Goal: Task Accomplishment & Management: Manage account settings

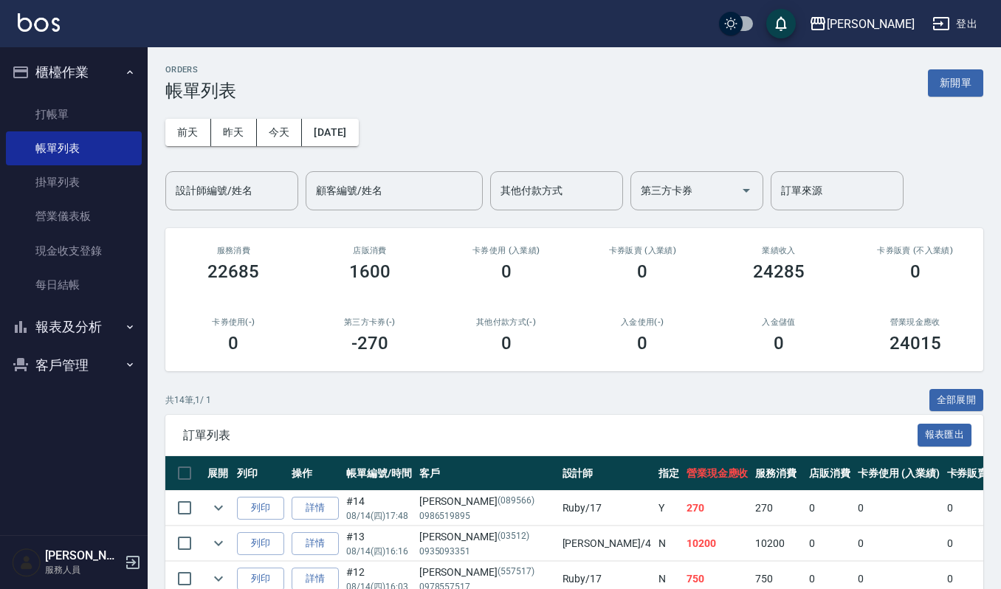
click at [66, 355] on button "客戶管理" at bounding box center [74, 365] width 136 height 38
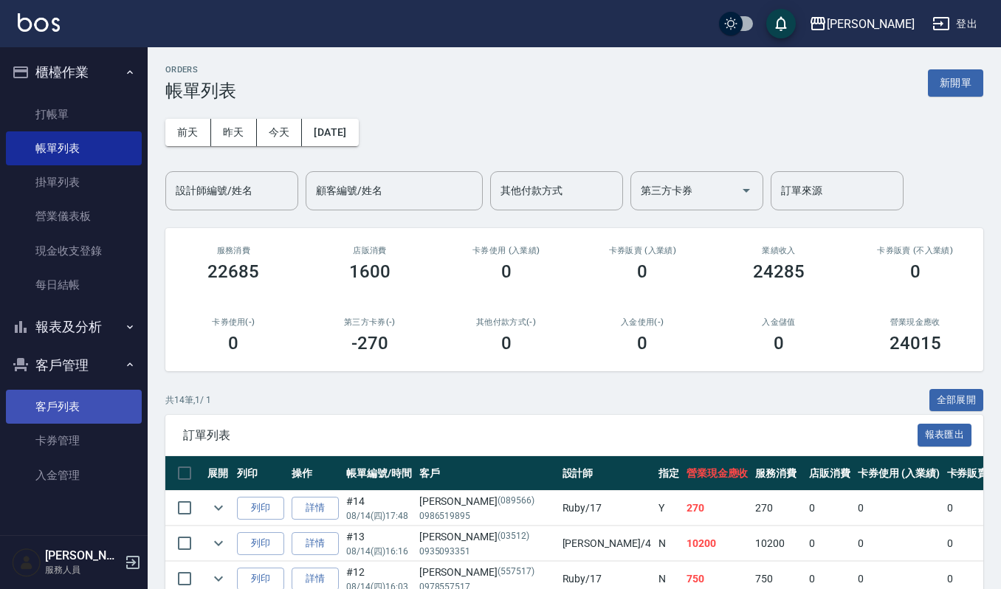
click at [63, 405] on link "客戶列表" at bounding box center [74, 407] width 136 height 34
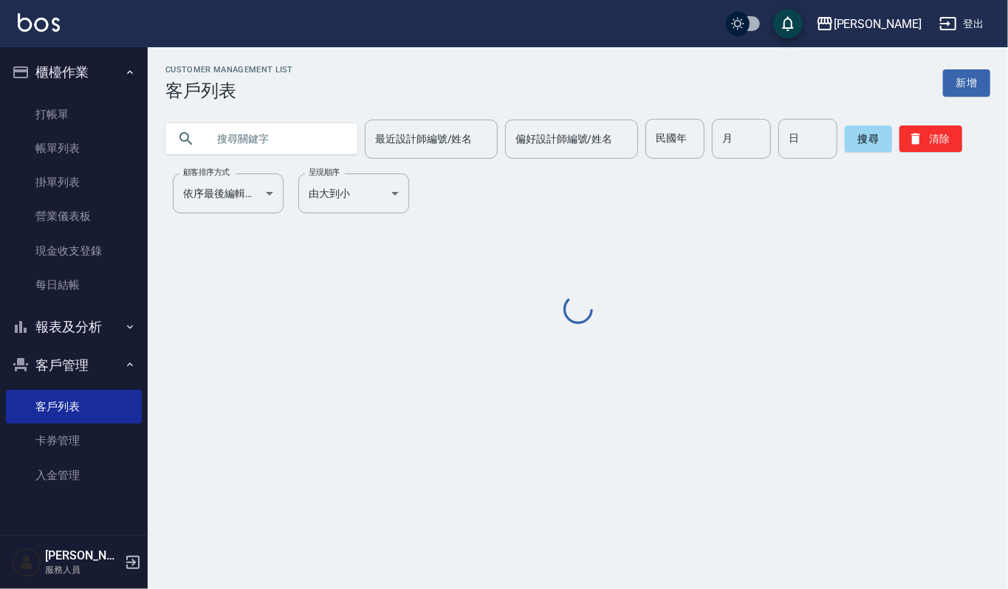
click at [270, 119] on input "text" at bounding box center [276, 139] width 139 height 40
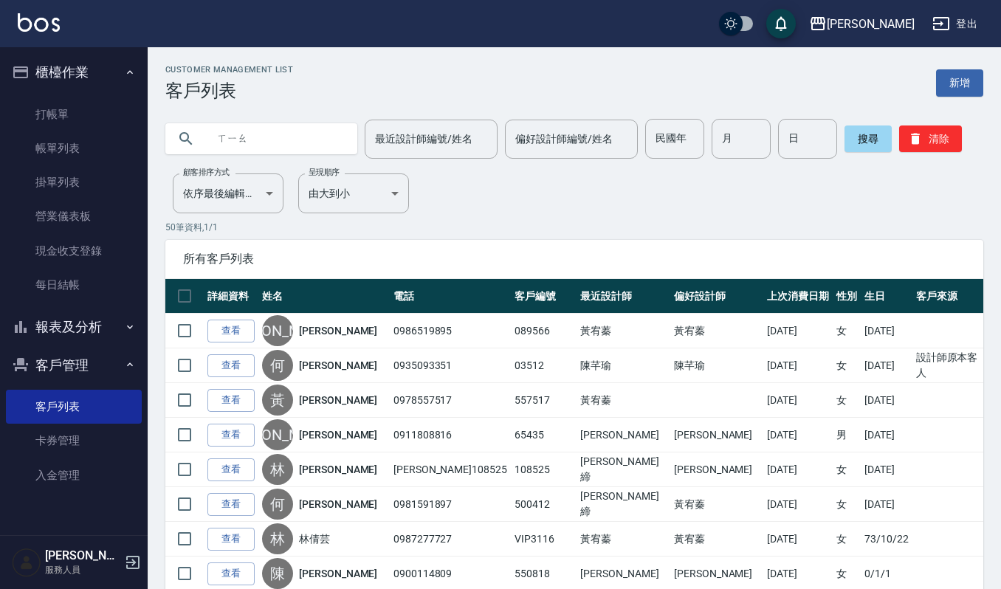
type input "校"
type input "姣"
type input "小"
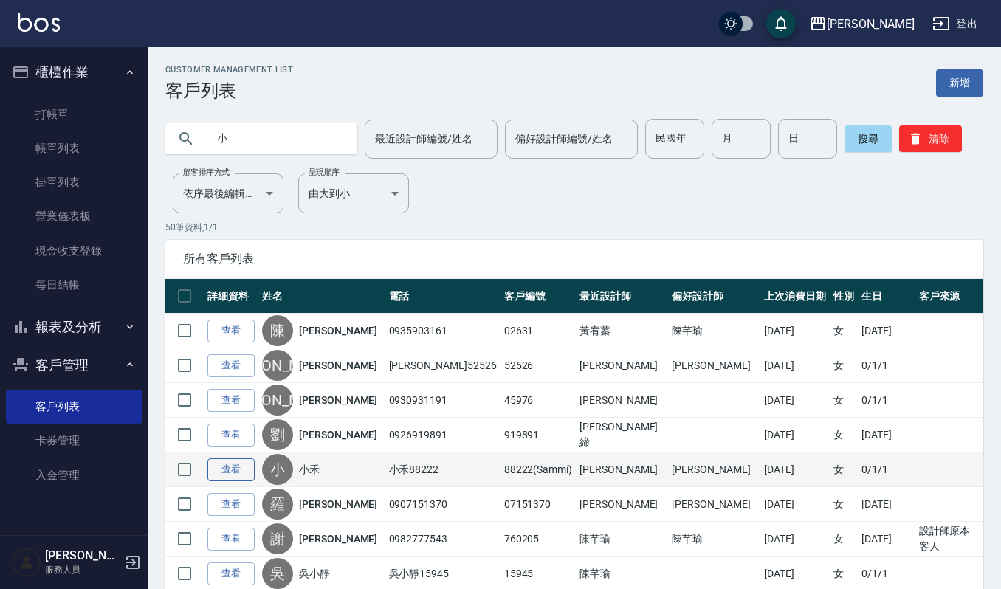
click at [243, 473] on link "查看" at bounding box center [231, 470] width 47 height 23
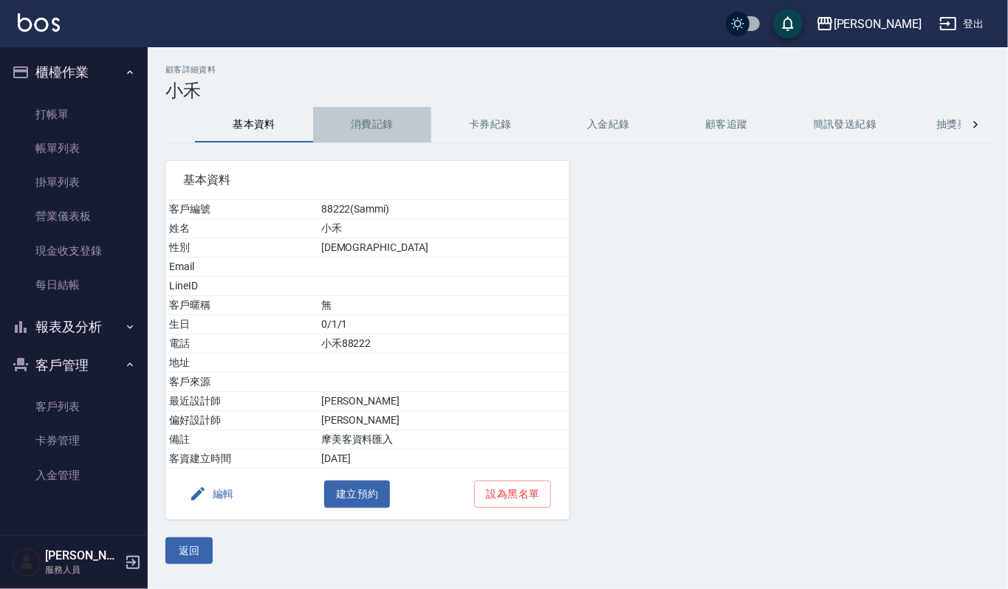
click at [391, 119] on button "消費記錄" at bounding box center [372, 124] width 118 height 35
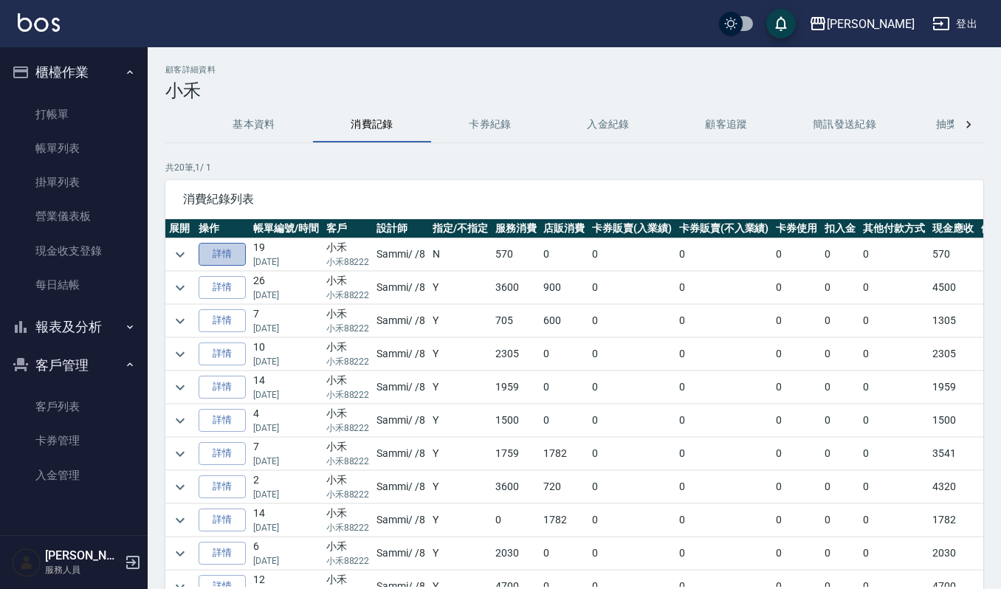
click at [220, 258] on link "詳情" at bounding box center [222, 254] width 47 height 23
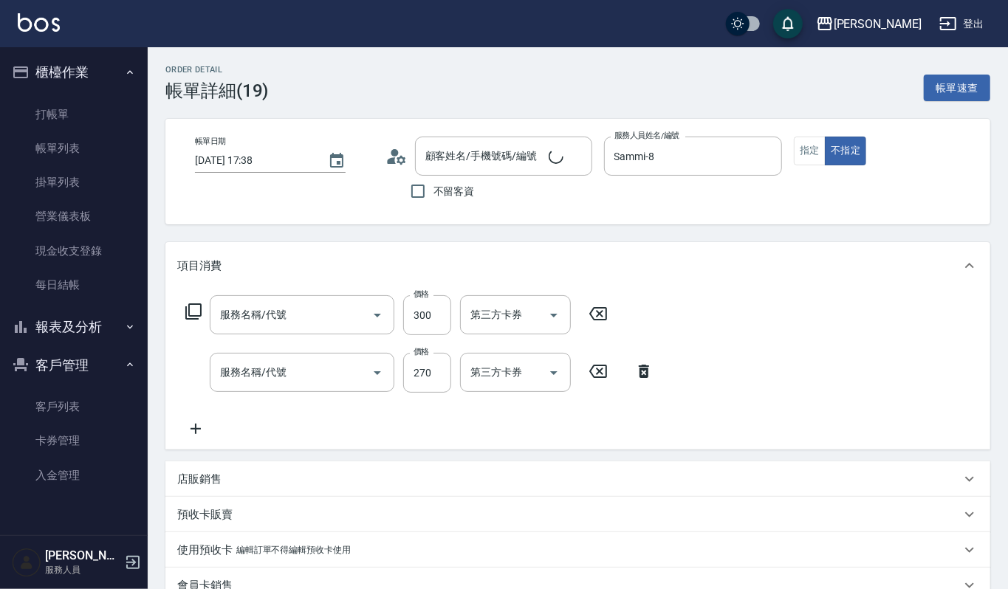
type input "2025/08/04 17:38"
type input "Sammi-8"
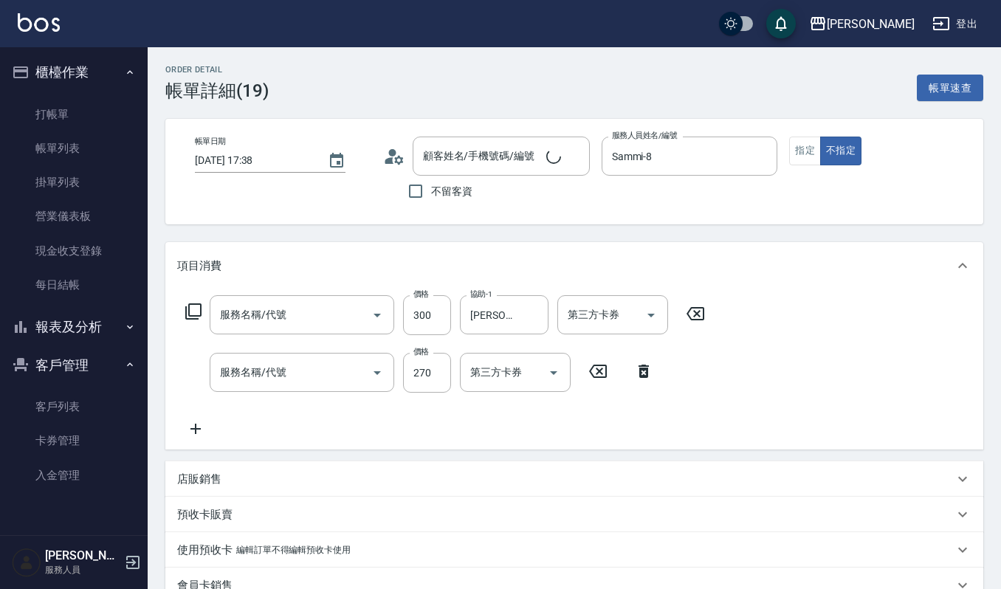
type input "~自備~護髮(510)"
type input "一般洗髮(101)"
type input "小禾/小禾88222/88222(Sammi)"
click at [812, 151] on button "指定" at bounding box center [806, 151] width 32 height 29
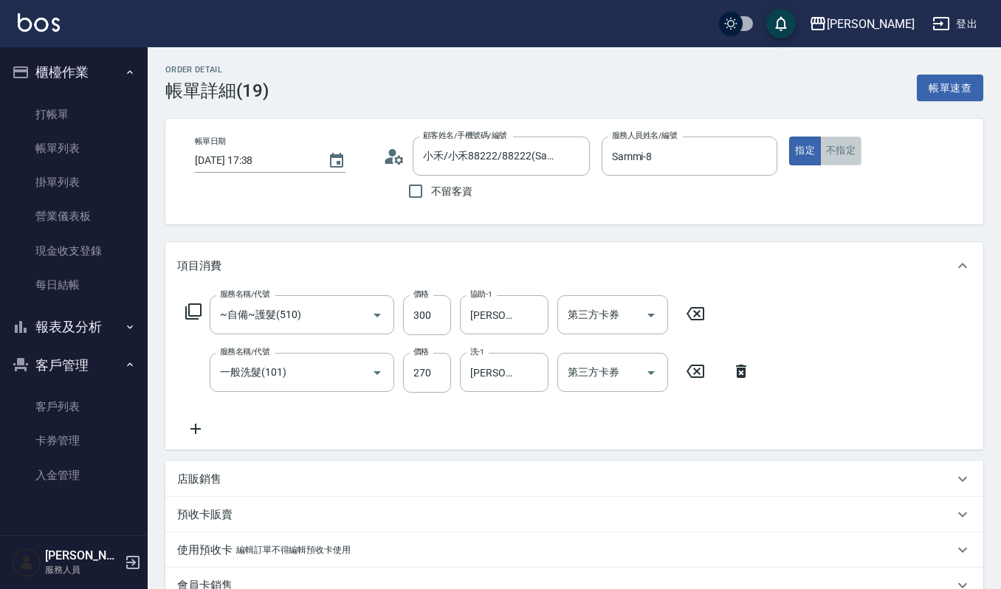
click at [840, 154] on button "不指定" at bounding box center [841, 151] width 41 height 29
click at [801, 154] on button "指定" at bounding box center [806, 151] width 32 height 29
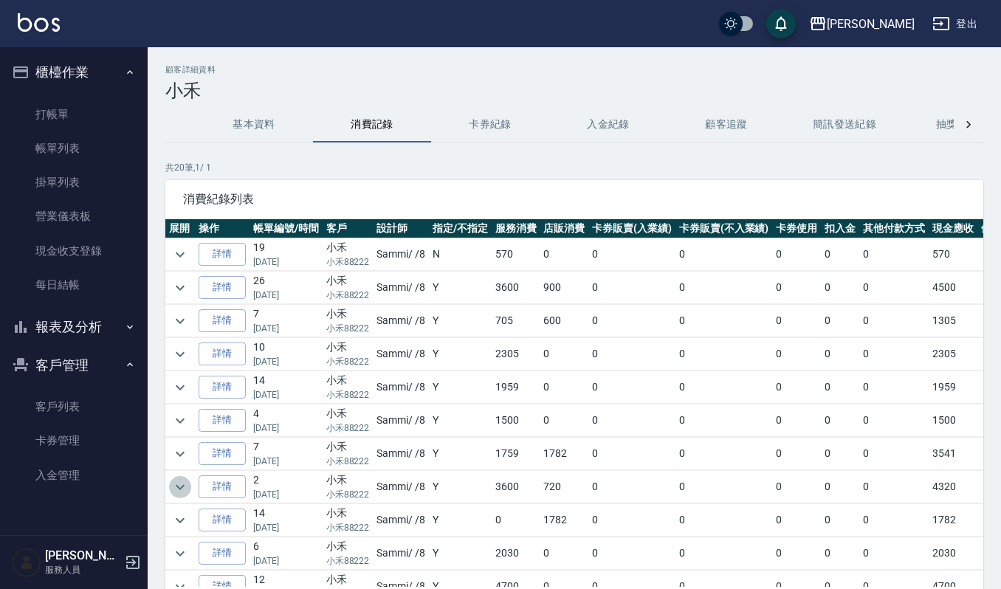
click at [180, 488] on icon "expand row" at bounding box center [180, 488] width 18 height 18
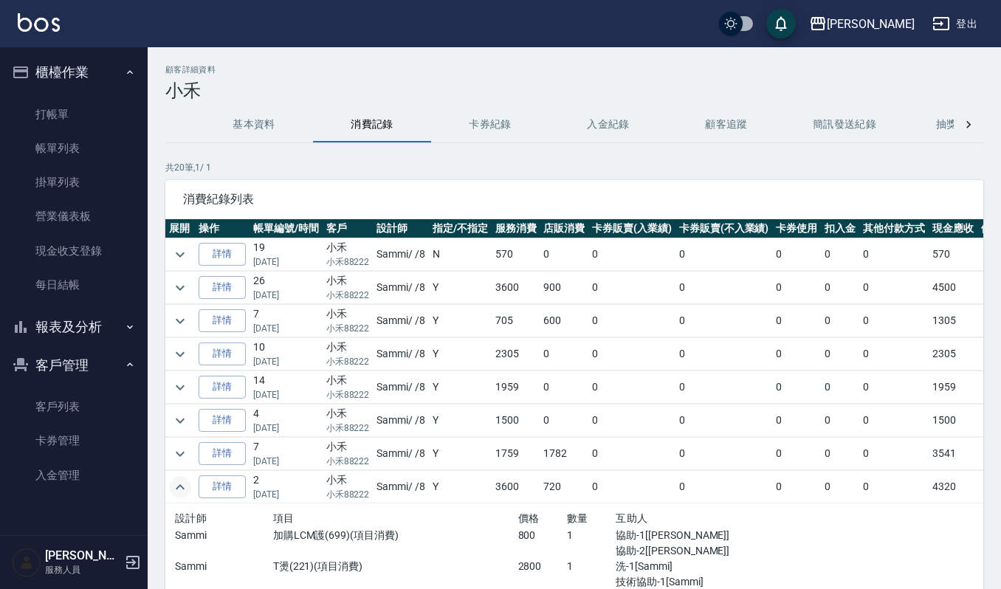
scroll to position [98, 0]
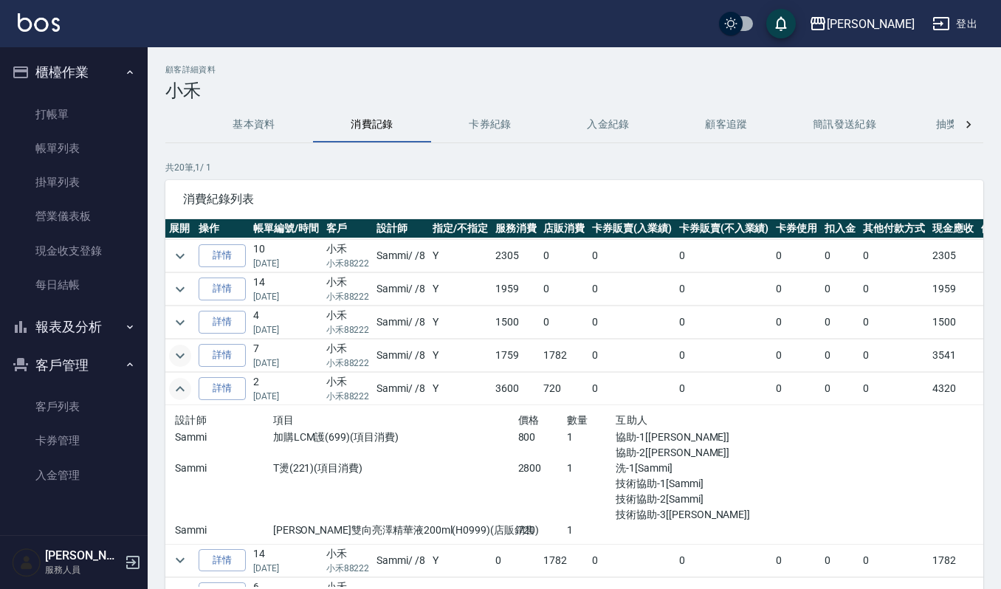
click at [180, 363] on icon "expand row" at bounding box center [180, 356] width 18 height 18
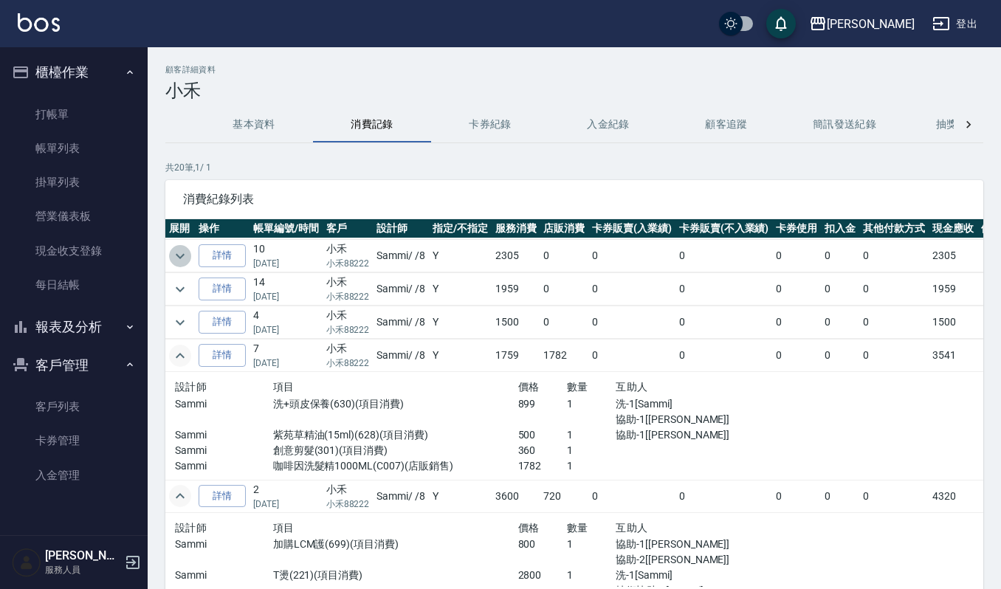
click at [173, 261] on icon "expand row" at bounding box center [180, 256] width 18 height 18
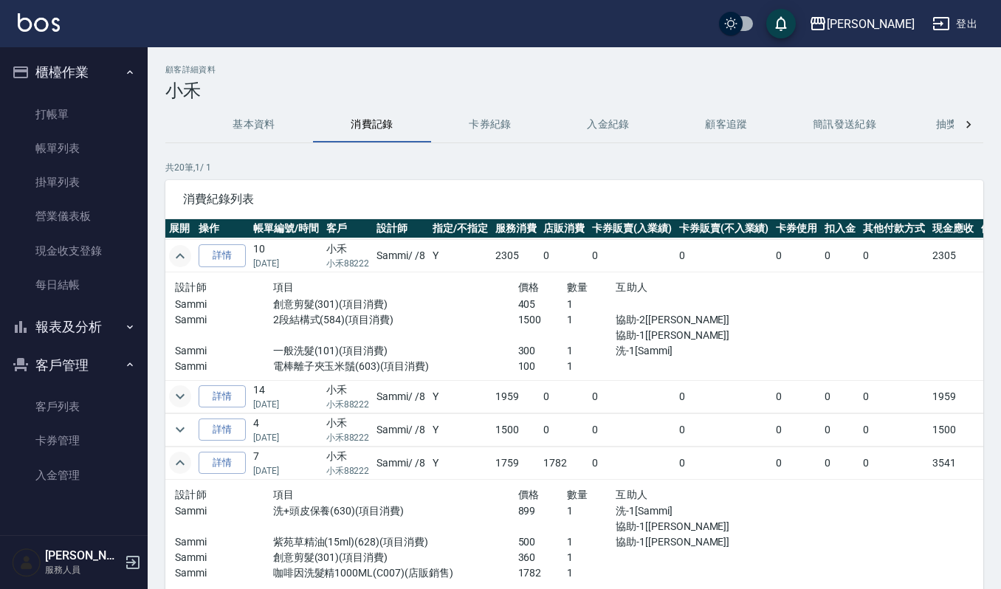
click at [180, 403] on icon "expand row" at bounding box center [180, 397] width 18 height 18
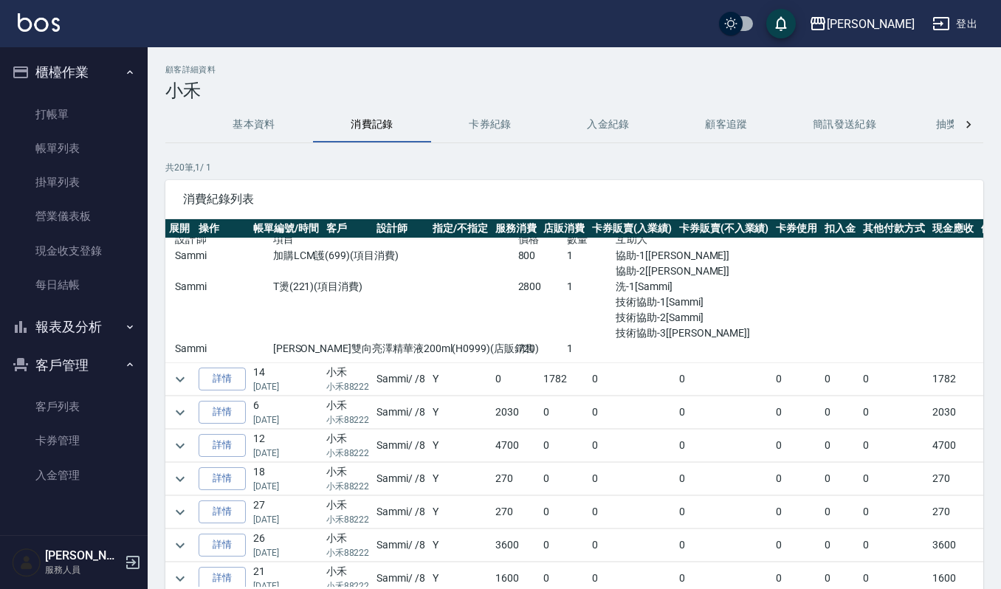
scroll to position [591, 0]
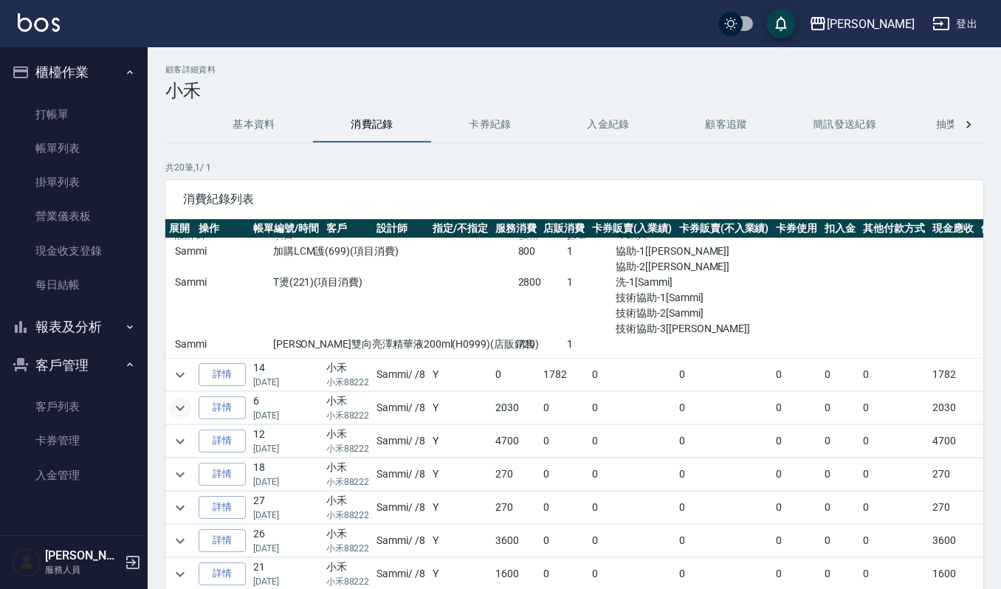
click at [183, 411] on icon "expand row" at bounding box center [180, 407] width 9 height 5
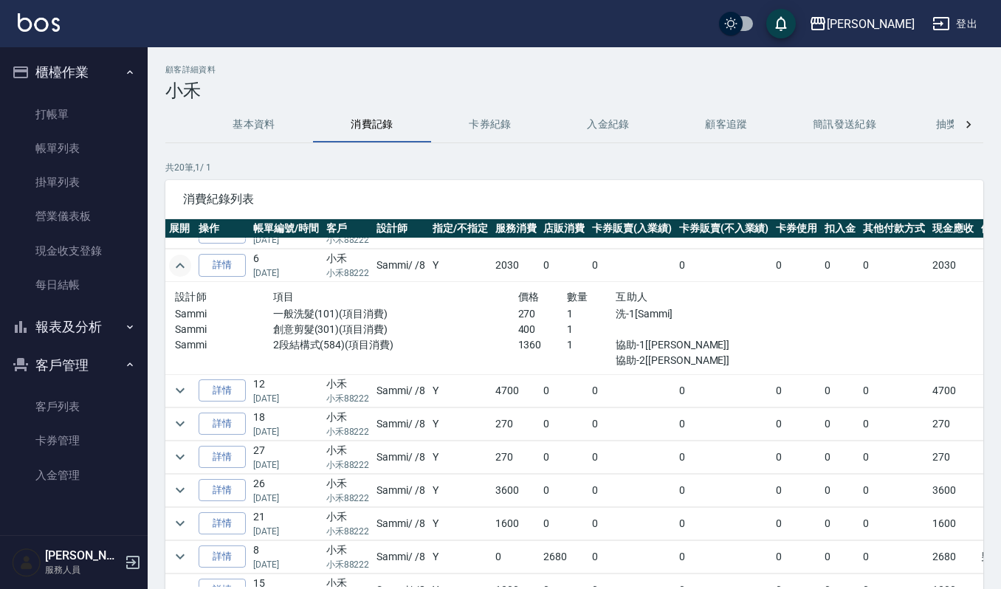
scroll to position [877, 0]
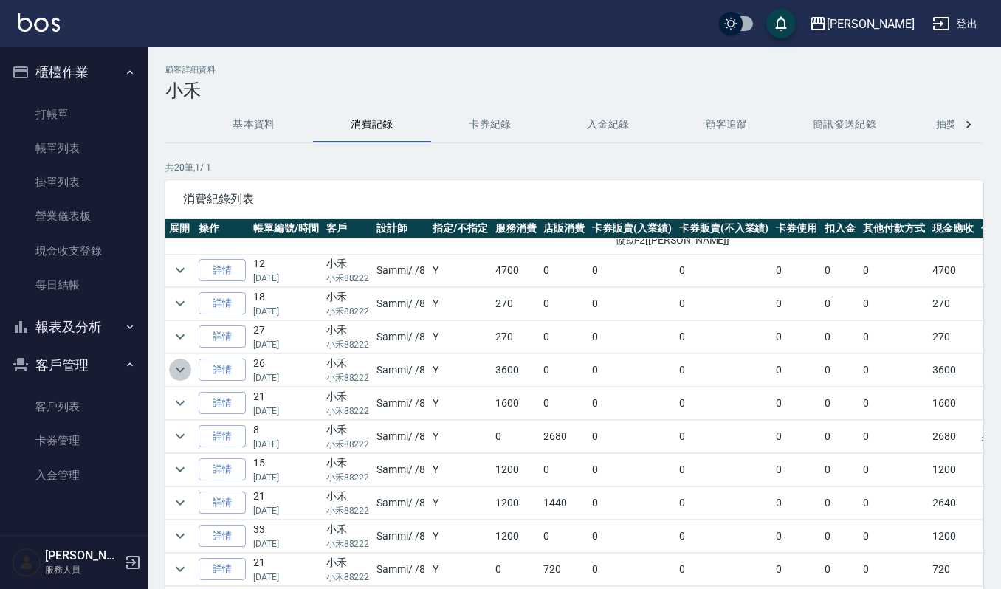
click at [178, 361] on icon "expand row" at bounding box center [180, 370] width 18 height 18
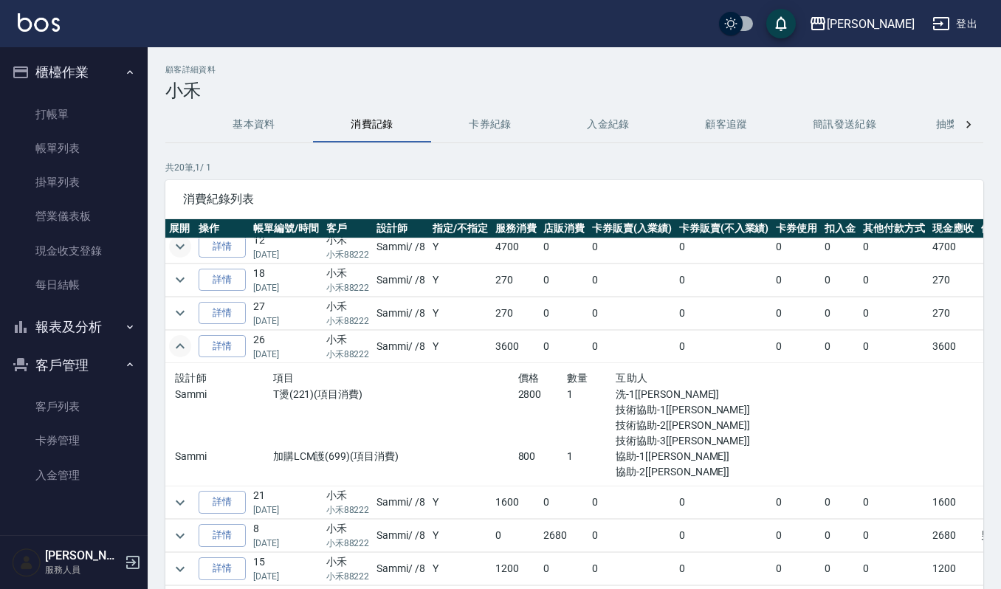
click at [183, 255] on icon "expand row" at bounding box center [180, 247] width 18 height 18
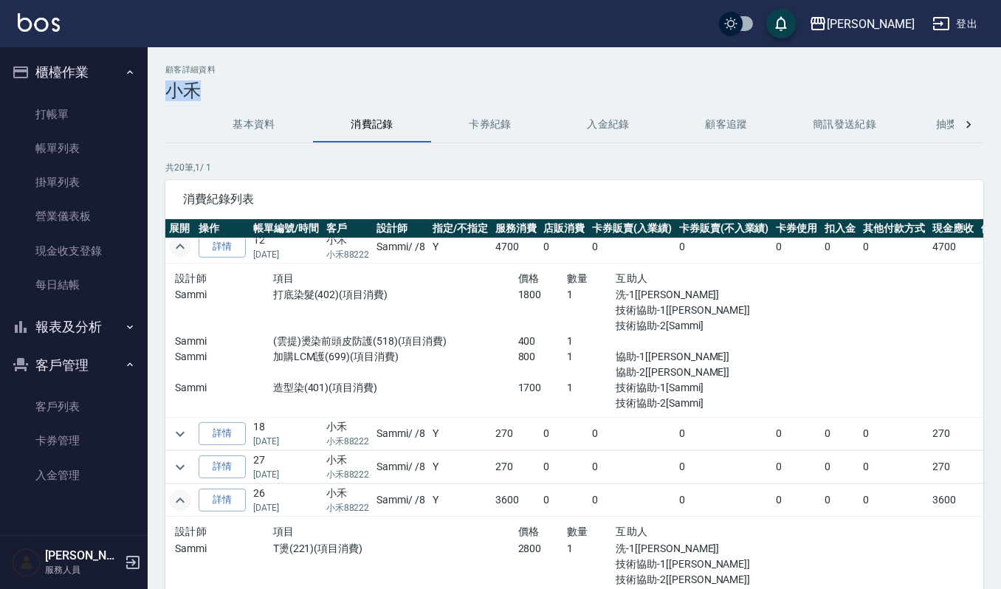
drag, startPoint x: 166, startPoint y: 89, endPoint x: 202, endPoint y: 87, distance: 35.5
click at [202, 87] on h3 "小禾" at bounding box center [574, 91] width 818 height 21
copy h3 "小禾"
click at [66, 109] on link "打帳單" at bounding box center [74, 114] width 136 height 34
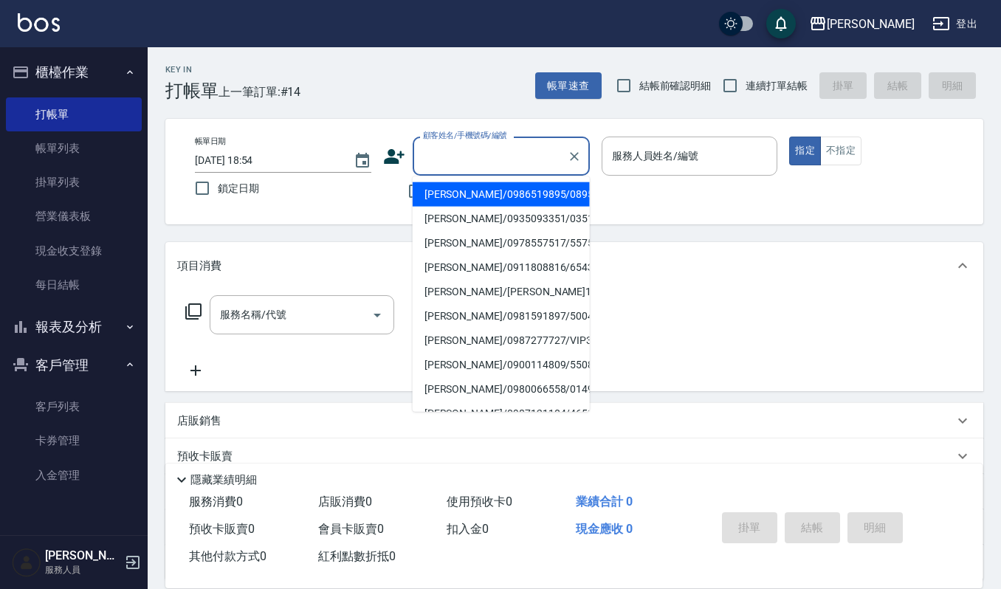
click at [426, 163] on input "顧客姓名/手機號碼/編號" at bounding box center [490, 156] width 142 height 26
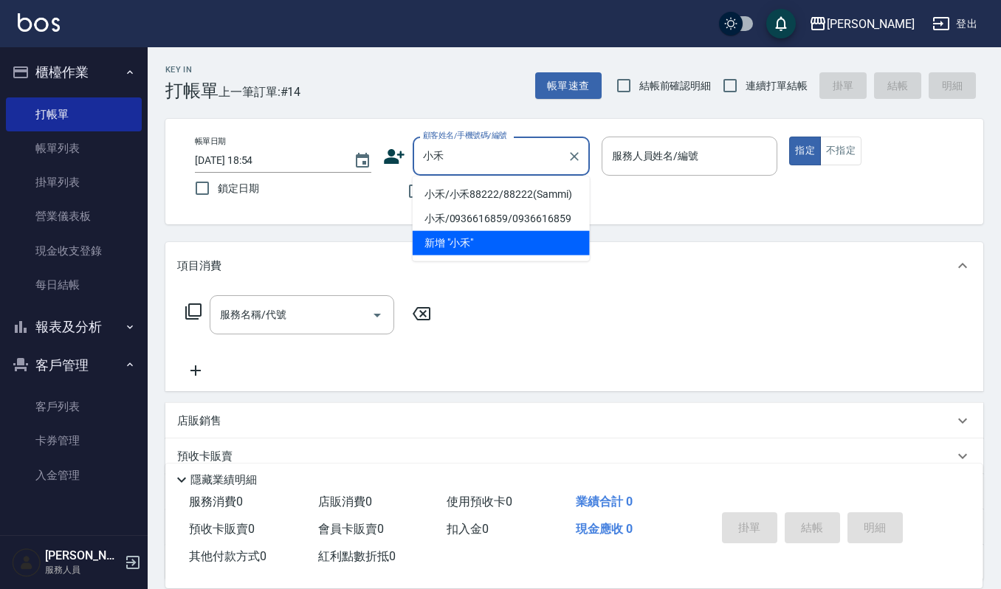
click at [441, 192] on li "小禾/小禾88222/88222(Sammi)" at bounding box center [501, 194] width 177 height 24
type input "小禾/小禾88222/88222(Sammi)"
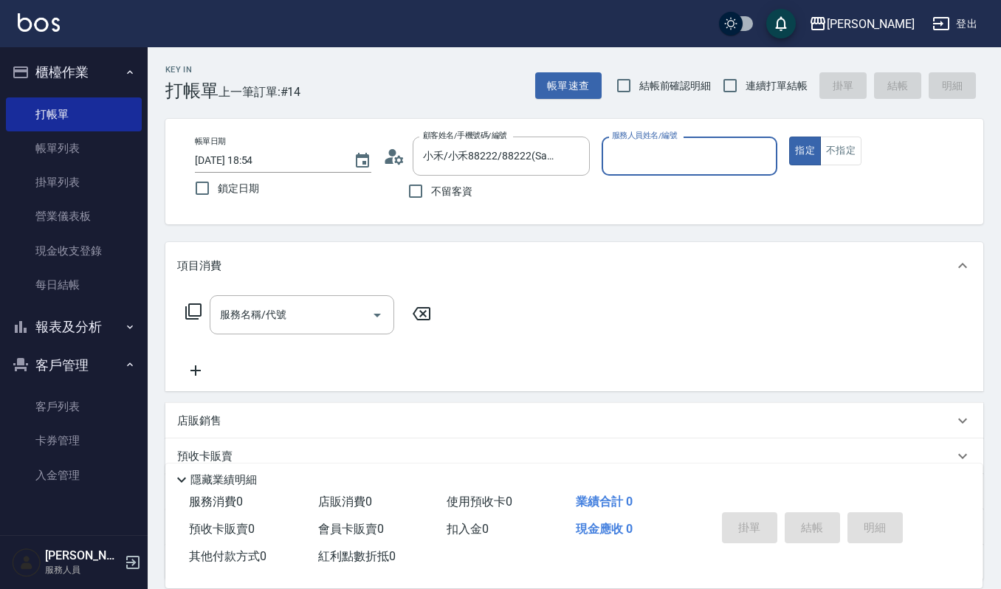
type input "Sammi-8"
click at [380, 312] on icon "Open" at bounding box center [378, 315] width 18 height 18
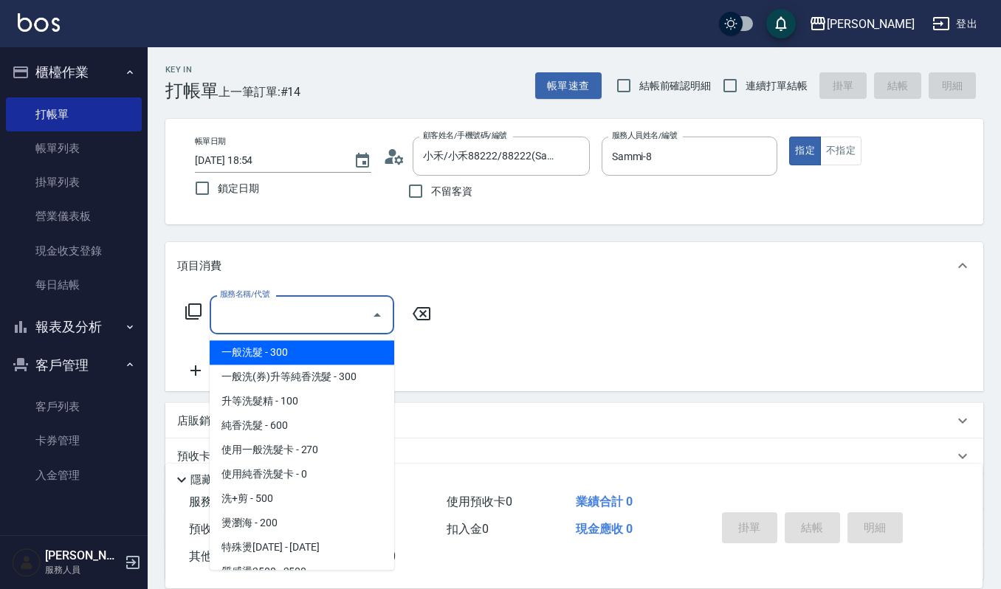
click at [253, 352] on span "一般洗髮 - 300" at bounding box center [302, 352] width 185 height 24
type input "一般洗髮(101)"
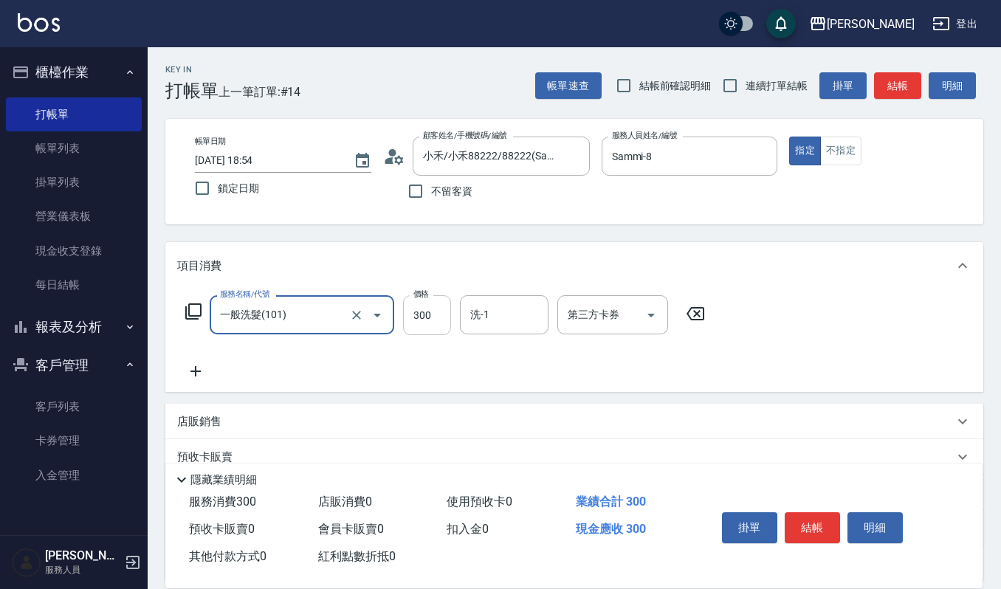
click at [438, 313] on input "300" at bounding box center [427, 315] width 48 height 40
type input "270"
click at [506, 313] on input "洗-1" at bounding box center [504, 315] width 75 height 26
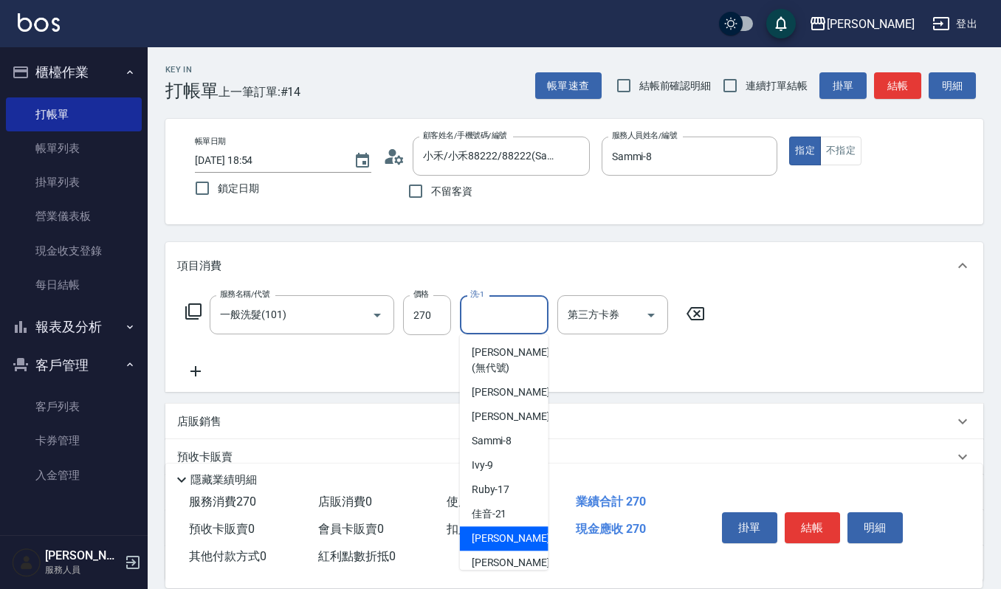
click at [485, 538] on span "宜芳 -22" at bounding box center [518, 539] width 93 height 16
type input "[PERSON_NAME]-22"
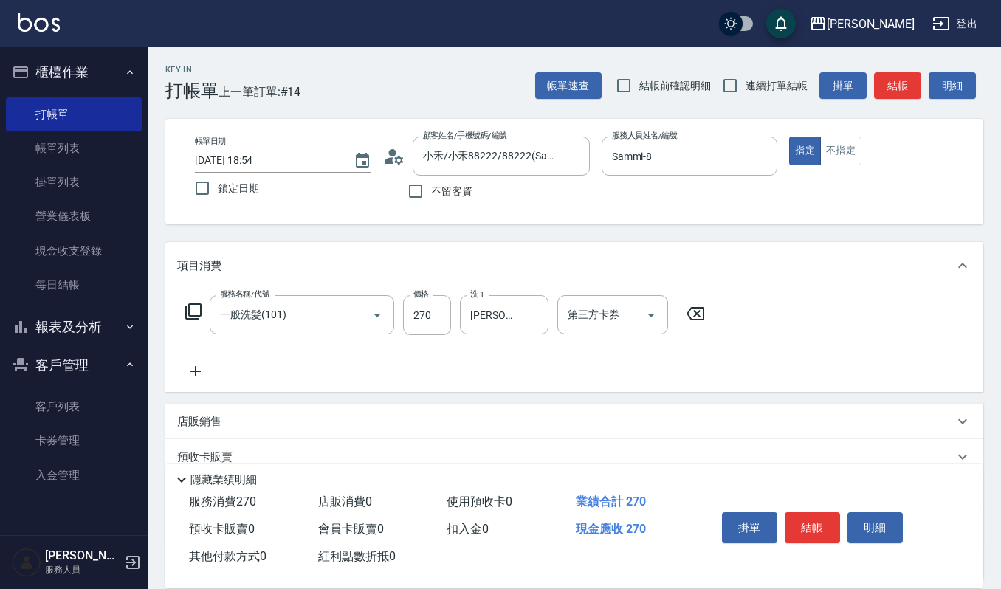
click at [201, 368] on icon at bounding box center [195, 372] width 37 height 18
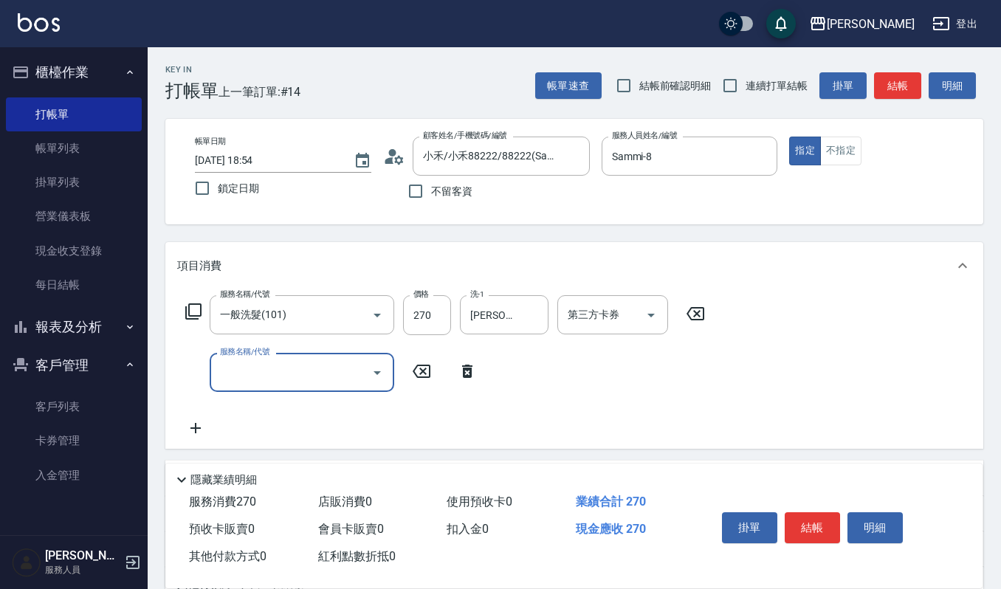
click at [381, 369] on icon "Open" at bounding box center [378, 373] width 18 height 18
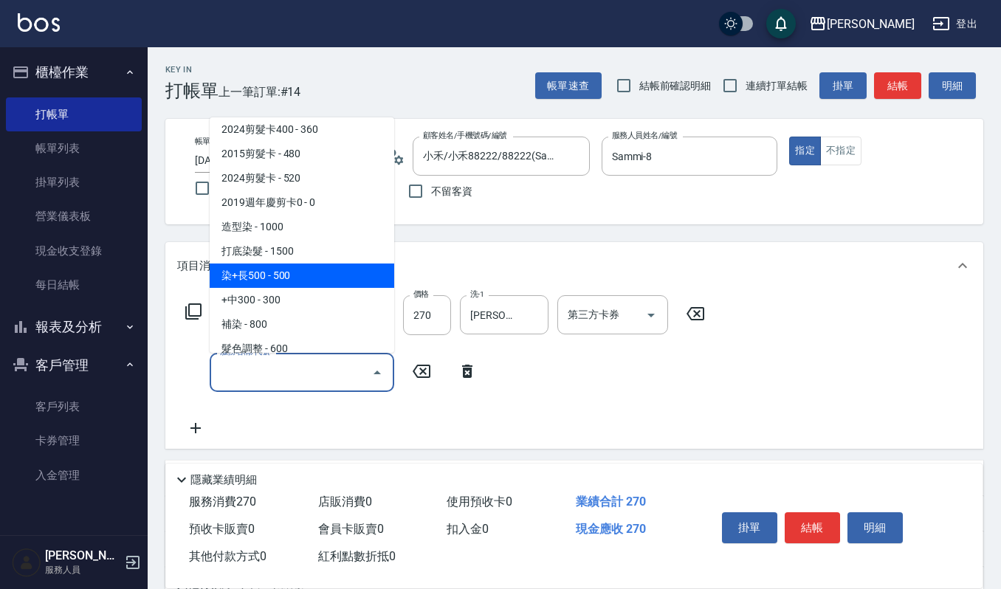
scroll to position [689, 0]
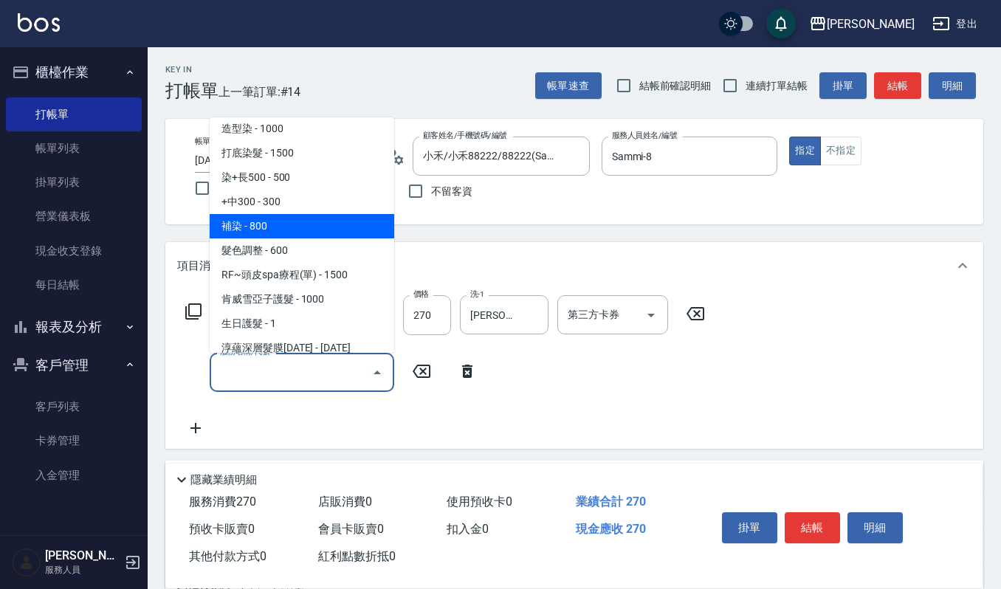
click at [302, 216] on span "補染 - 800" at bounding box center [302, 226] width 185 height 24
type input "補染(407)"
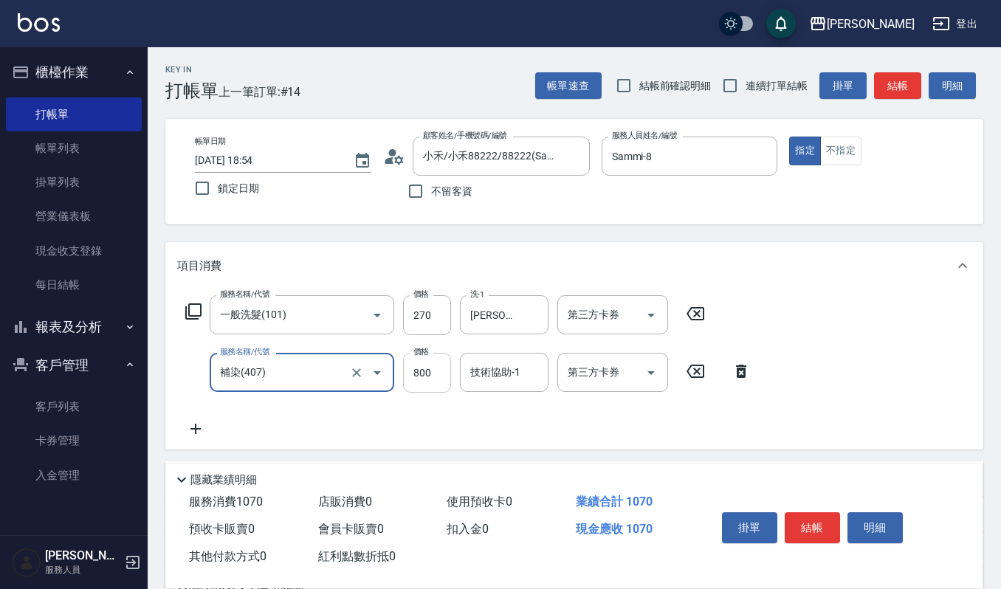
click at [439, 373] on input "800" at bounding box center [427, 373] width 48 height 40
type input "1200"
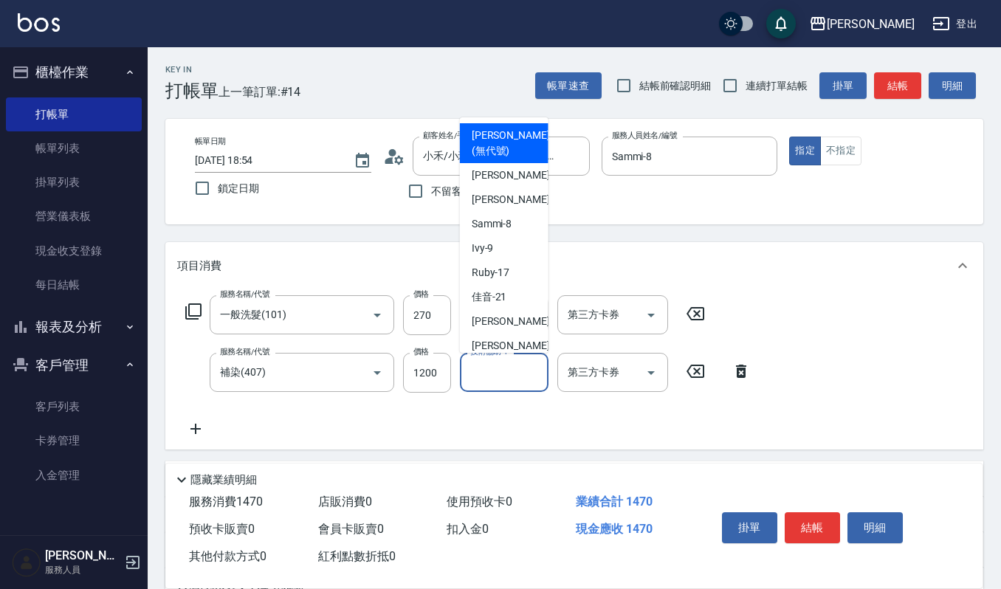
click at [499, 368] on input "技術協助-1" at bounding box center [504, 373] width 75 height 26
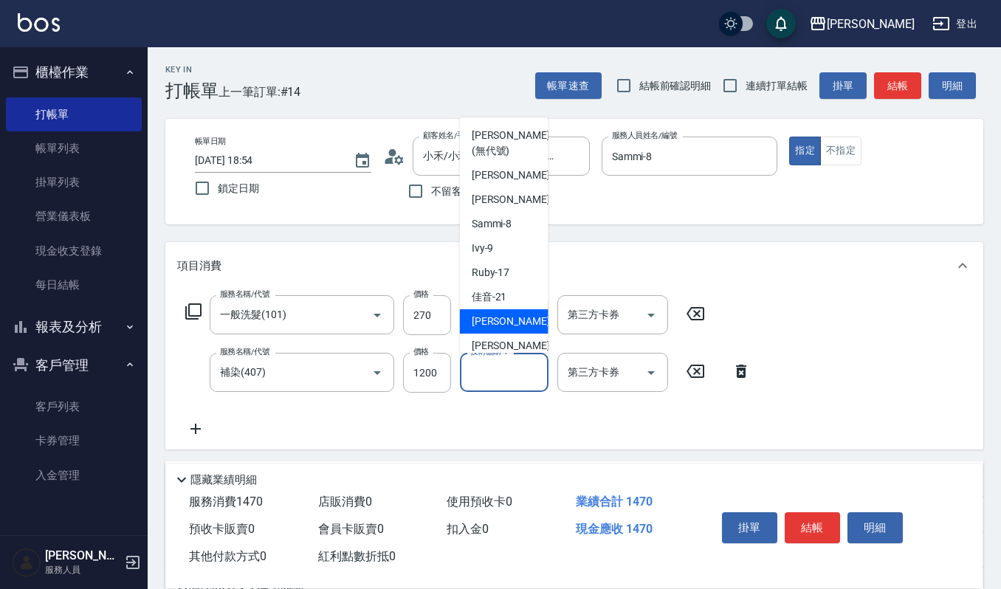
click at [512, 326] on div "宜芳 -22" at bounding box center [504, 321] width 89 height 24
type input "[PERSON_NAME]-22"
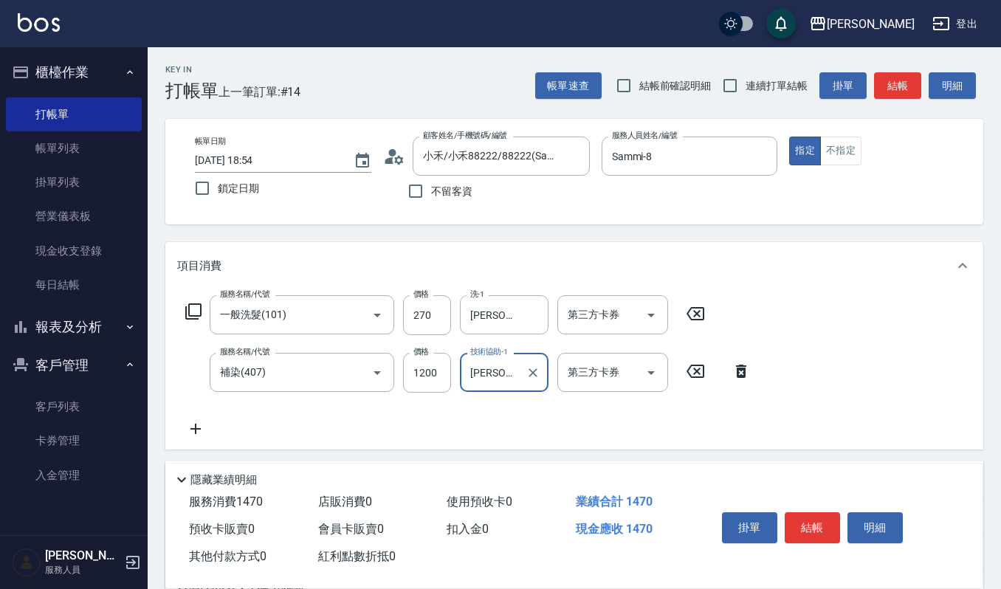
click at [195, 432] on icon at bounding box center [196, 429] width 10 height 10
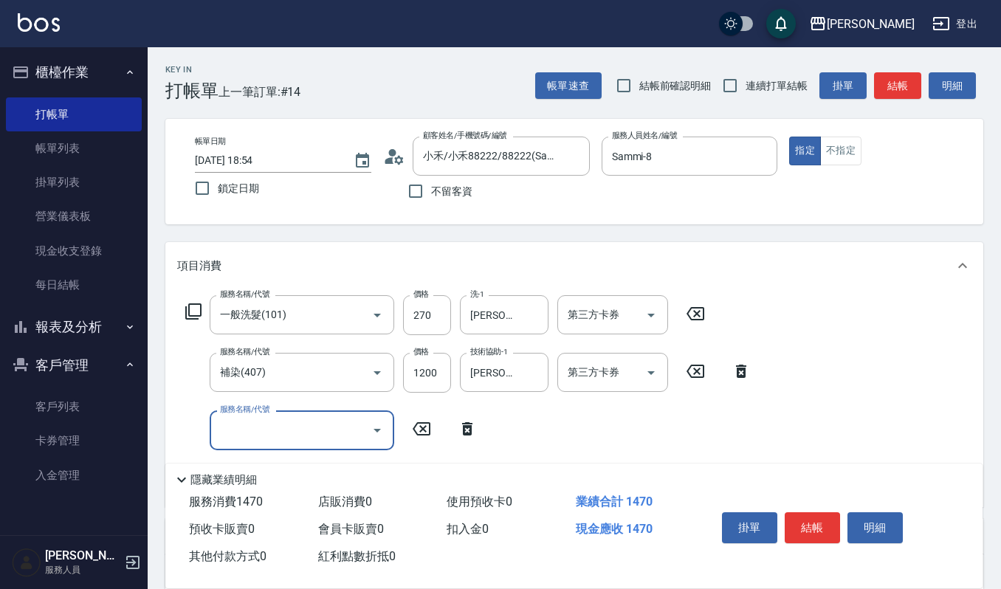
click at [379, 428] on icon "Open" at bounding box center [378, 431] width 18 height 18
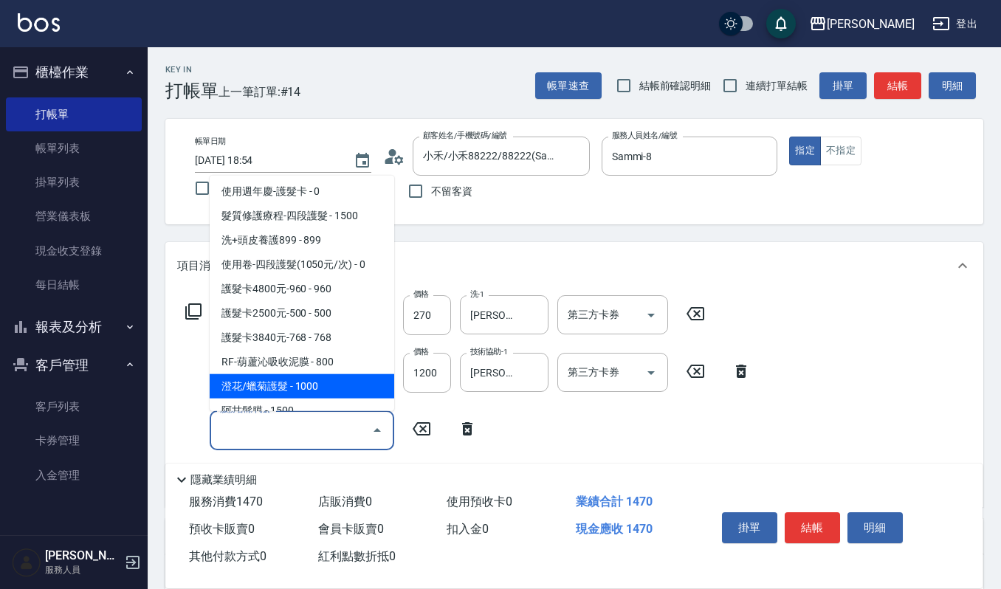
scroll to position [1674, 0]
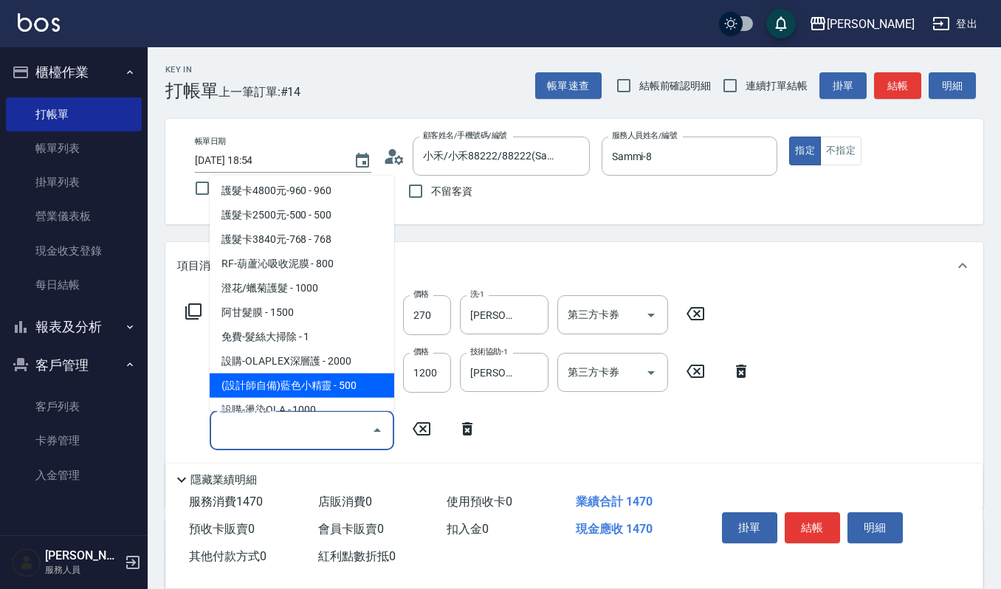
click at [323, 373] on span "(設計師自備)藍色小精靈 - 500" at bounding box center [302, 385] width 185 height 24
type input "(設計師自備)藍色小精靈(570)"
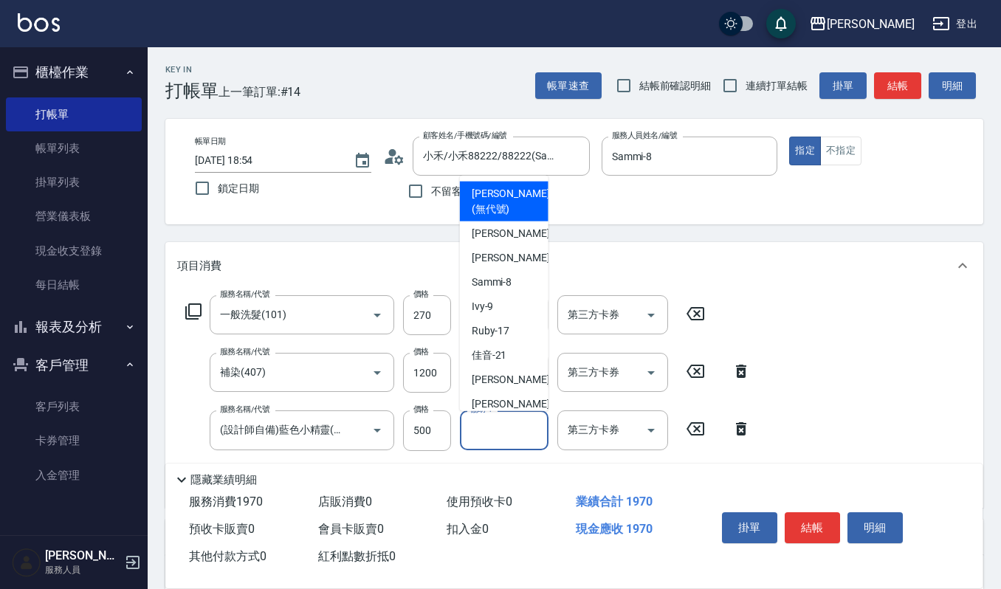
click at [497, 426] on input "協助-1" at bounding box center [504, 430] width 75 height 26
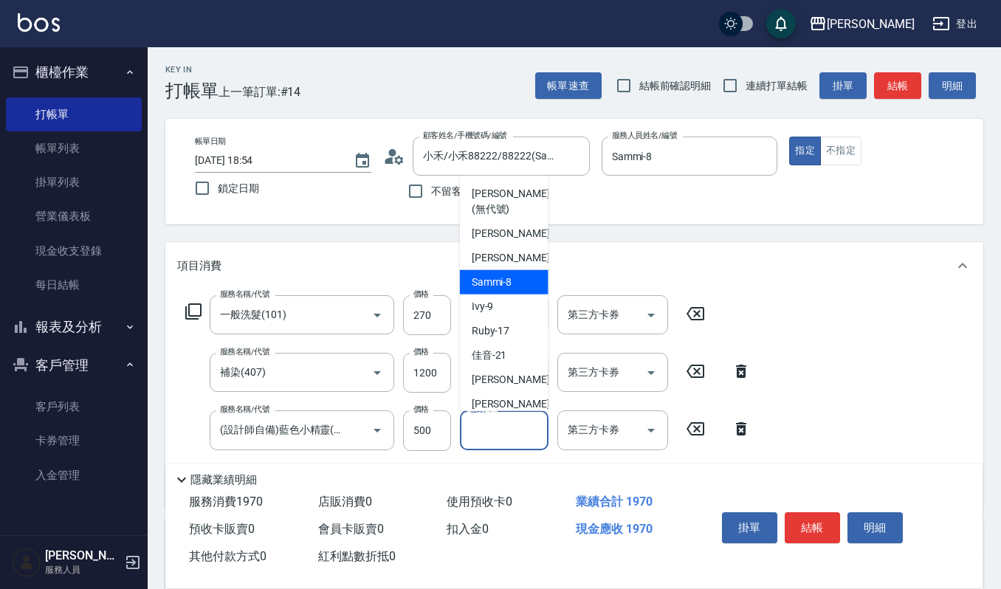
click at [504, 290] on div "Sammi -8" at bounding box center [504, 282] width 89 height 24
type input "Sammi-8"
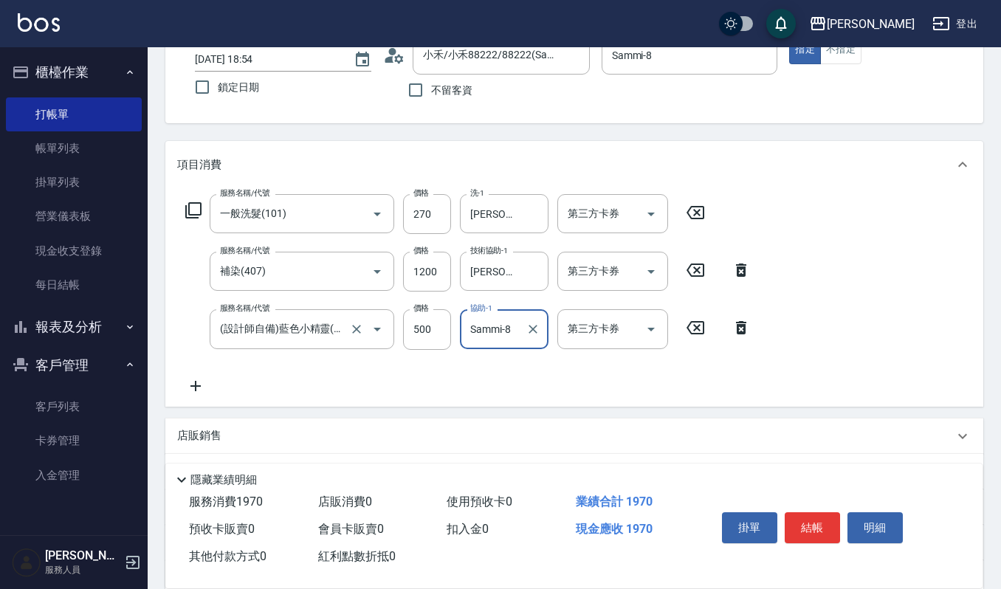
scroll to position [196, 0]
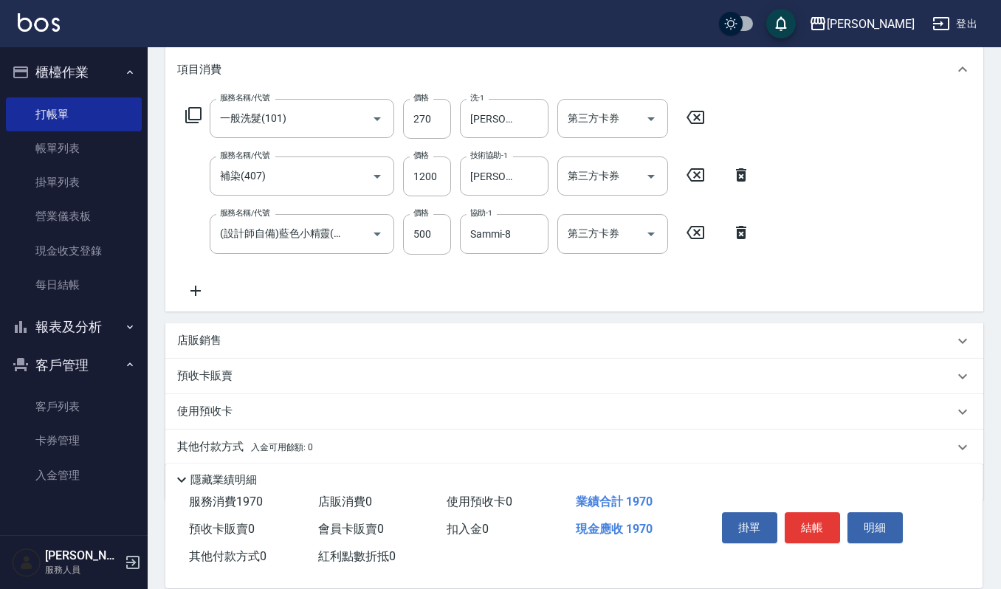
click at [196, 293] on icon at bounding box center [195, 291] width 37 height 18
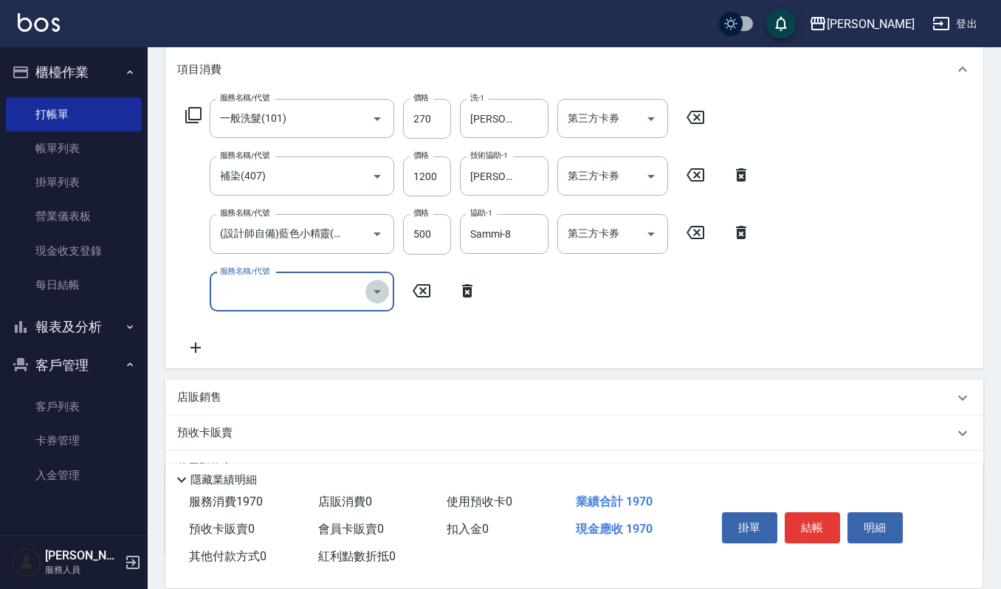
click at [377, 290] on icon "Open" at bounding box center [378, 292] width 18 height 18
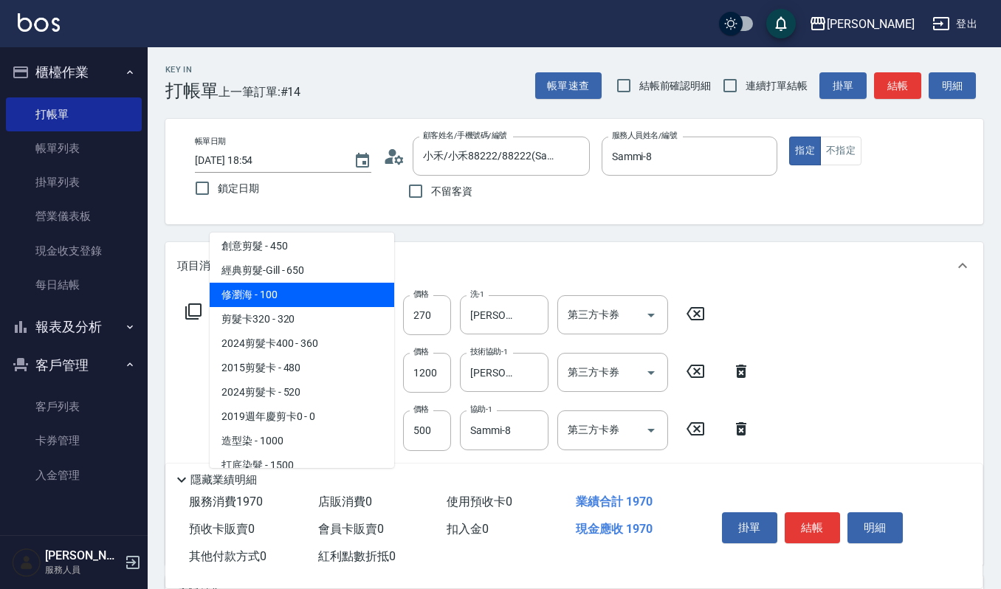
scroll to position [591, 0]
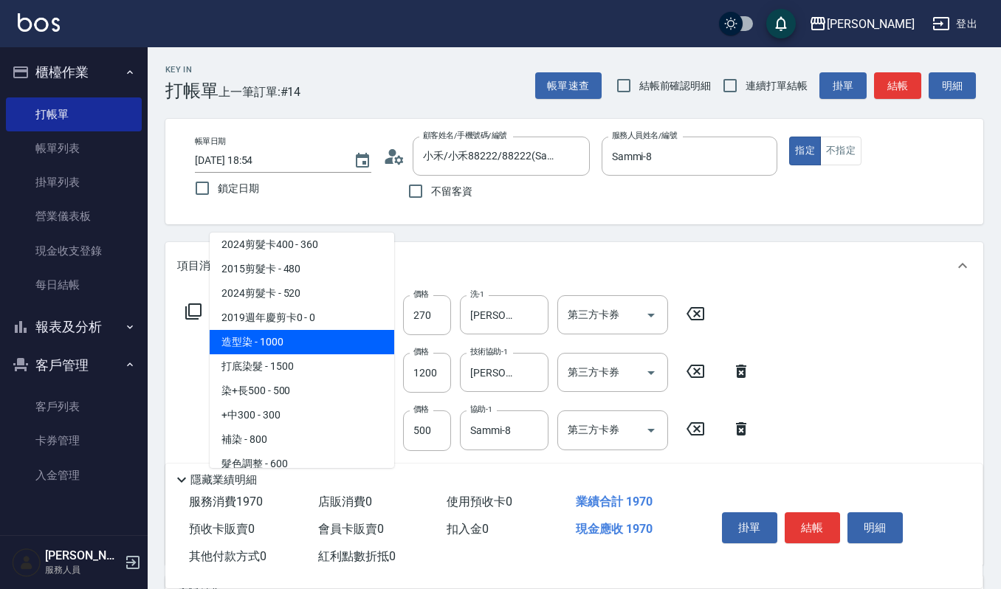
click at [307, 338] on span "造型染 - 1000" at bounding box center [302, 342] width 185 height 24
type input "造型染(401)"
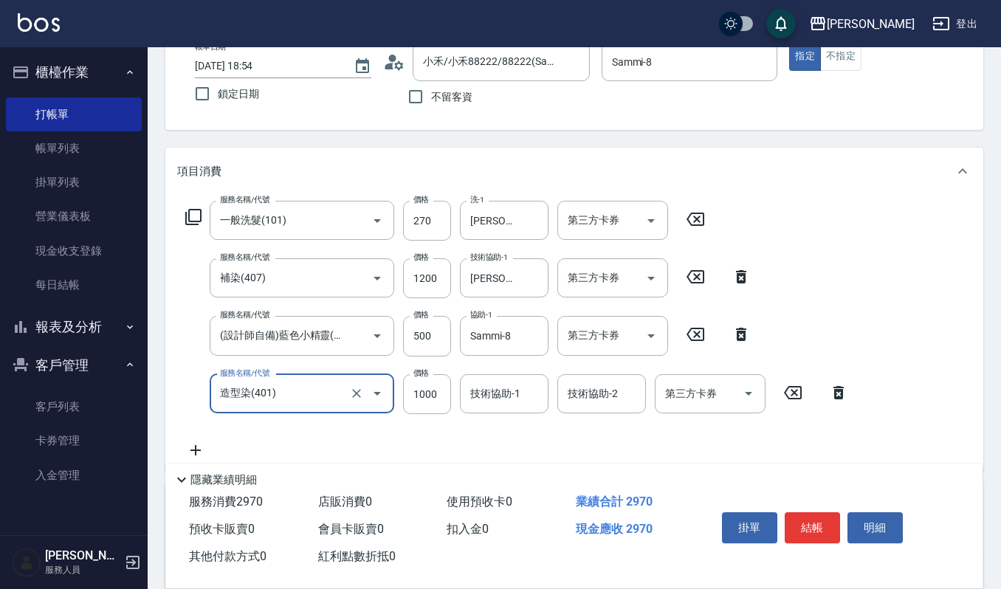
scroll to position [196, 0]
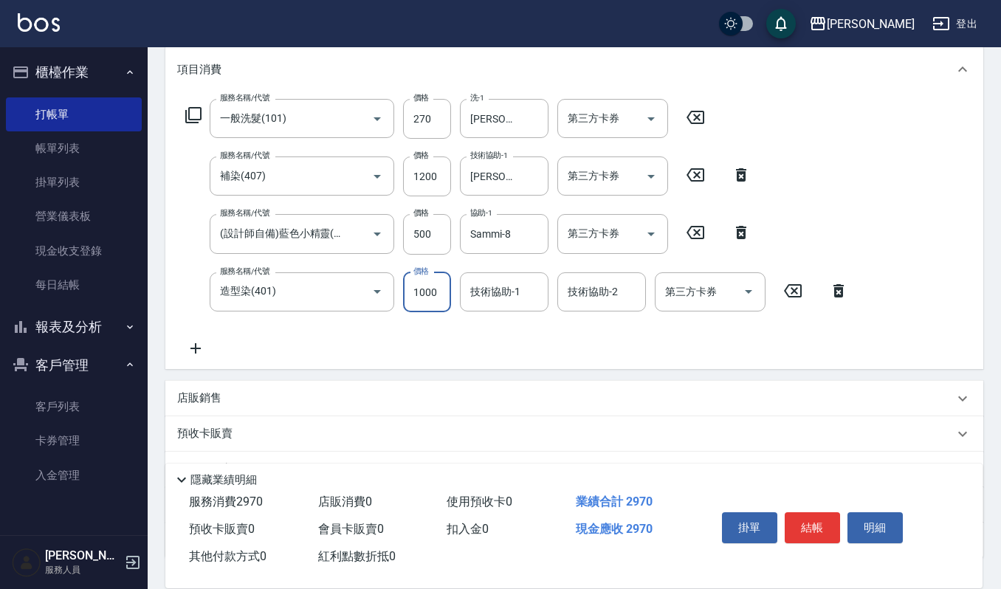
click at [442, 295] on input "1000" at bounding box center [427, 293] width 48 height 40
type input "2000"
click at [496, 278] on div "技術協助-1 技術協助-1" at bounding box center [504, 292] width 89 height 39
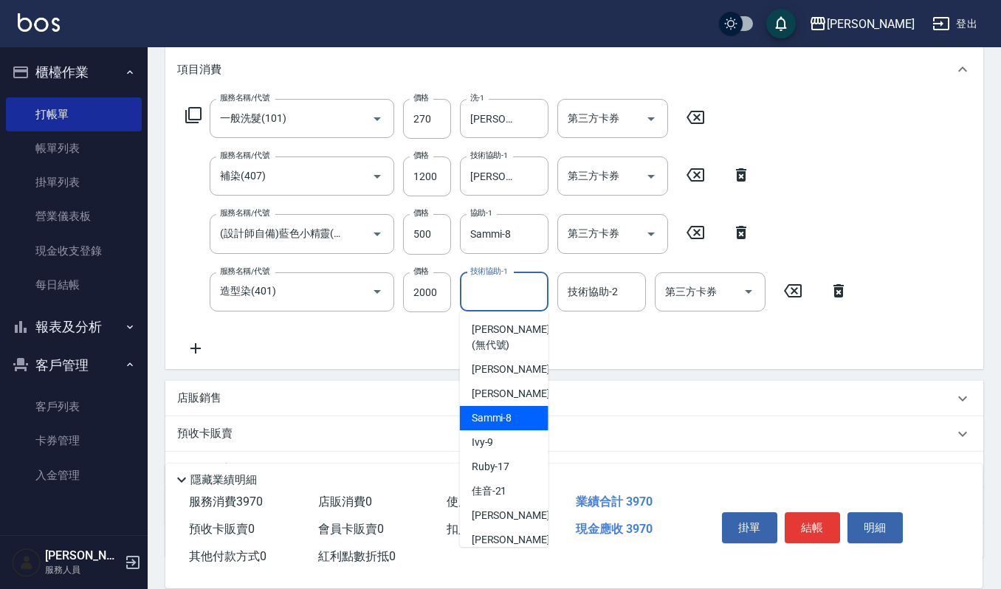
click at [512, 423] on span "Sammi -8" at bounding box center [492, 419] width 41 height 16
type input "Sammi-8"
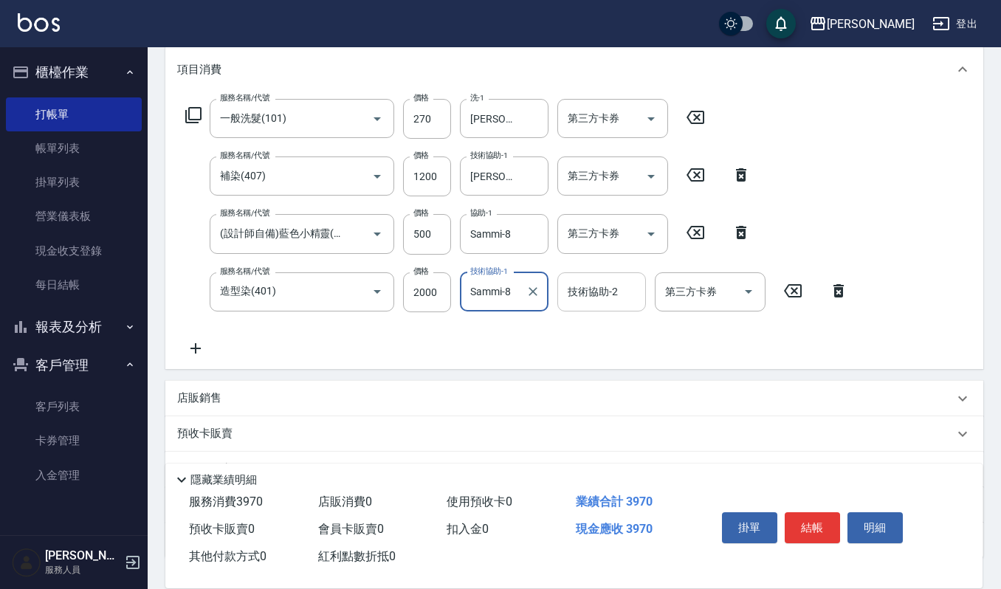
click at [573, 290] on input "技術協助-2" at bounding box center [601, 292] width 75 height 26
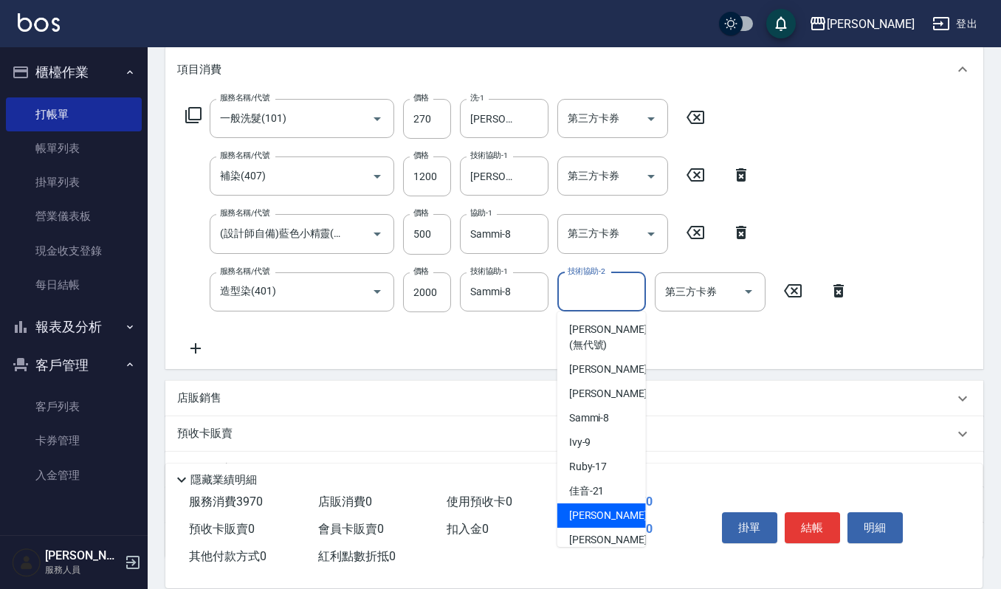
click at [595, 508] on span "宜芳 -22" at bounding box center [615, 516] width 93 height 16
type input "[PERSON_NAME]-22"
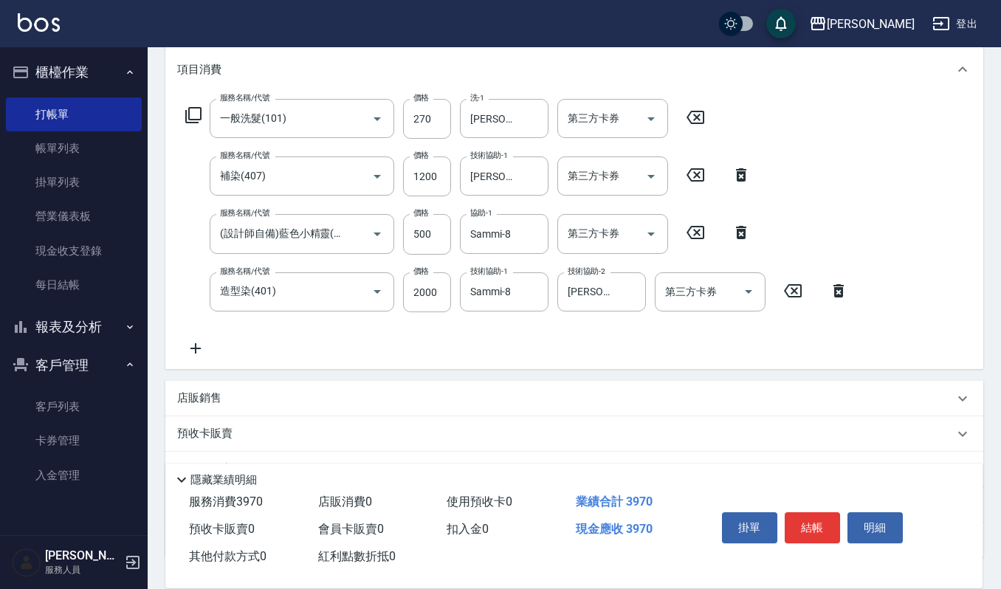
click at [193, 346] on icon at bounding box center [195, 349] width 37 height 18
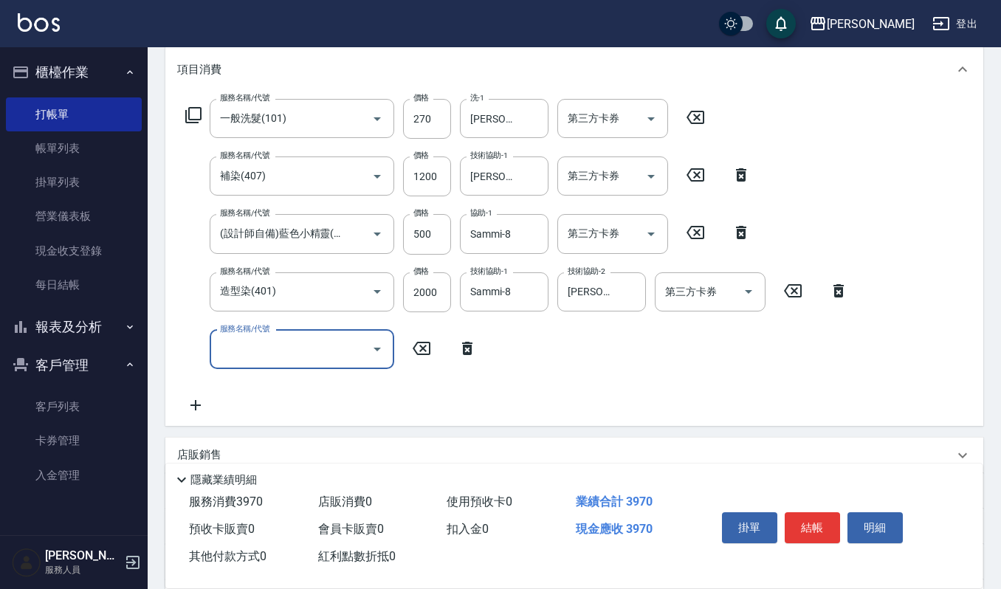
click at [377, 352] on icon "Open" at bounding box center [378, 349] width 18 height 18
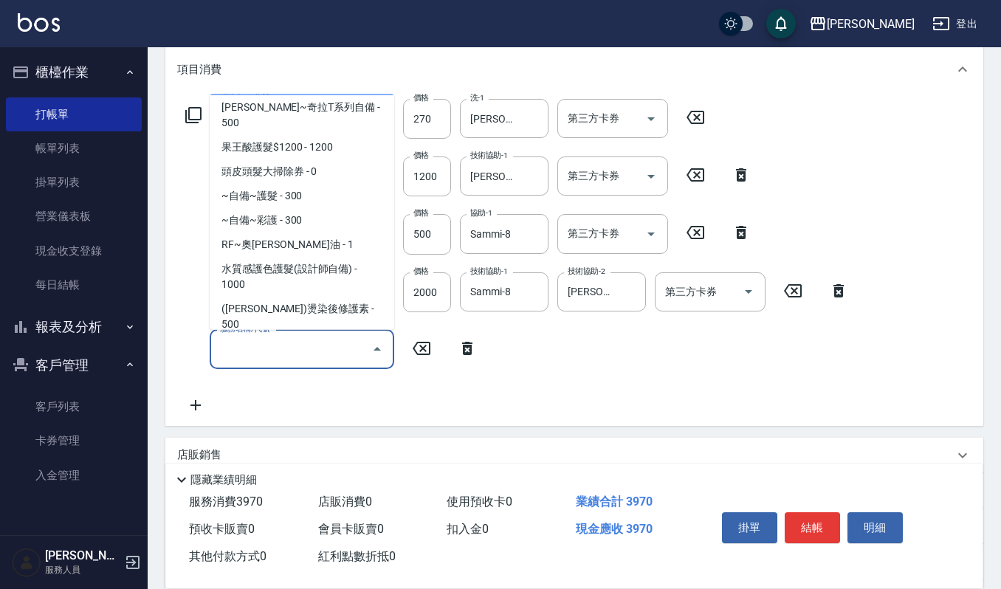
scroll to position [1083, 0]
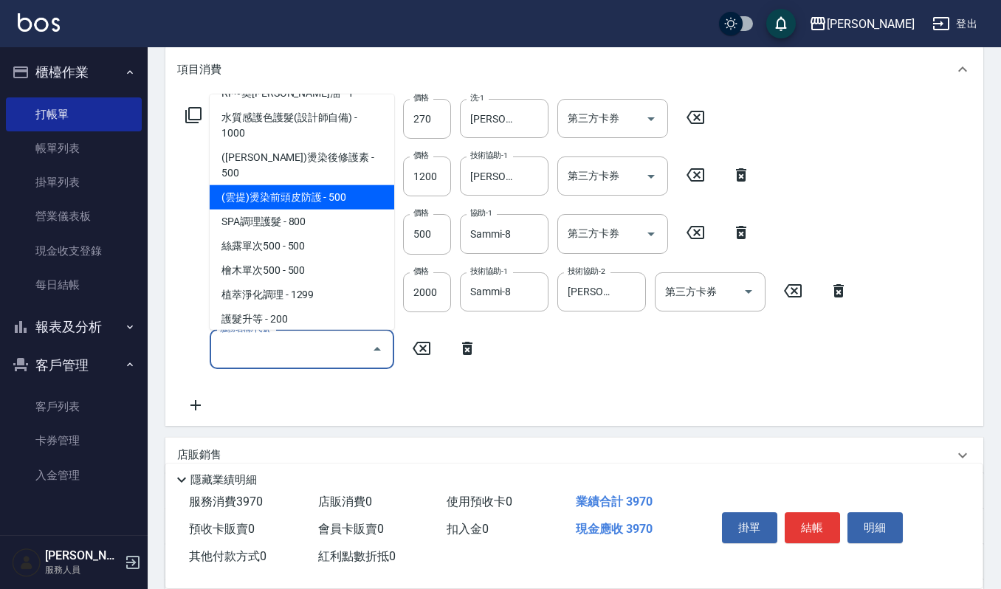
click at [319, 185] on span "(雲提)燙染前頭皮防護 - 500" at bounding box center [302, 197] width 185 height 24
type input "(雲提)燙染前頭皮防護(518)"
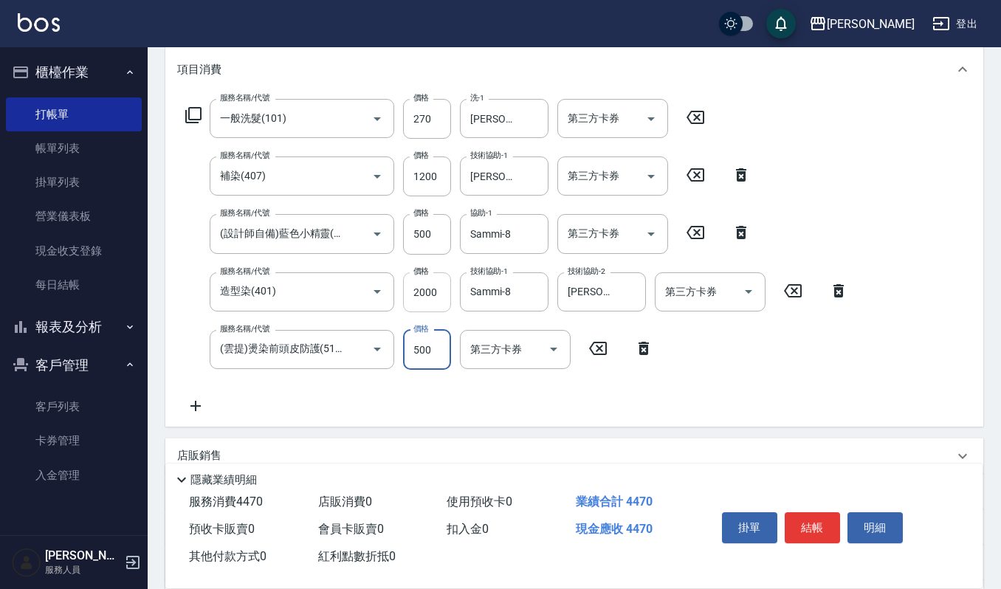
click at [437, 292] on input "2000" at bounding box center [427, 293] width 48 height 40
click at [444, 171] on input "1200" at bounding box center [427, 177] width 48 height 40
type input "1300"
click at [439, 293] on input "2000" at bounding box center [427, 293] width 48 height 40
type input "1900"
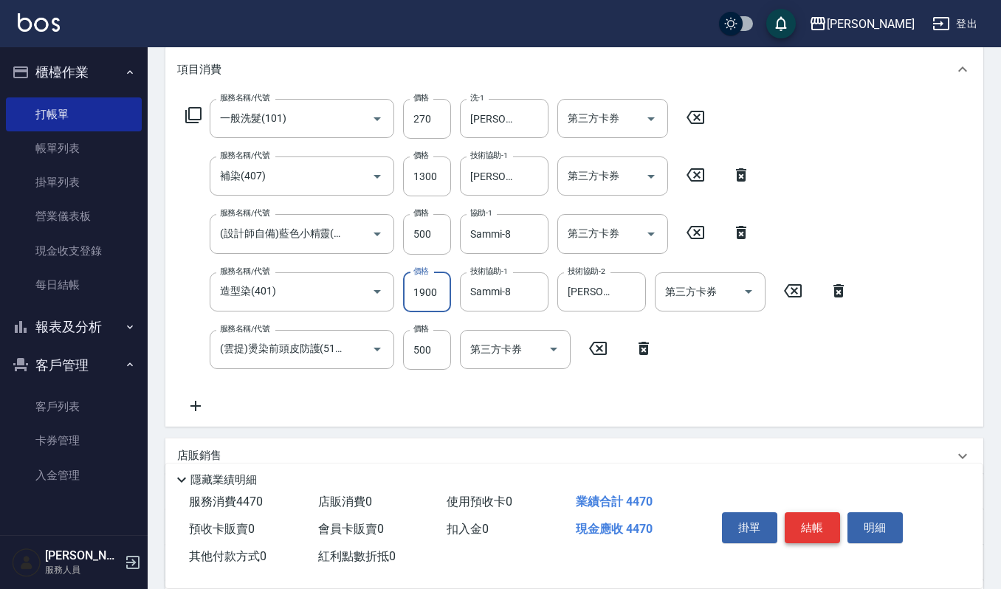
click at [812, 520] on button "結帳" at bounding box center [812, 528] width 55 height 31
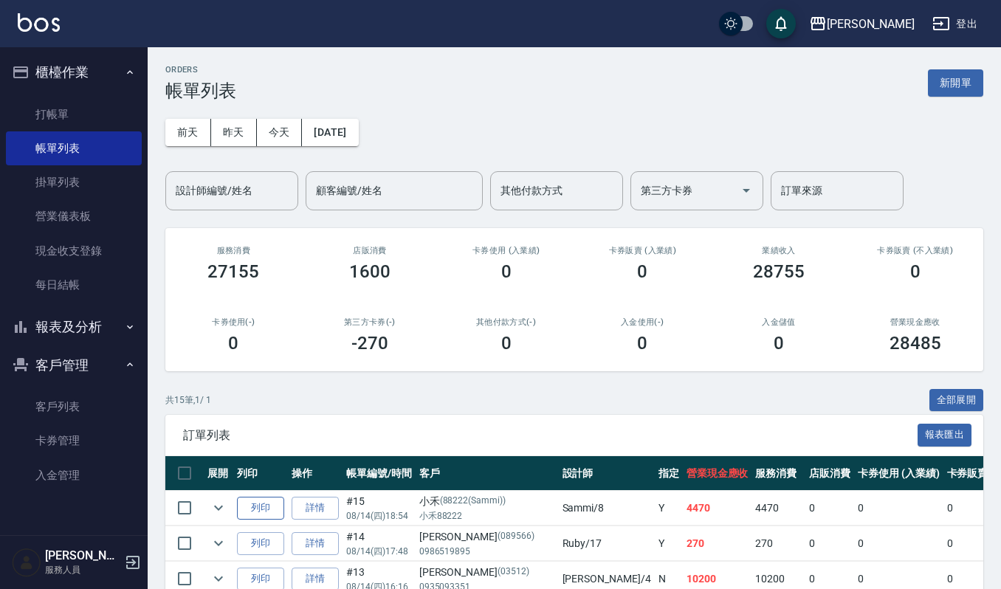
click at [258, 507] on button "列印" at bounding box center [260, 508] width 47 height 23
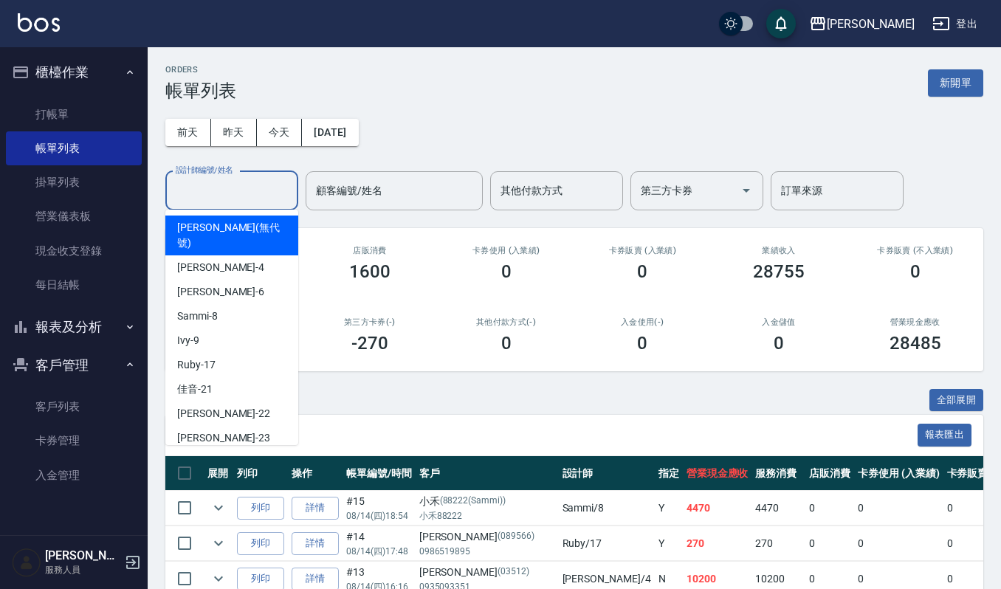
click at [213, 188] on input "設計師編號/姓名" at bounding box center [232, 191] width 120 height 26
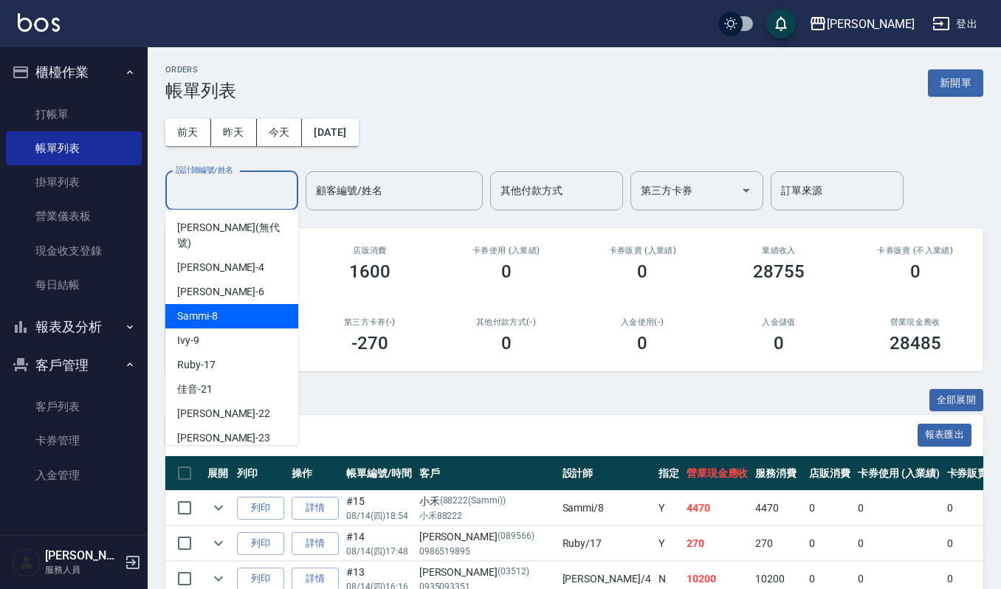
click at [199, 309] on span "Sammi -8" at bounding box center [197, 317] width 41 height 16
type input "Sammi-8"
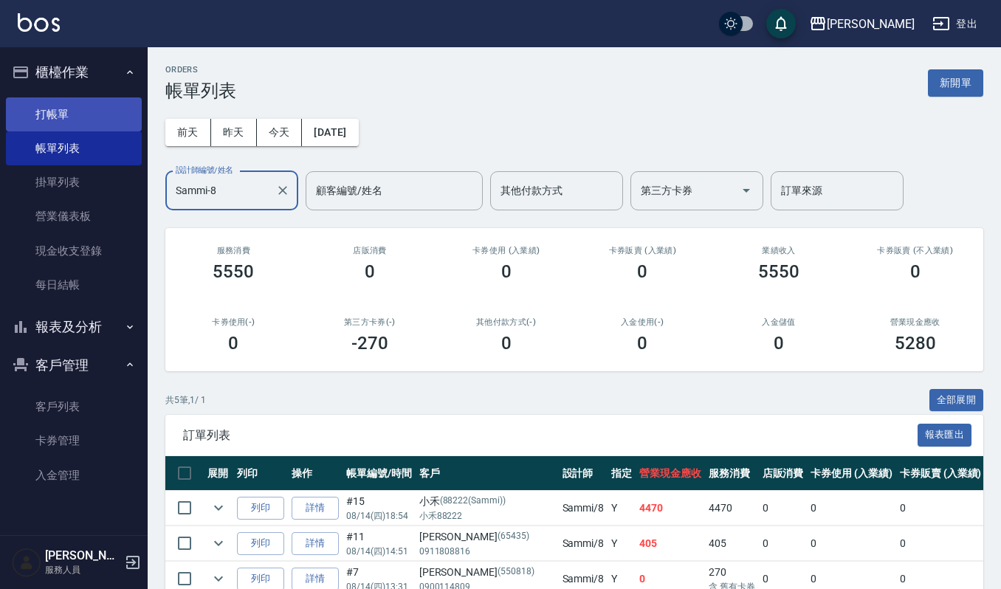
click at [81, 118] on link "打帳單" at bounding box center [74, 114] width 136 height 34
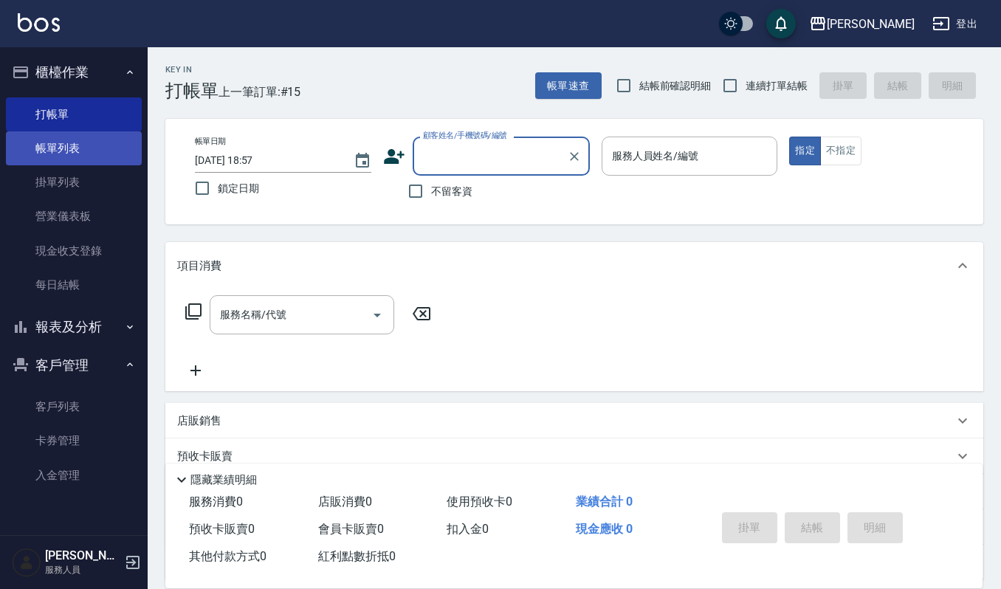
click at [81, 146] on link "帳單列表" at bounding box center [74, 148] width 136 height 34
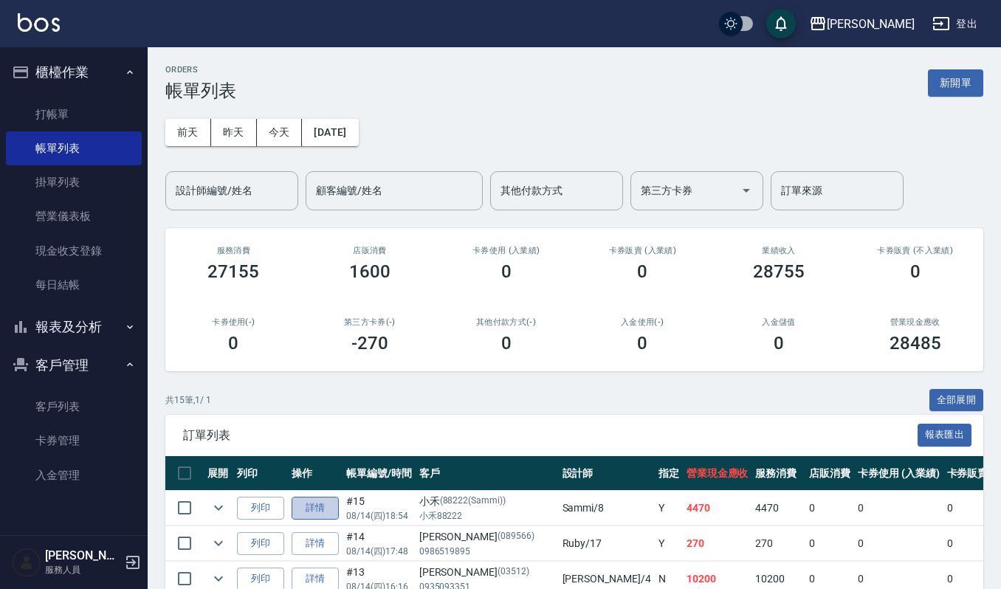
click at [316, 509] on link "詳情" at bounding box center [315, 508] width 47 height 23
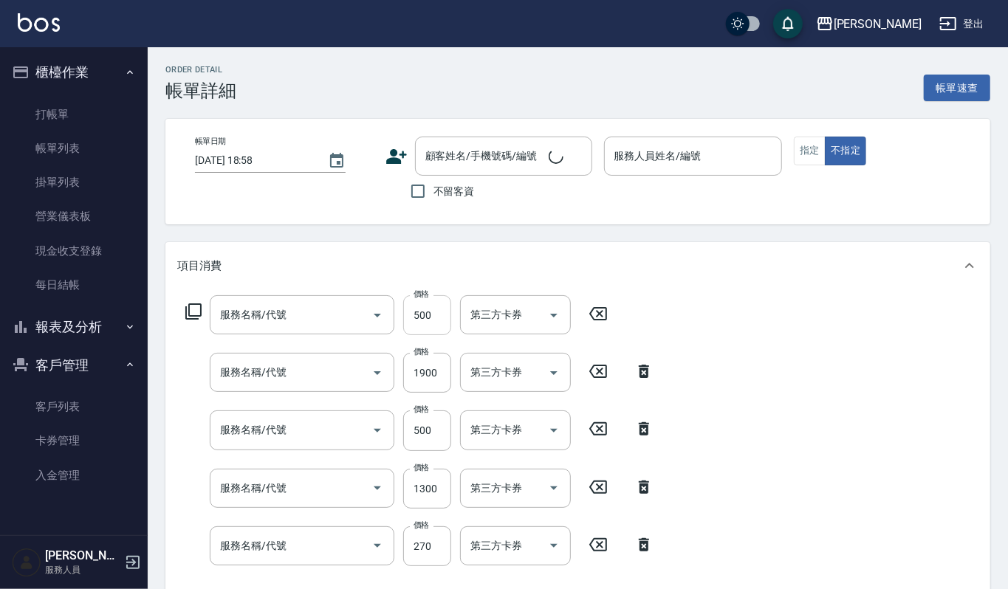
type input "2025/08/14 18:54"
type input "Sammi-8"
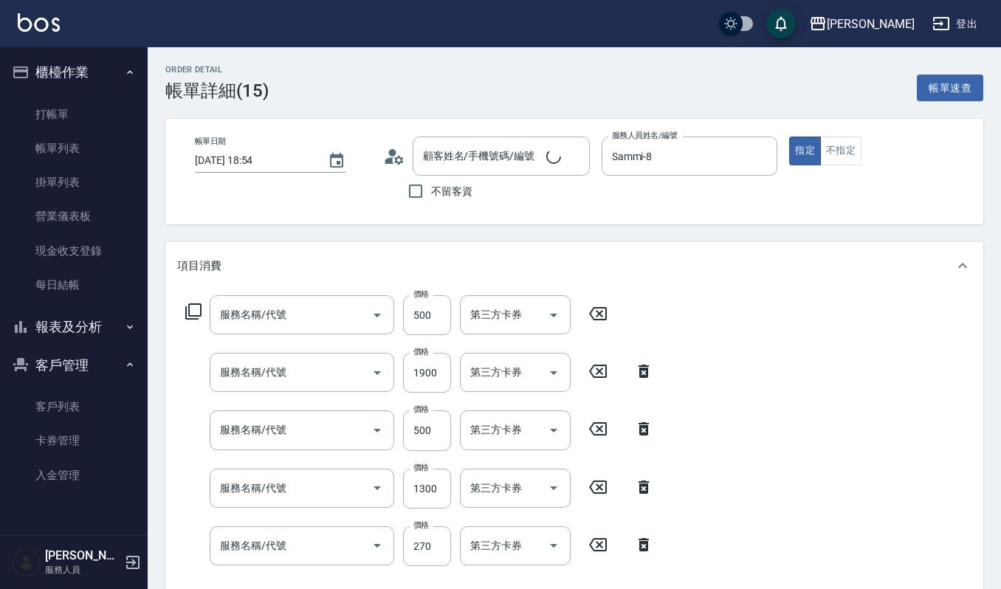
type input "小禾/小禾88222/88222(Sammi)"
type input "(雲提)燙染前頭皮防護(518)"
type input "造型染(401)"
type input "(設計師自備)藍色小精靈(570)"
type input "補染(407)"
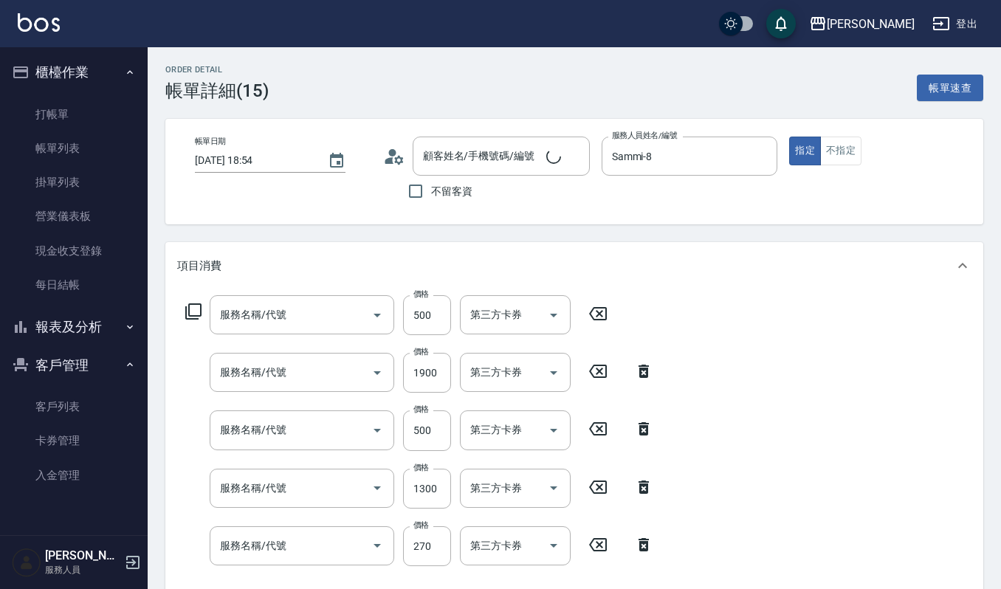
type input "一般洗髮(101)"
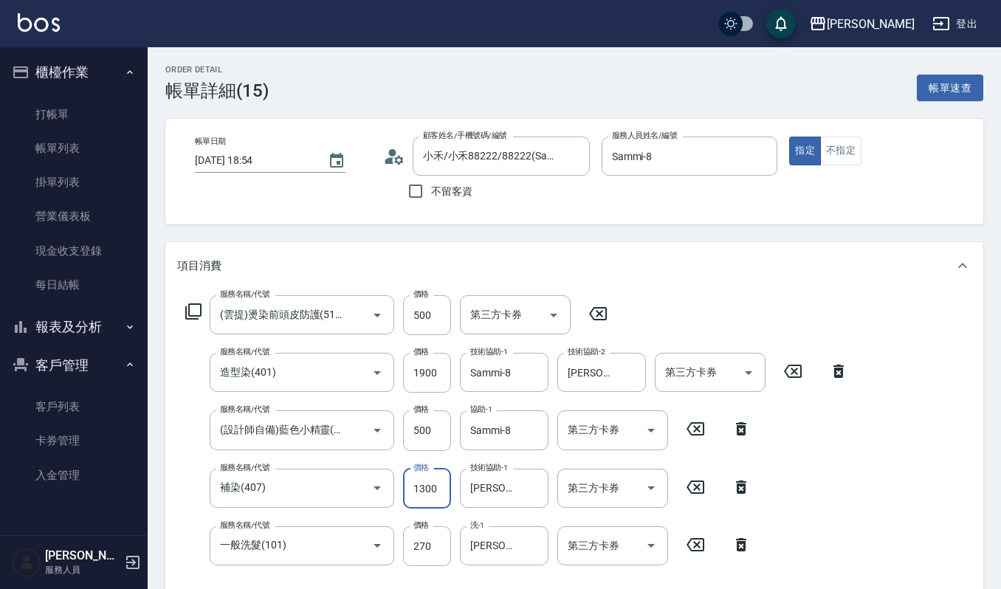
click at [441, 489] on input "1300" at bounding box center [427, 489] width 48 height 40
click at [440, 363] on input "1900" at bounding box center [427, 373] width 48 height 40
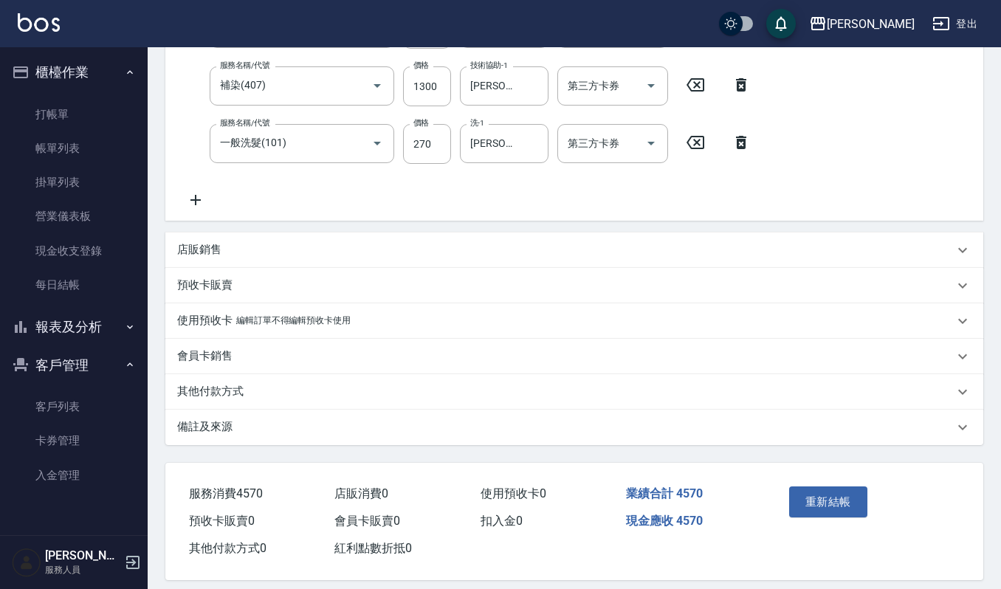
scroll to position [414, 0]
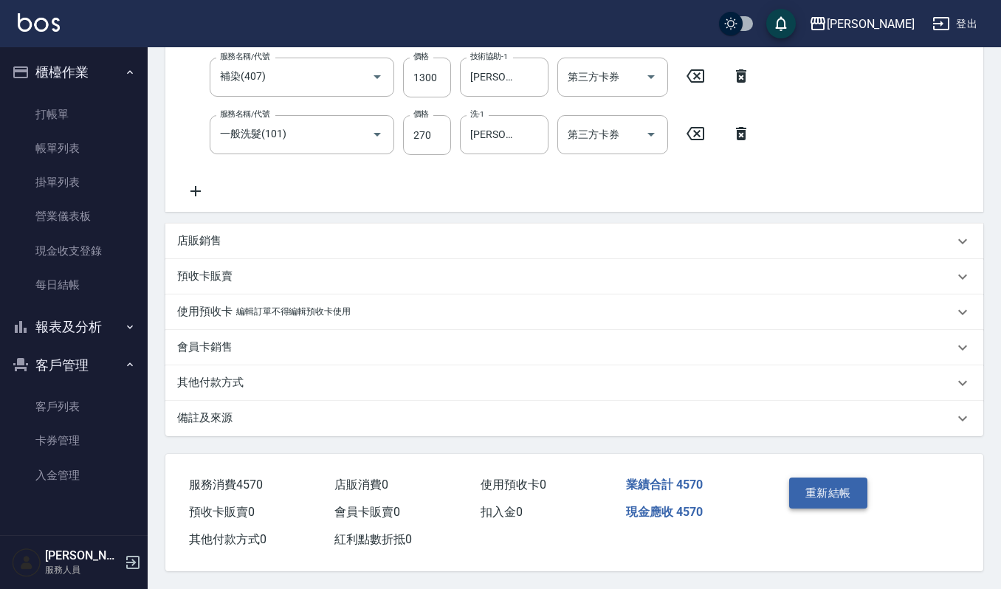
type input "2000"
click at [845, 487] on button "重新結帳" at bounding box center [829, 493] width 78 height 31
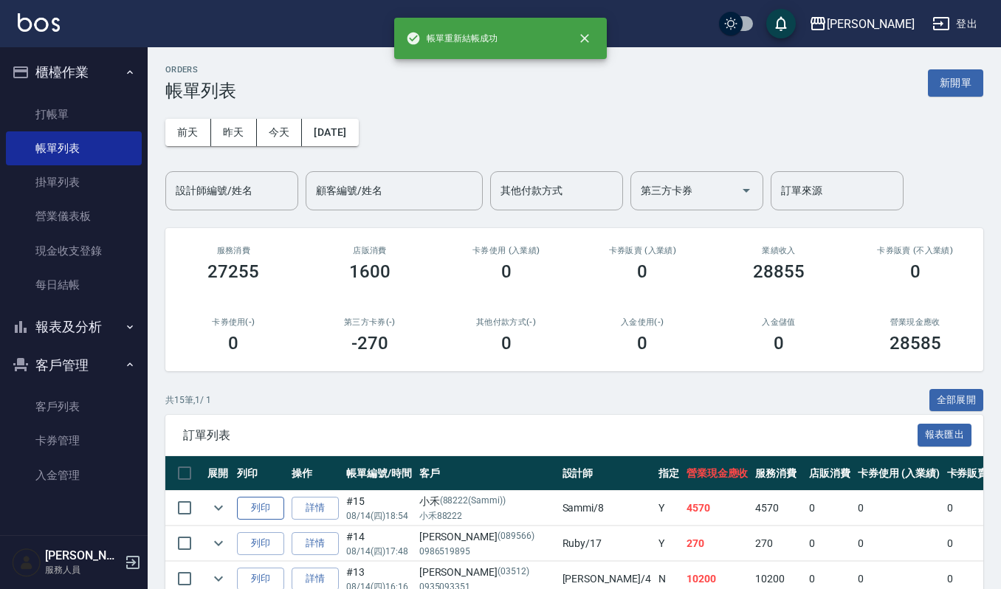
click at [276, 507] on button "列印" at bounding box center [260, 508] width 47 height 23
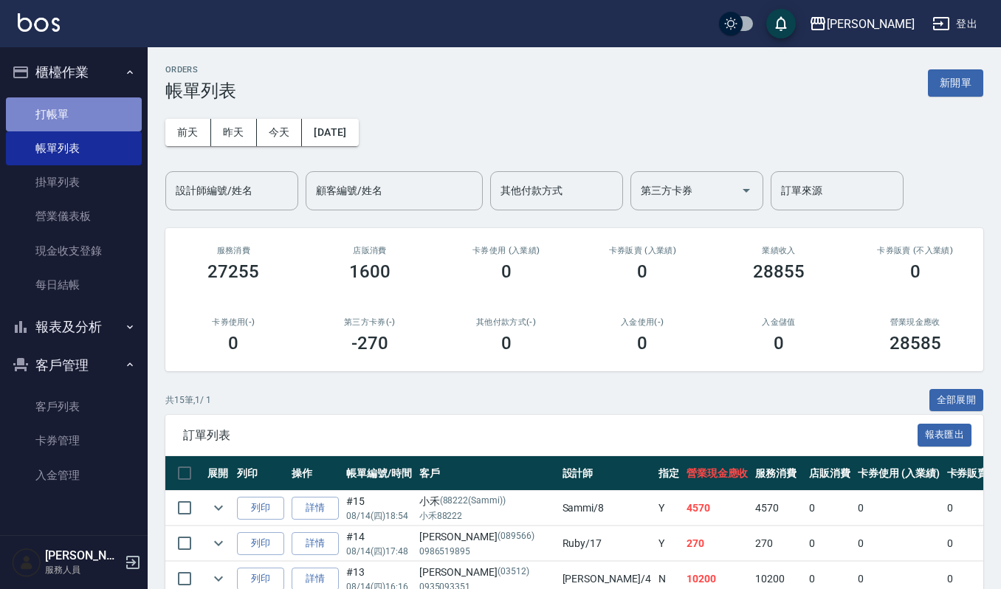
click at [32, 99] on link "打帳單" at bounding box center [74, 114] width 136 height 34
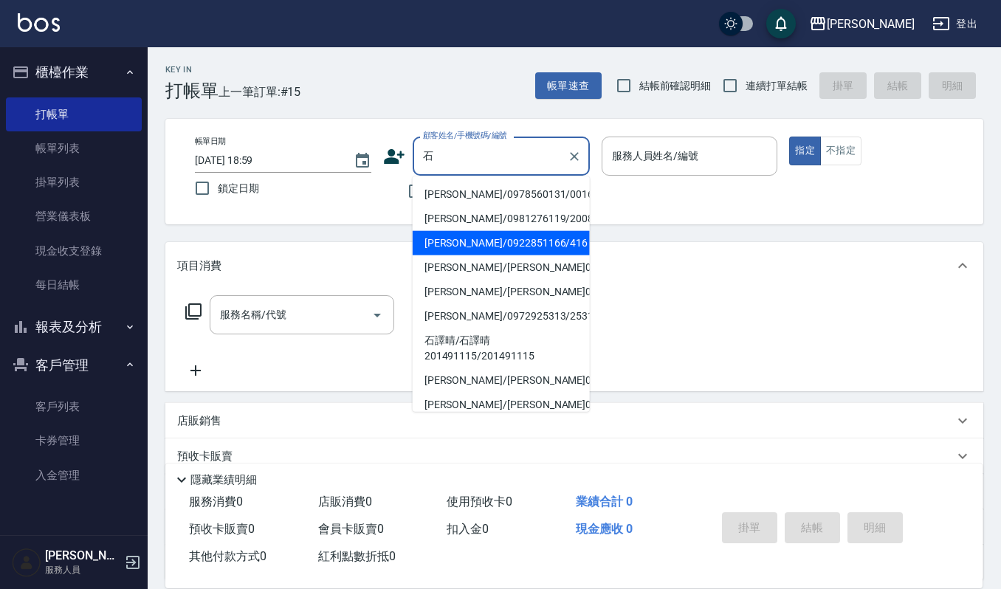
type input "石賢彬/0922851166/416"
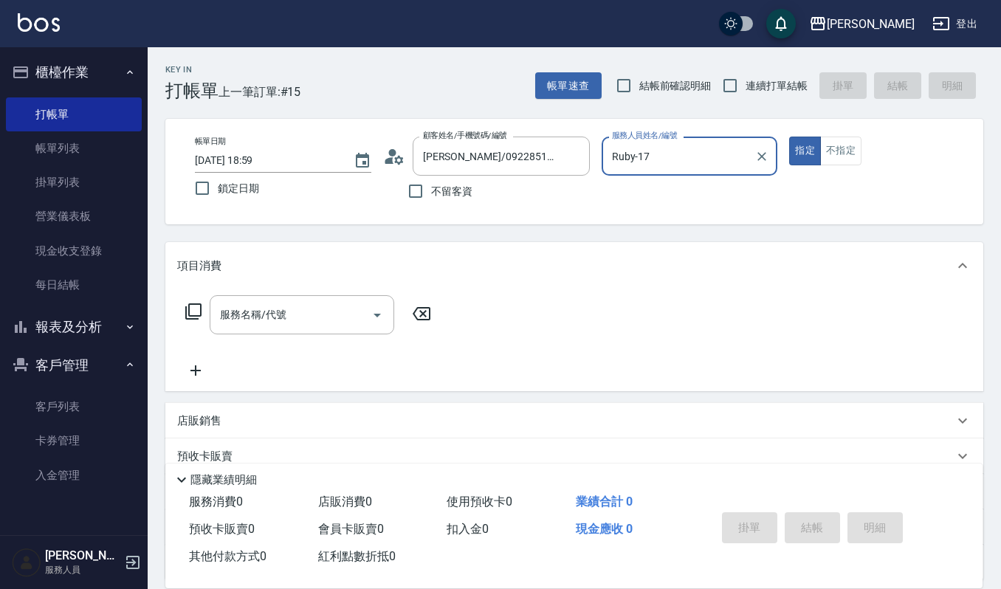
type input "Ruby-17"
click at [790, 137] on button "指定" at bounding box center [806, 151] width 32 height 29
type button "true"
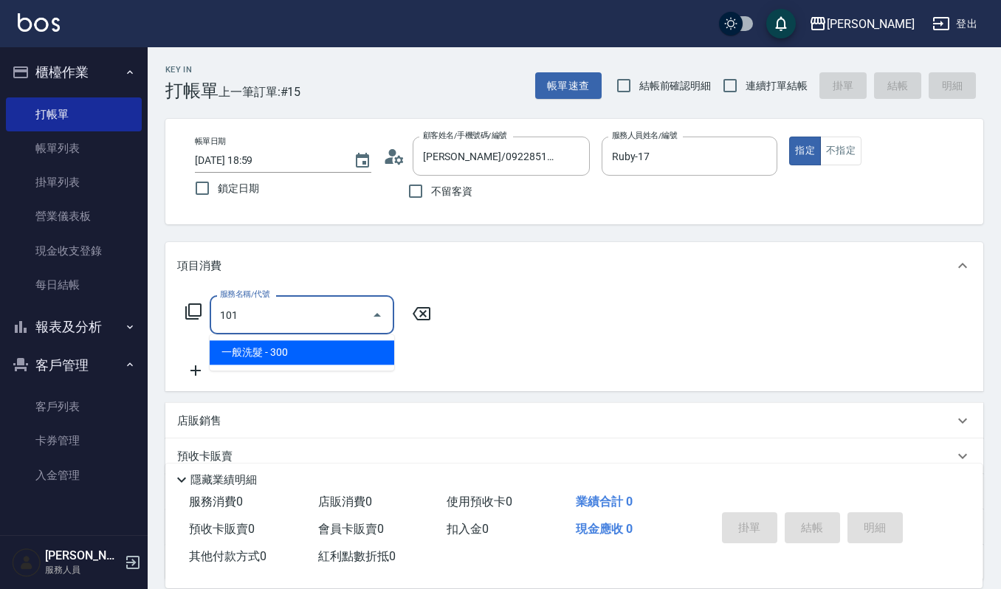
type input "一般洗髮(101)"
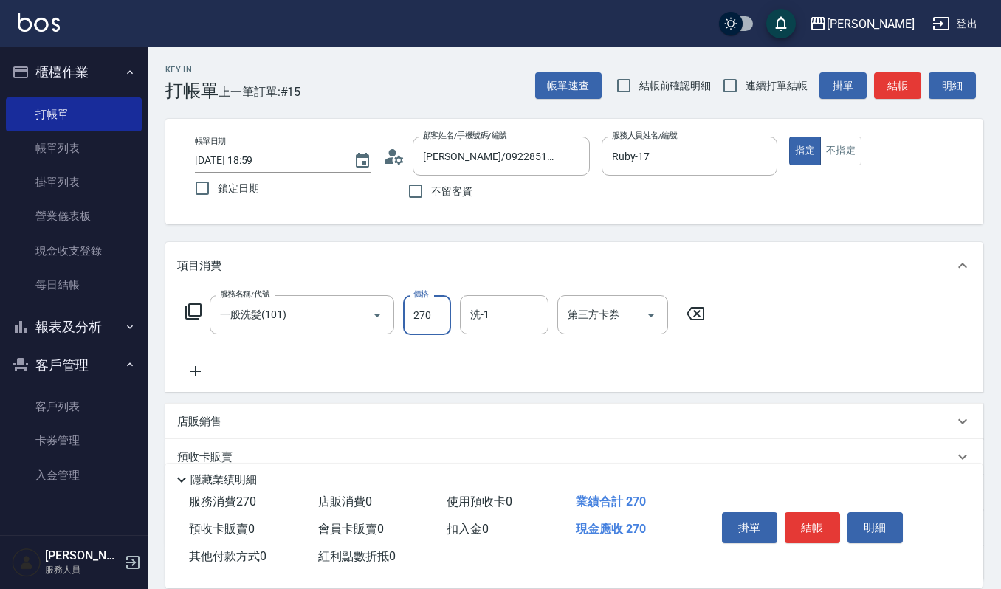
type input "270"
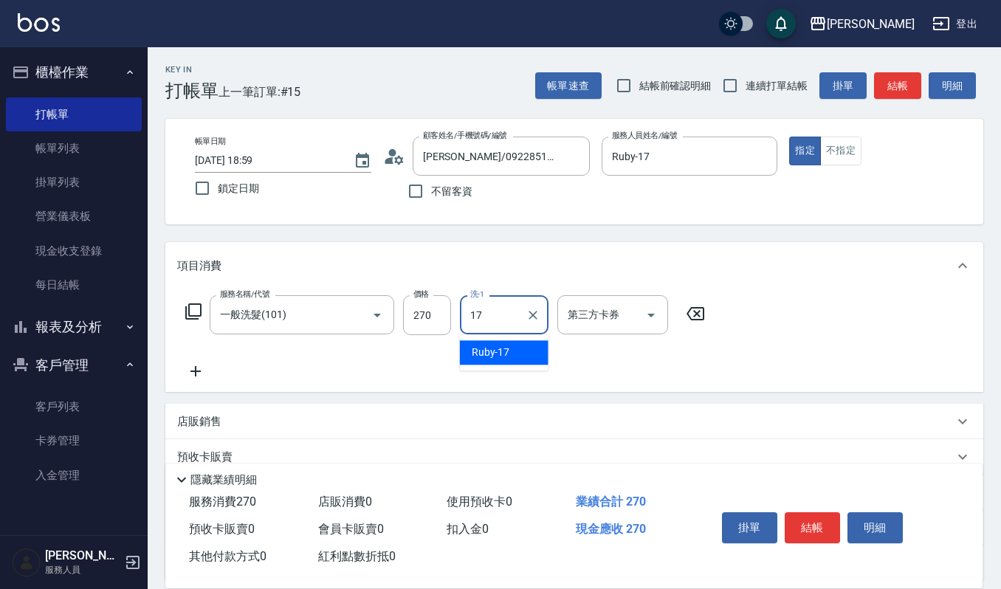
type input "Ruby-17"
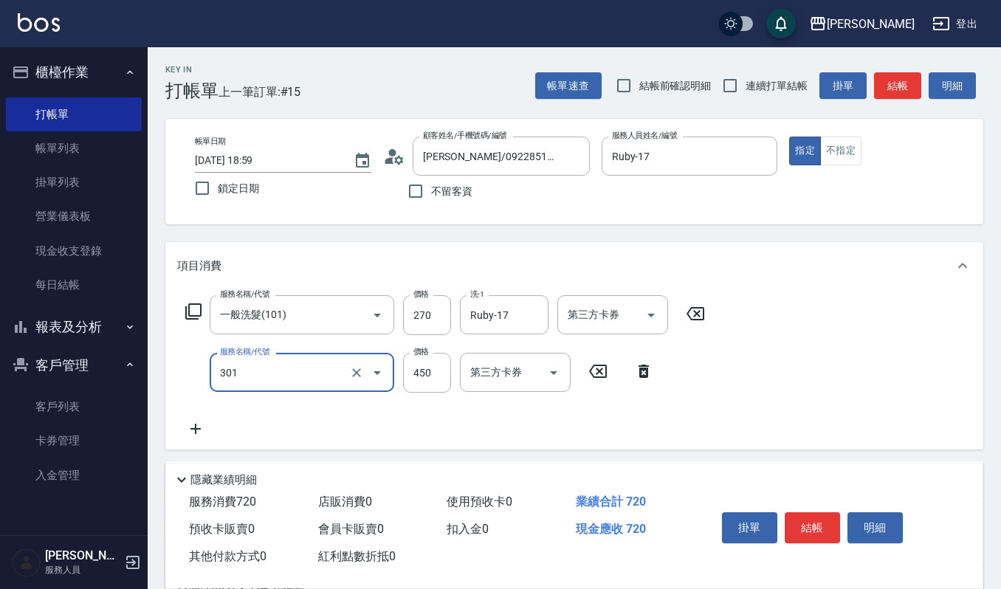
type input "創意剪髮(301)"
type input "405"
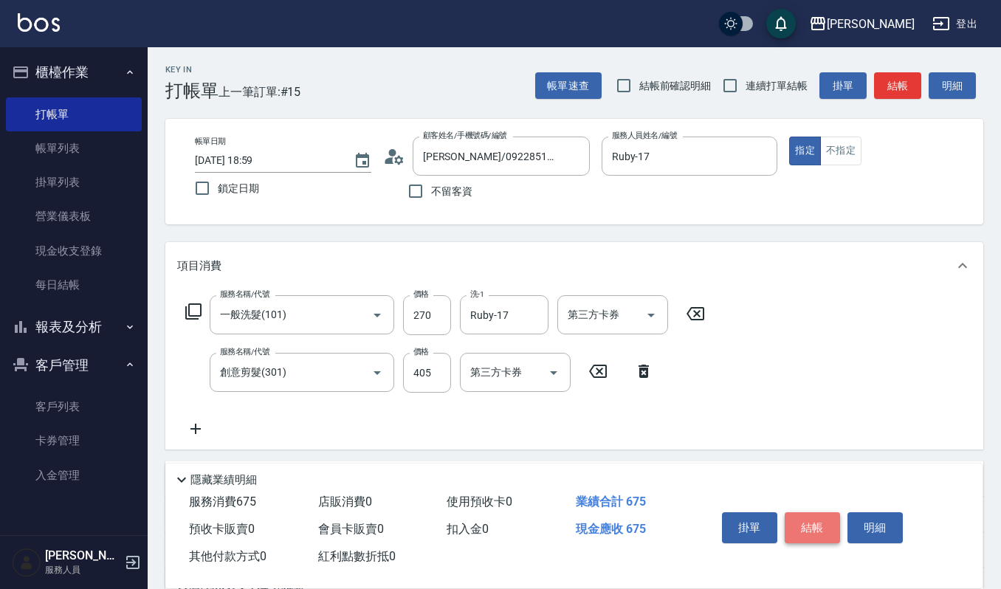
click at [795, 524] on button "結帳" at bounding box center [812, 528] width 55 height 31
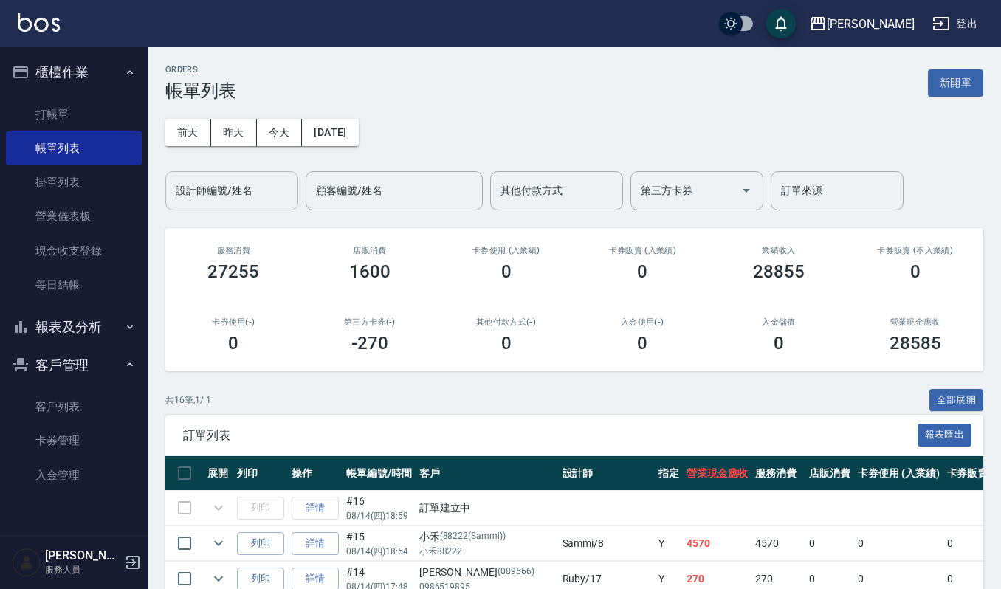
click at [216, 185] on input "設計師編號/姓名" at bounding box center [232, 191] width 120 height 26
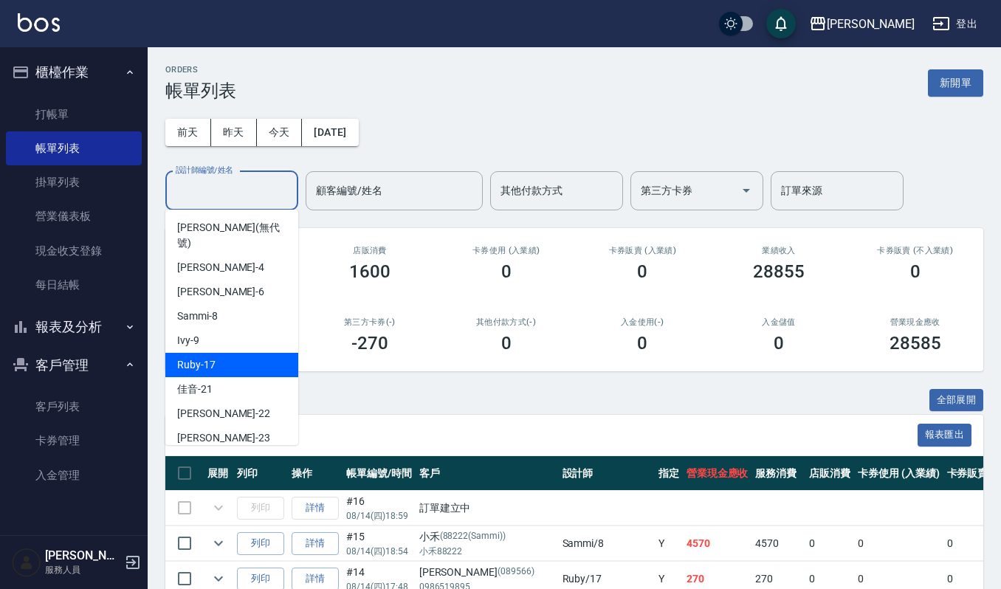
click at [227, 353] on div "Ruby -17" at bounding box center [231, 365] width 133 height 24
type input "Ruby-17"
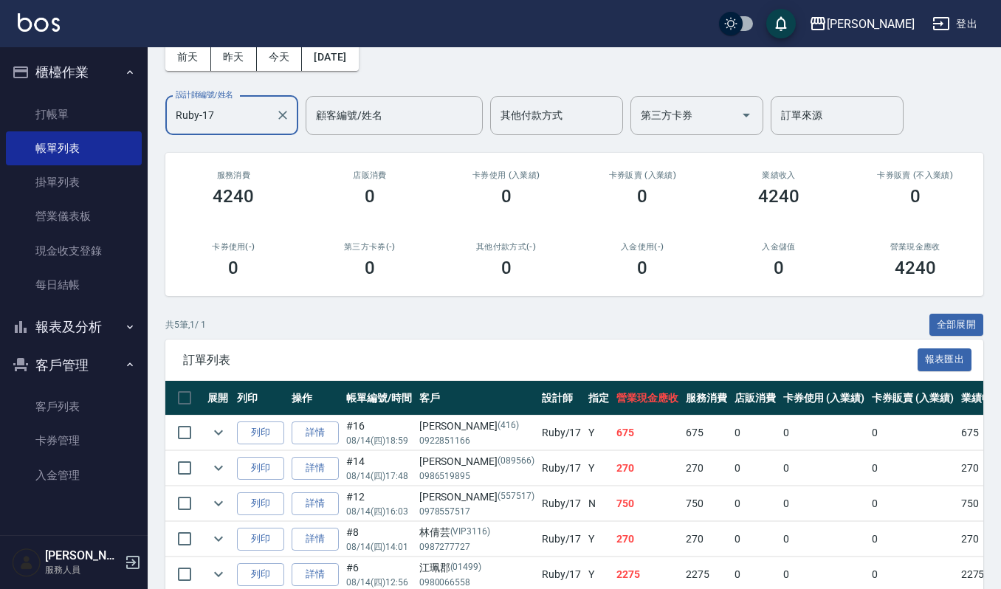
scroll to position [154, 0]
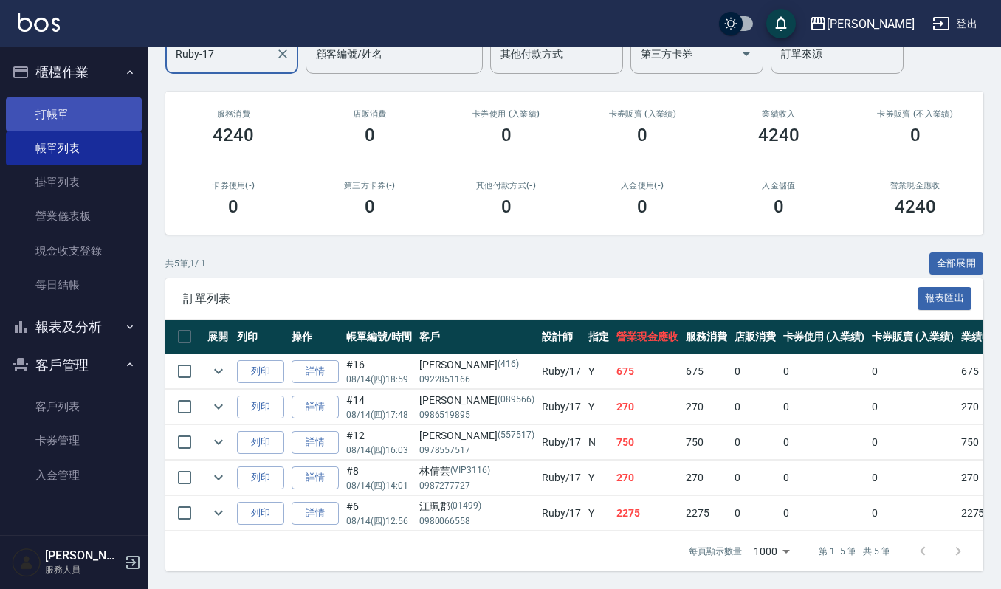
click at [71, 102] on link "打帳單" at bounding box center [74, 114] width 136 height 34
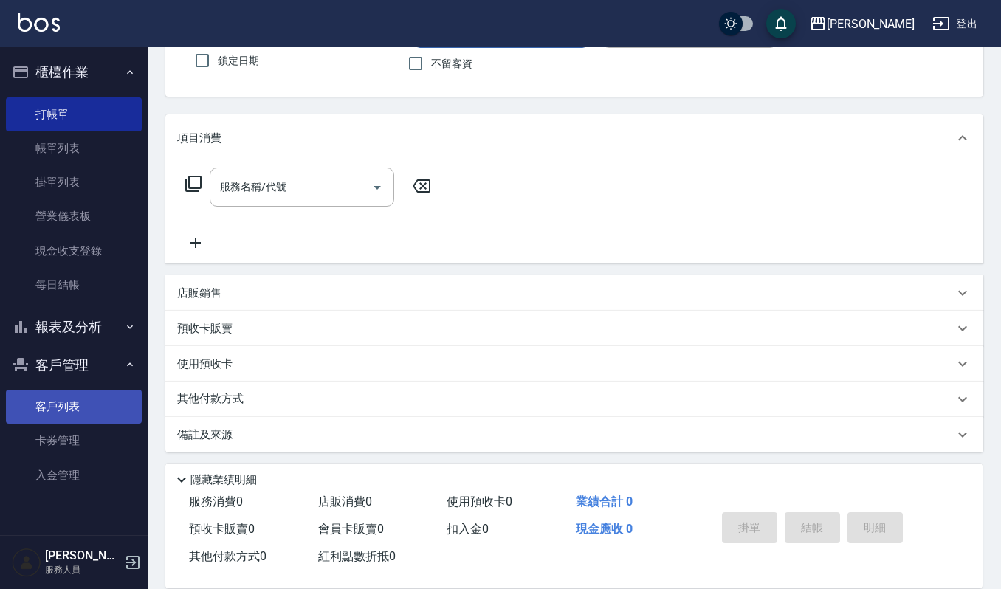
scroll to position [130, 0]
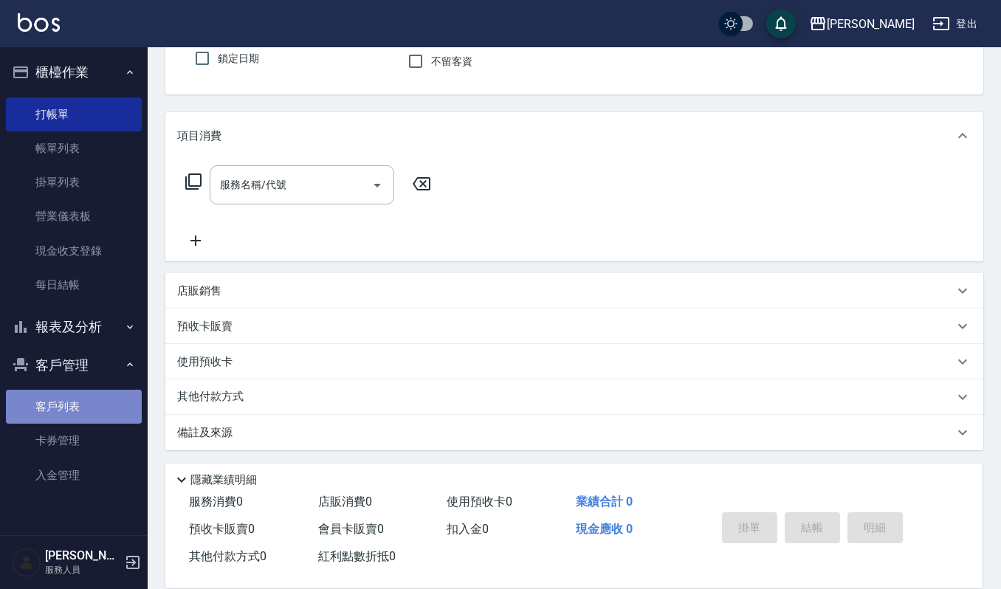
click at [66, 406] on link "客戶列表" at bounding box center [74, 407] width 136 height 34
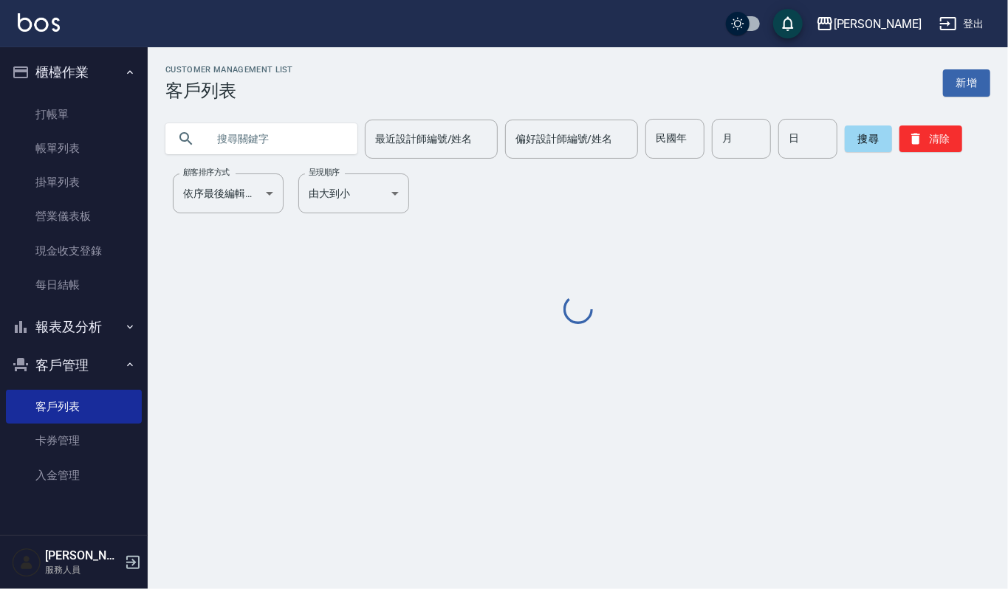
click at [275, 146] on input "text" at bounding box center [276, 139] width 139 height 40
type input "藍麗"
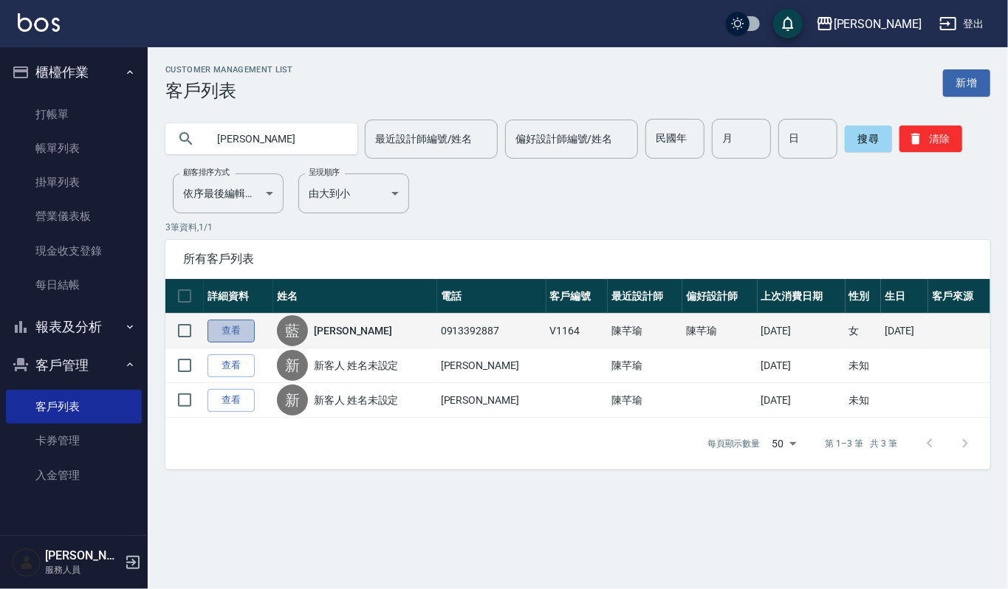
click at [232, 335] on link "查看" at bounding box center [231, 331] width 47 height 23
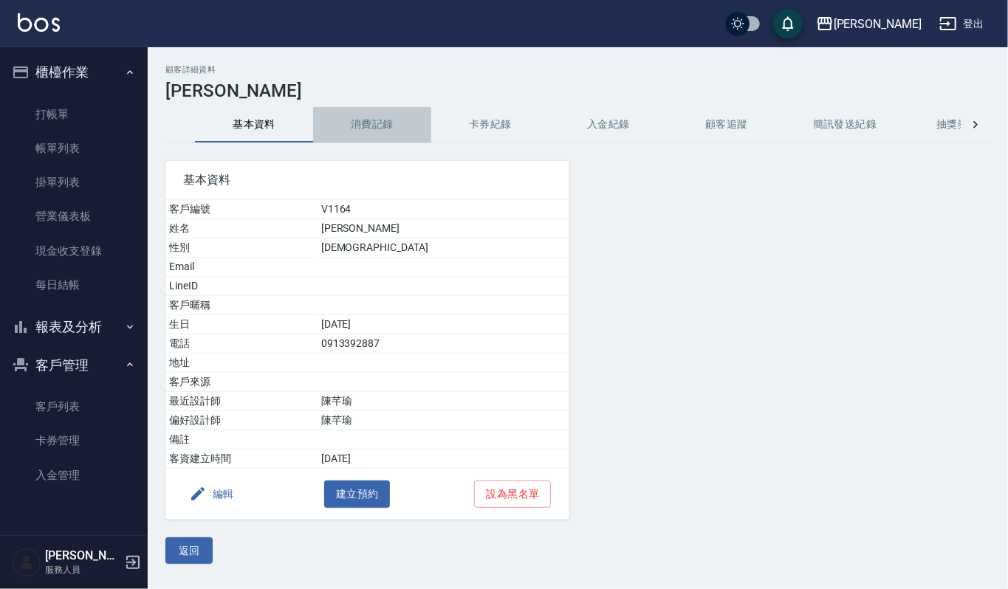
click at [391, 137] on button "消費記錄" at bounding box center [372, 124] width 118 height 35
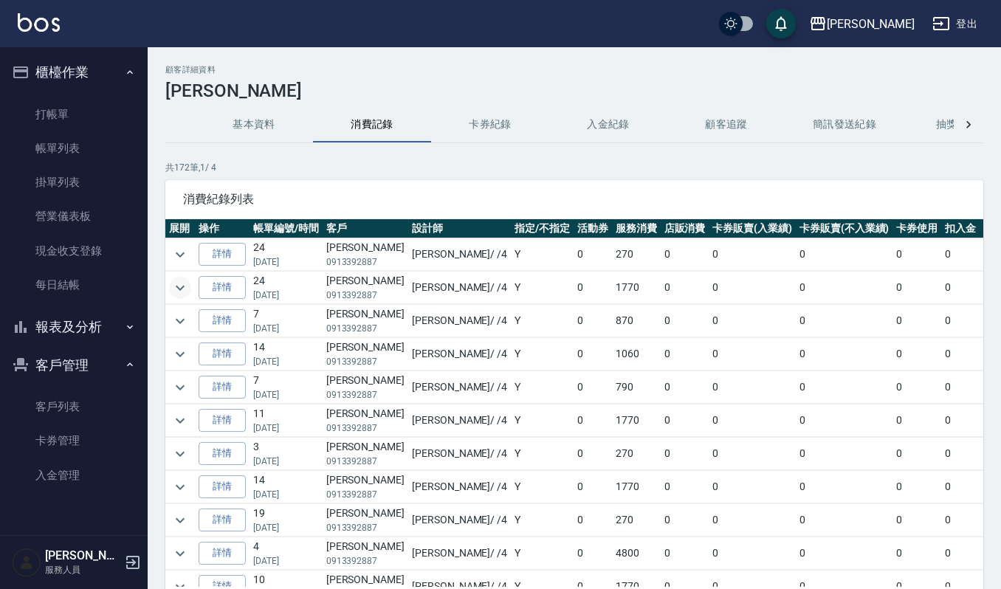
click at [177, 291] on icon "expand row" at bounding box center [180, 288] width 18 height 18
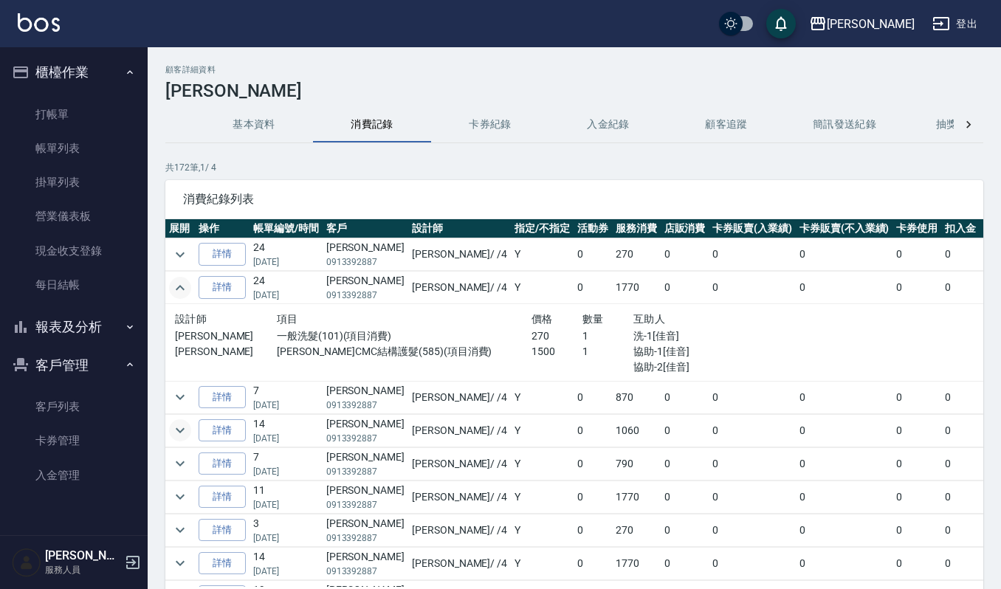
click at [171, 430] on icon "expand row" at bounding box center [180, 431] width 18 height 18
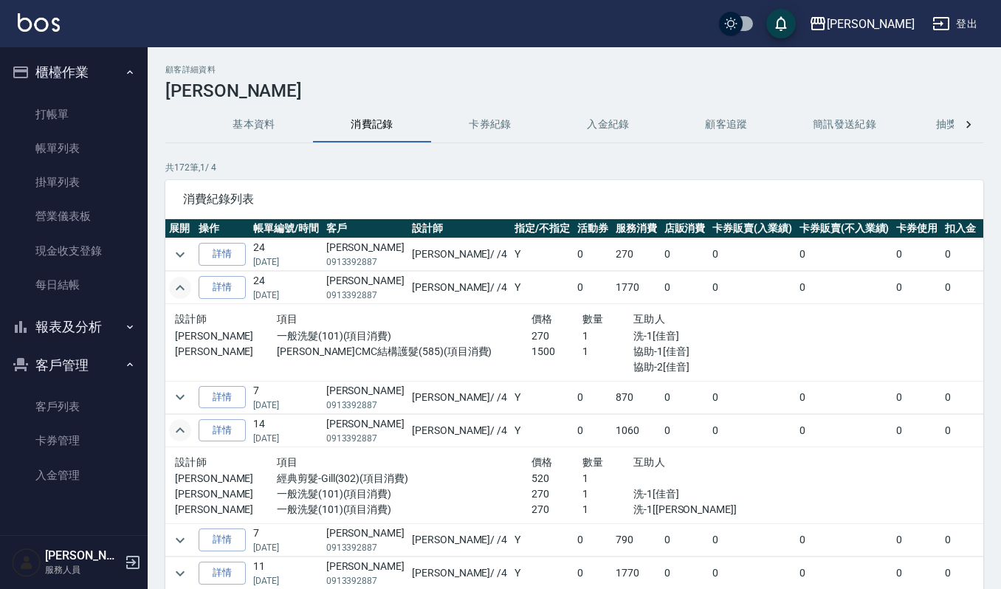
click at [171, 430] on icon "expand row" at bounding box center [180, 431] width 18 height 18
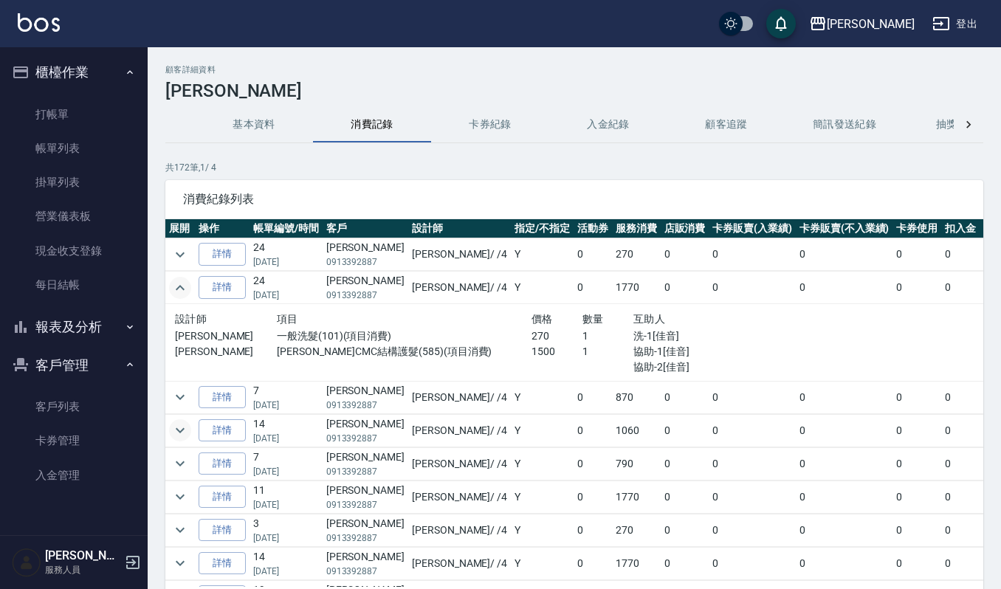
scroll to position [98, 0]
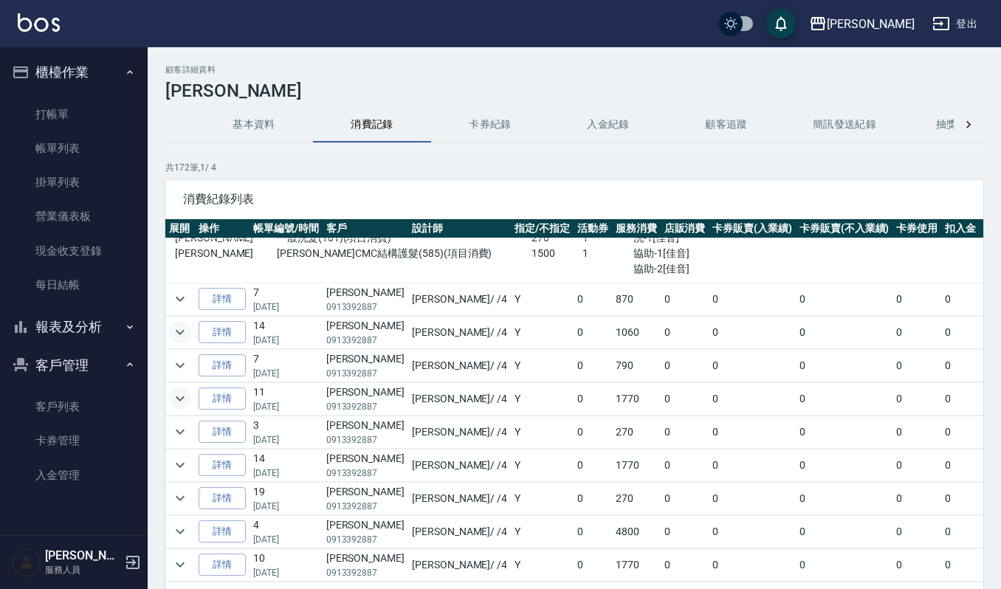
click at [181, 397] on icon "expand row" at bounding box center [180, 399] width 18 height 18
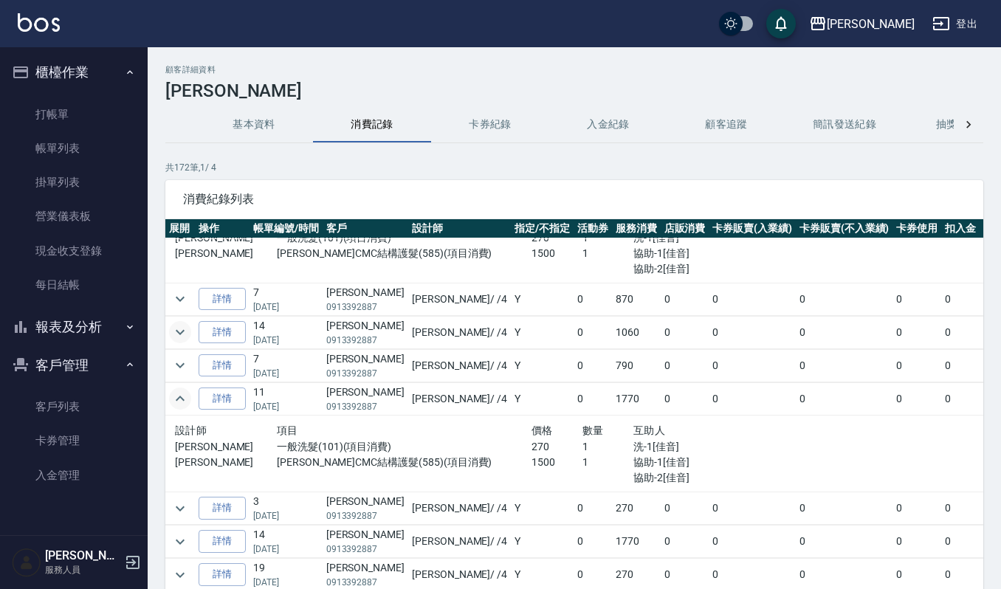
click at [181, 397] on icon "expand row" at bounding box center [180, 399] width 18 height 18
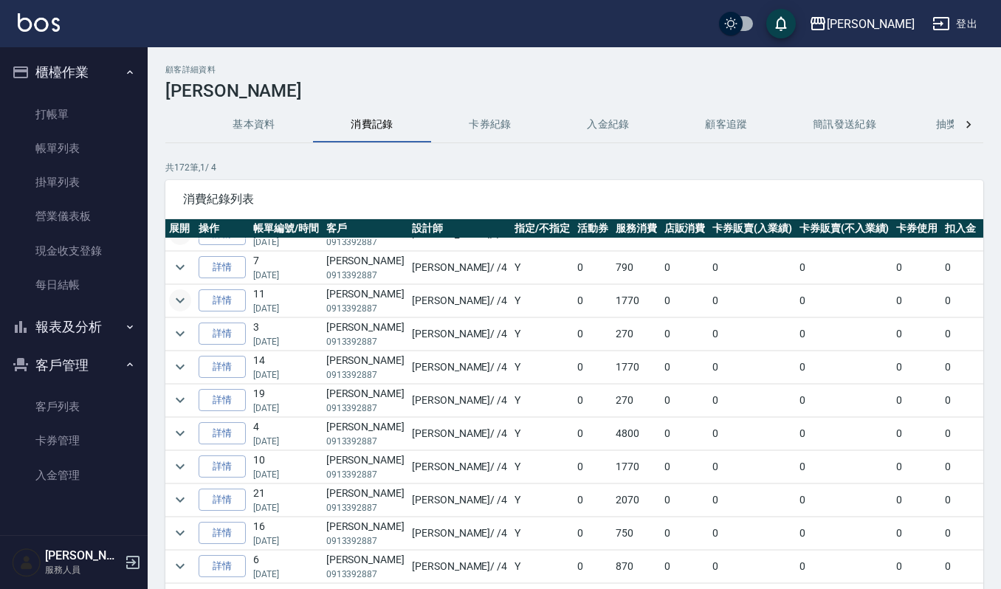
scroll to position [0, 0]
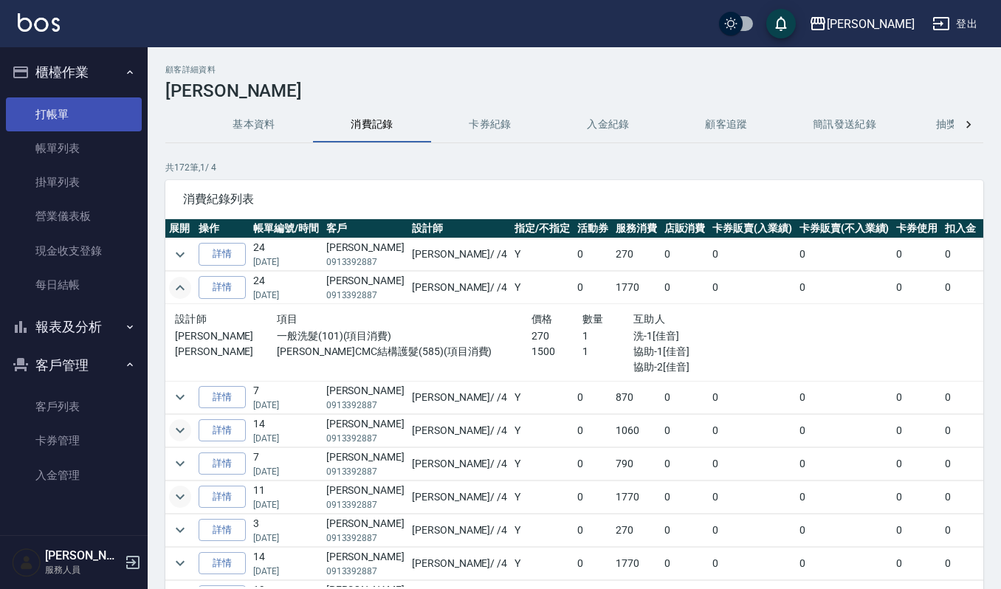
click at [63, 115] on link "打帳單" at bounding box center [74, 114] width 136 height 34
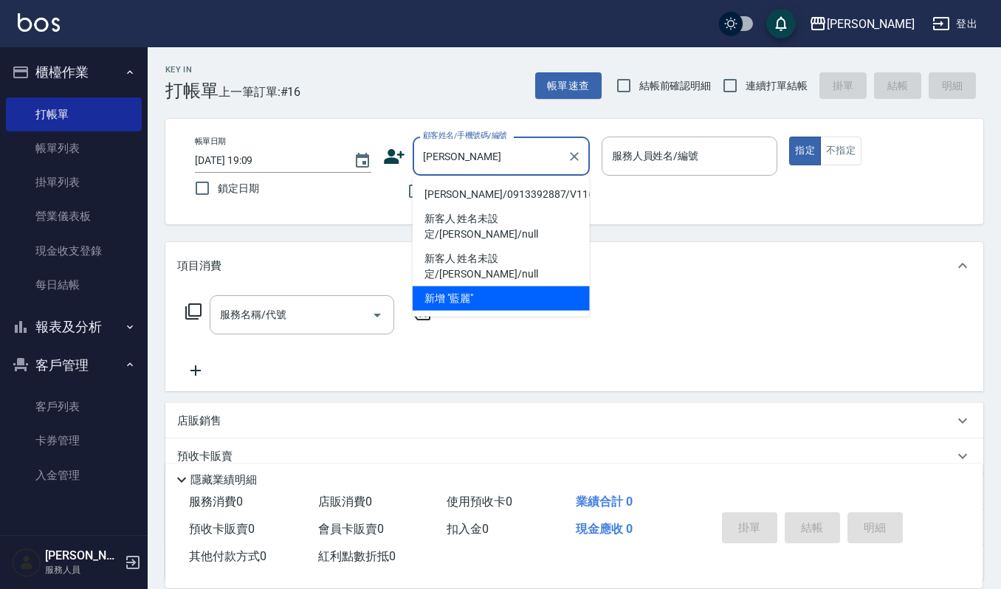
type input "藍麗婷/0913392887/V1164"
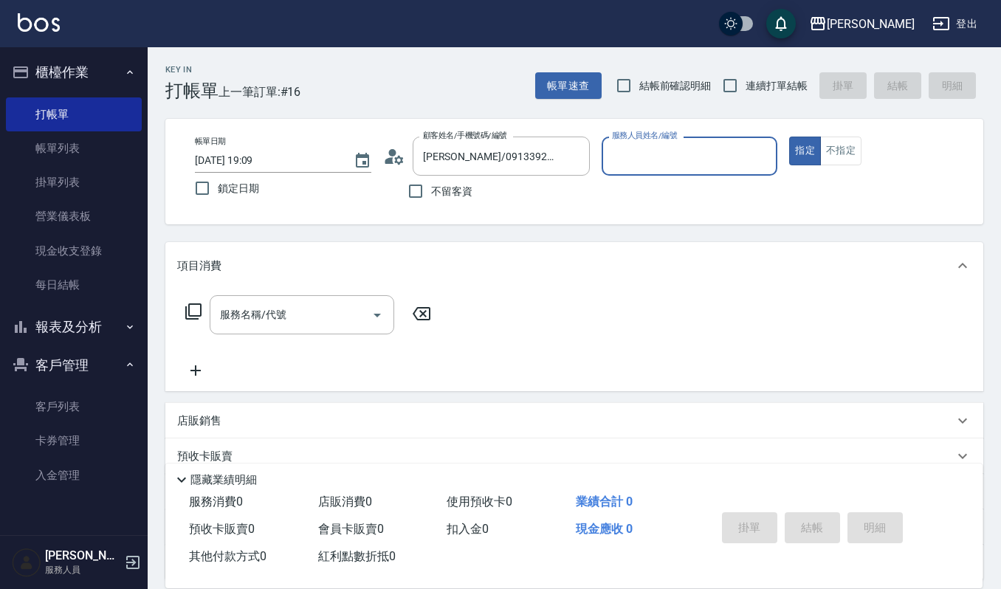
type input "[PERSON_NAME]-4"
click at [790, 137] on button "指定" at bounding box center [806, 151] width 32 height 29
type button "true"
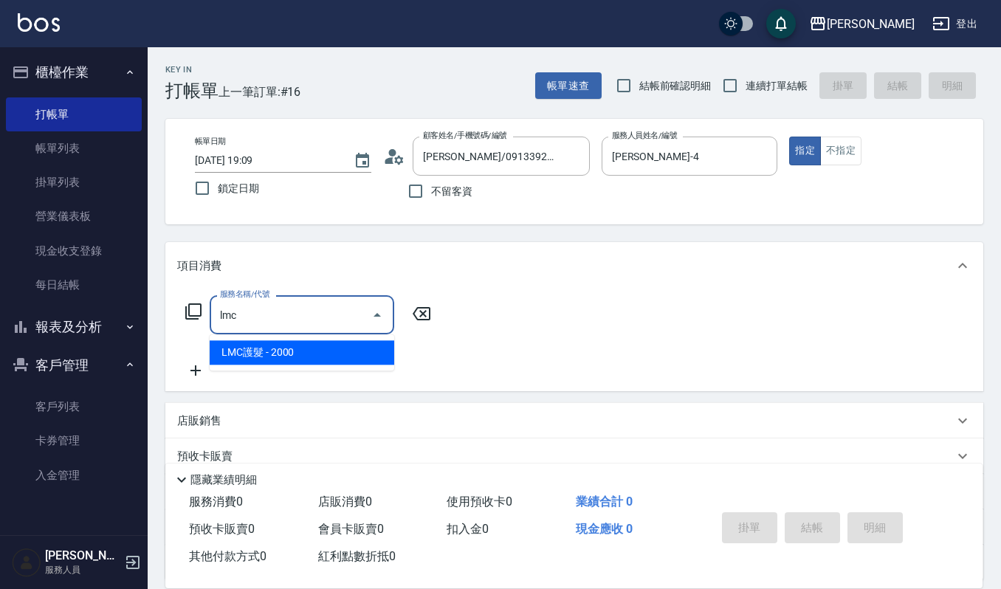
click at [354, 350] on span "LMC護髮 - 2000" at bounding box center [302, 352] width 185 height 24
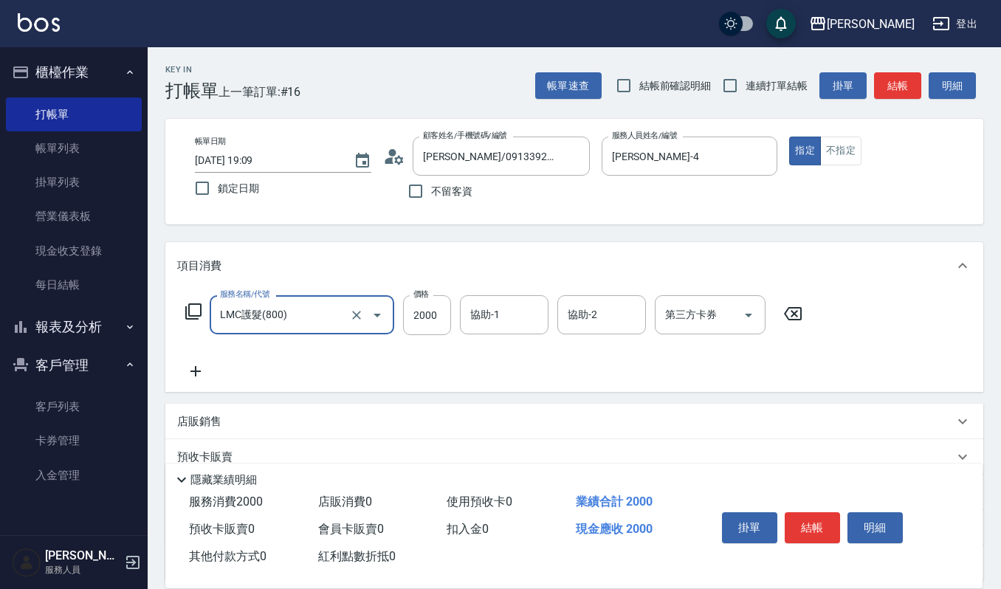
type input "LMC護髮(800)"
type input "1500"
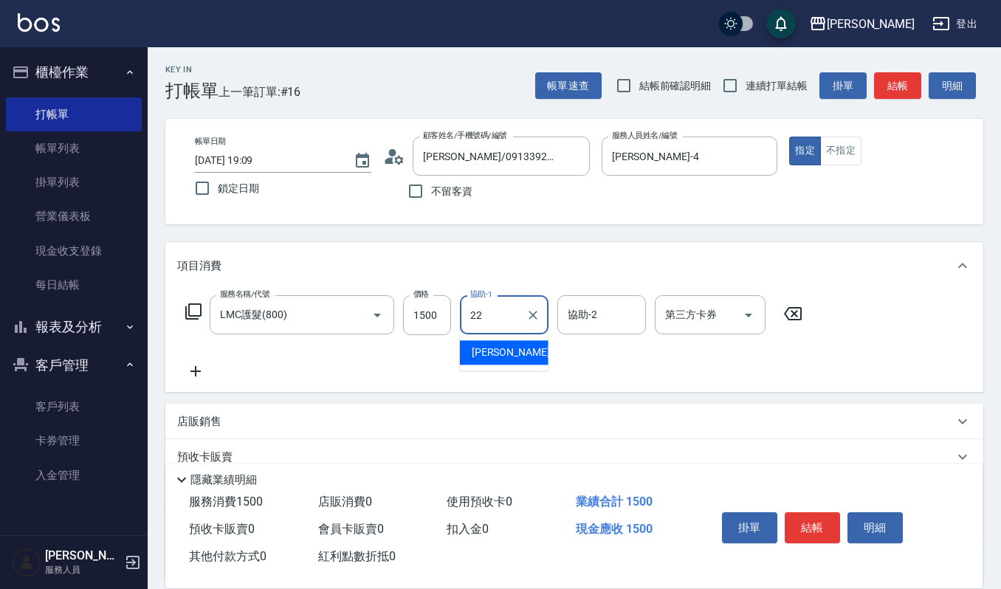
type input "[PERSON_NAME]-22"
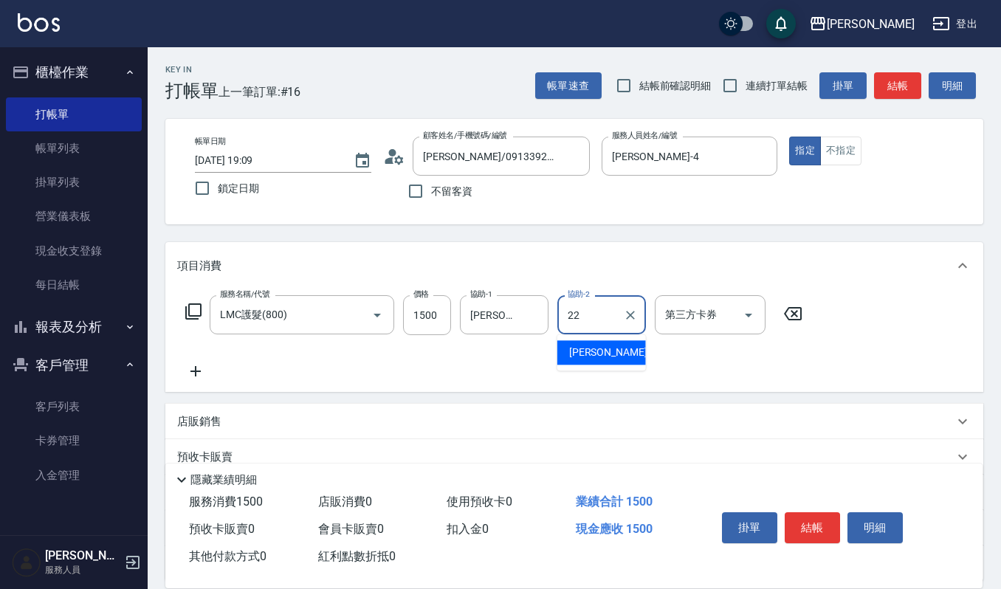
type input "[PERSON_NAME]-22"
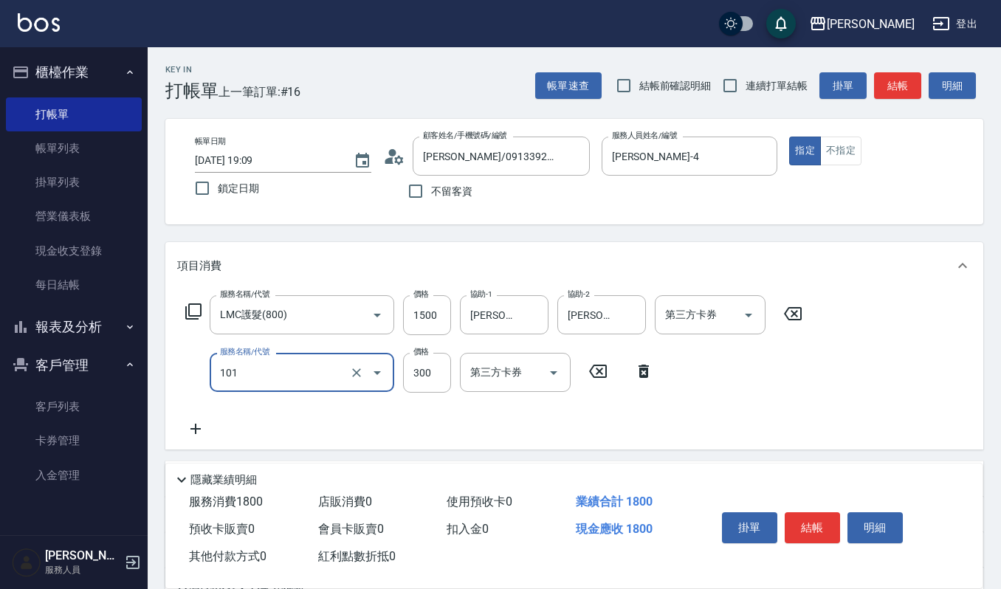
type input "一般洗髮(101)"
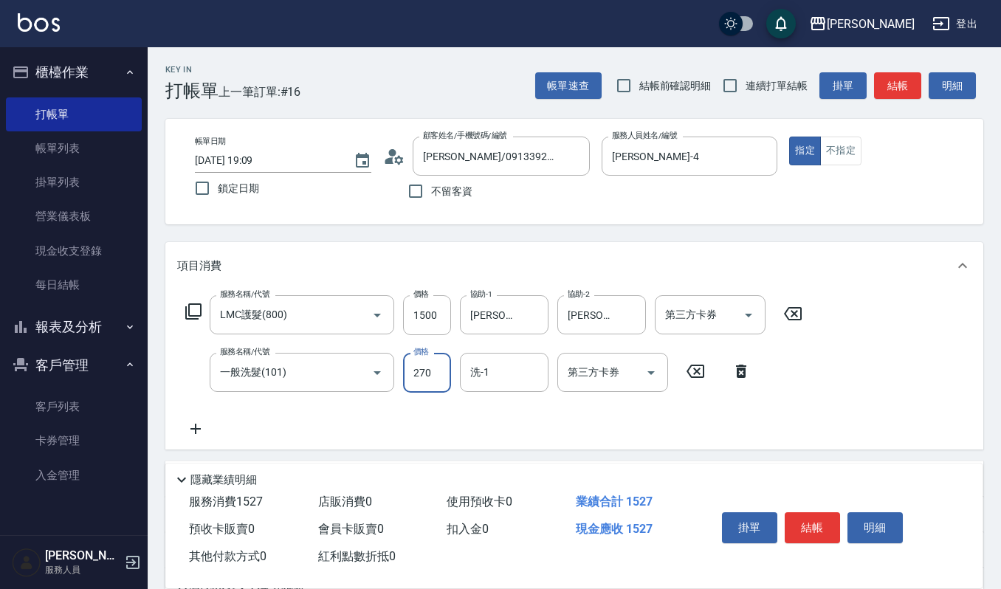
type input "270"
type input "[PERSON_NAME]-22"
click at [826, 523] on button "結帳" at bounding box center [812, 528] width 55 height 31
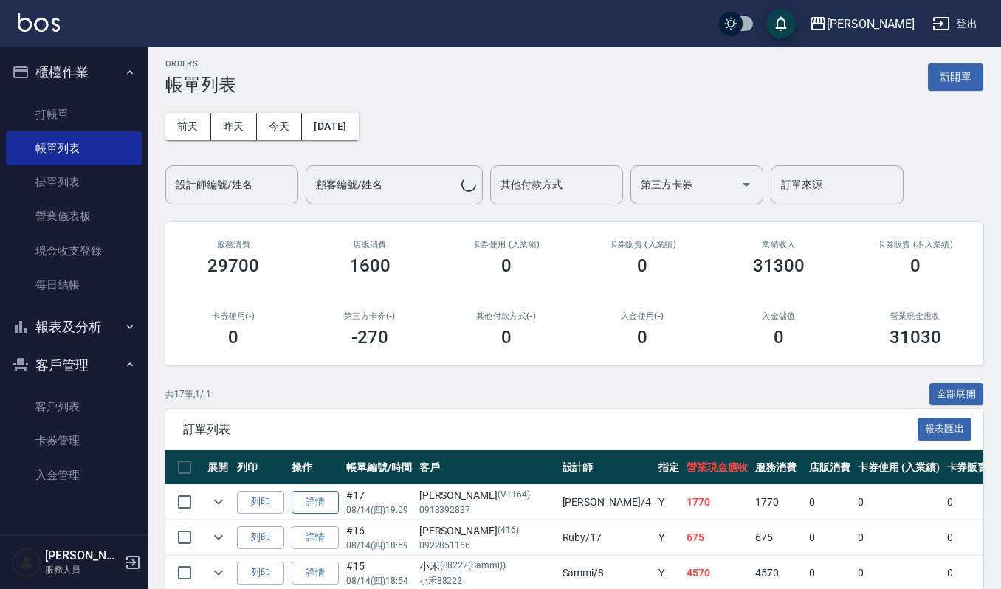
scroll to position [98, 0]
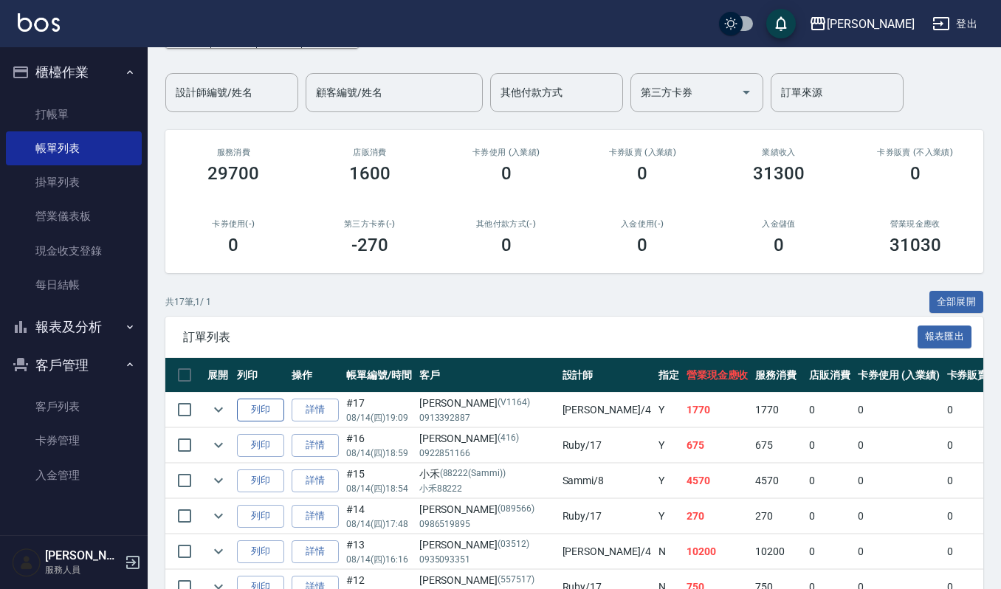
click at [266, 403] on button "列印" at bounding box center [260, 410] width 47 height 23
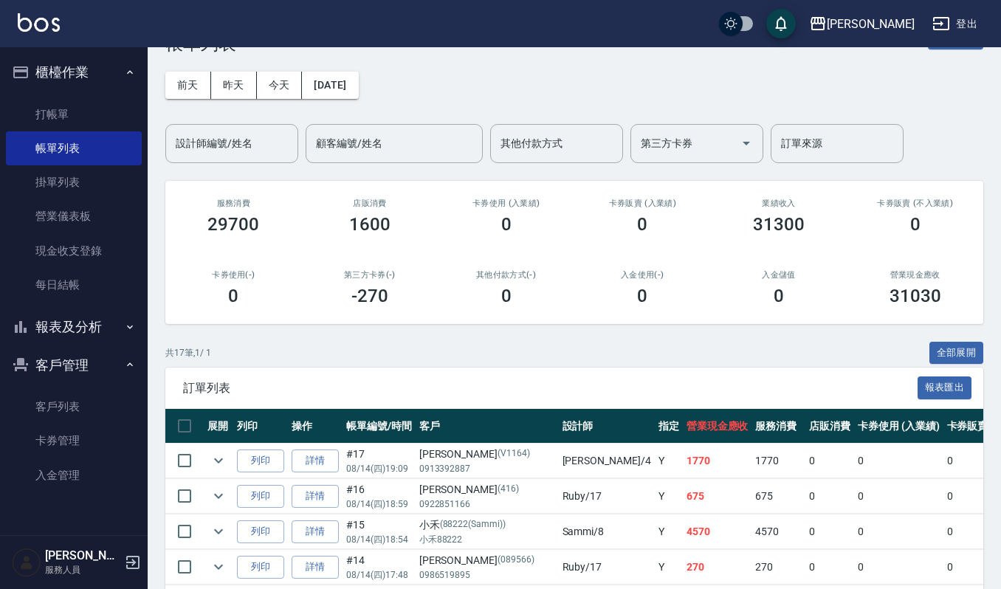
scroll to position [0, 0]
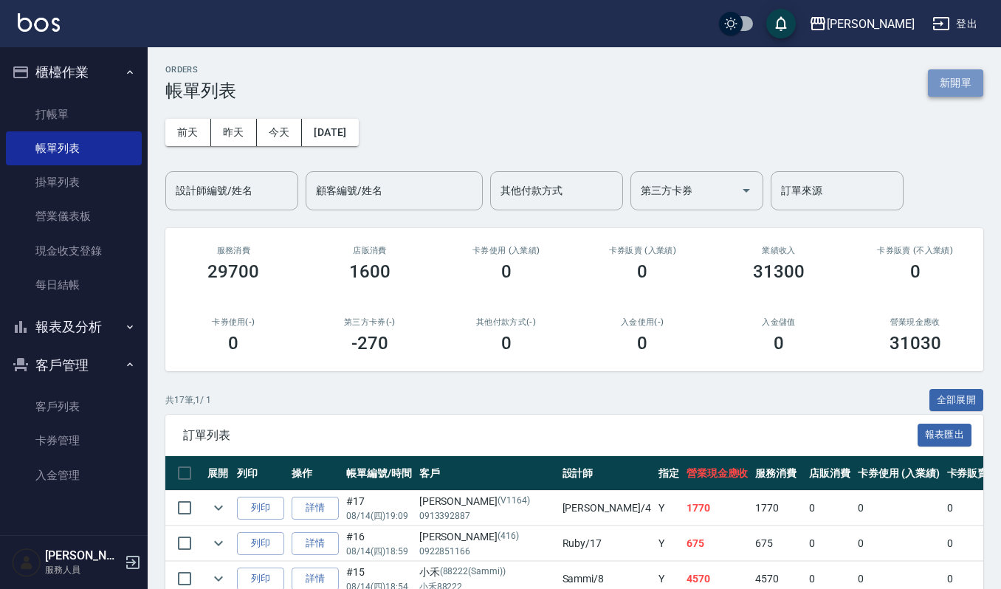
click at [960, 78] on button "新開單" at bounding box center [955, 82] width 55 height 27
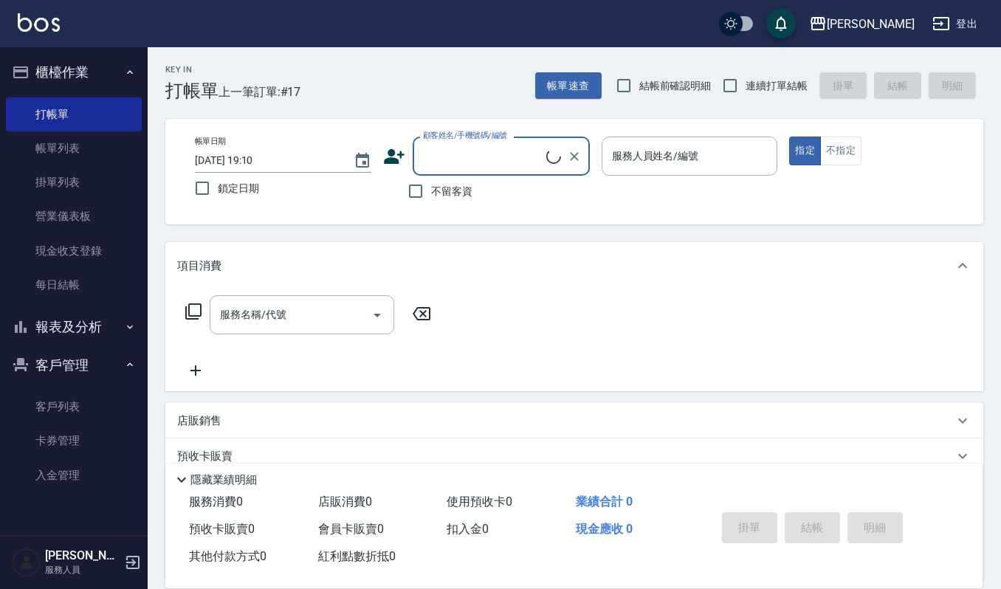
click at [461, 154] on input "顧客姓名/手機號碼/編號" at bounding box center [482, 156] width 127 height 26
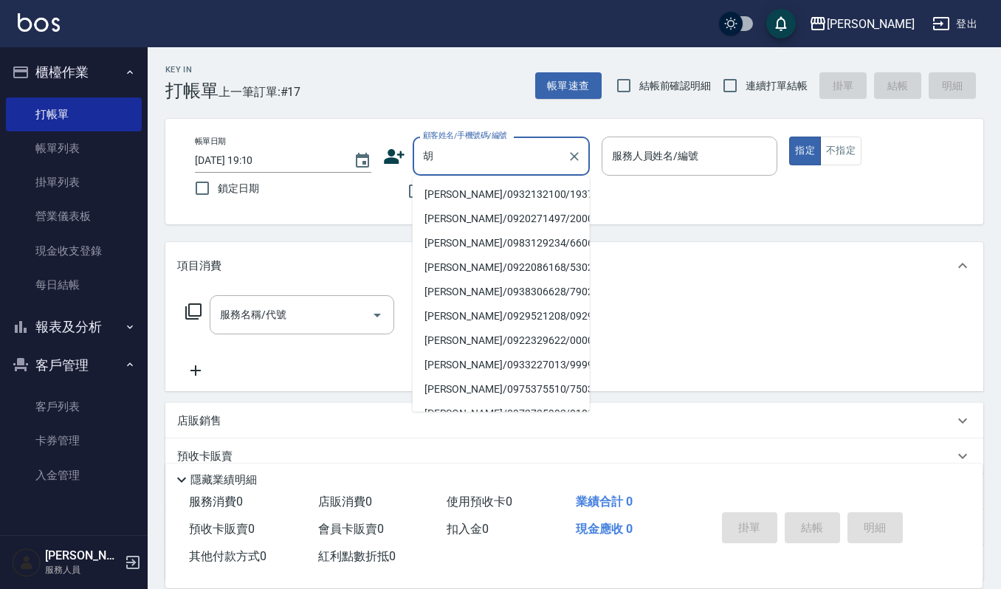
click at [443, 199] on li "胡瓊文/0932132100/1937" at bounding box center [501, 194] width 177 height 24
type input "胡瓊文/0932132100/1937"
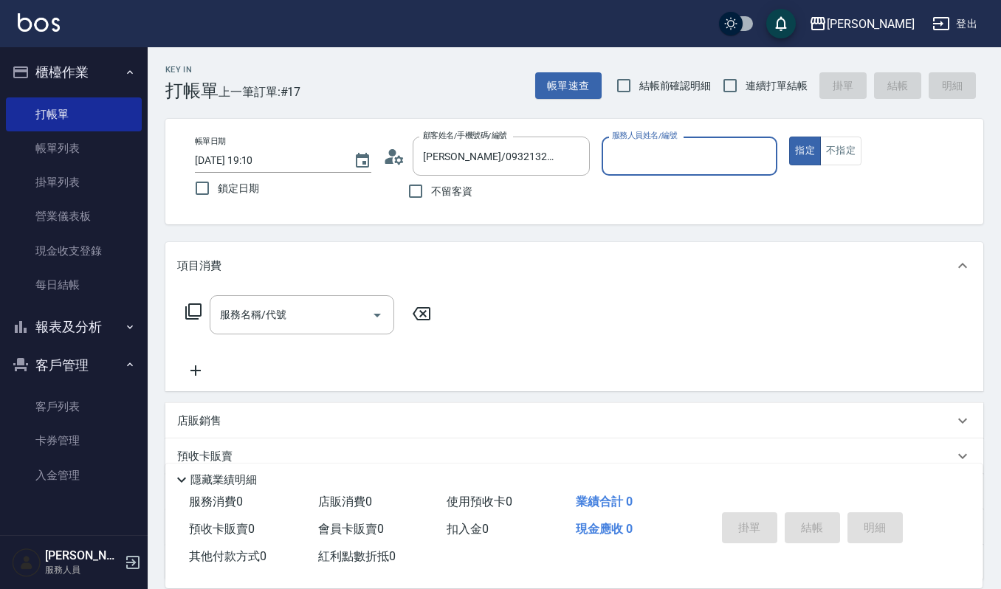
type input "[PERSON_NAME]-4"
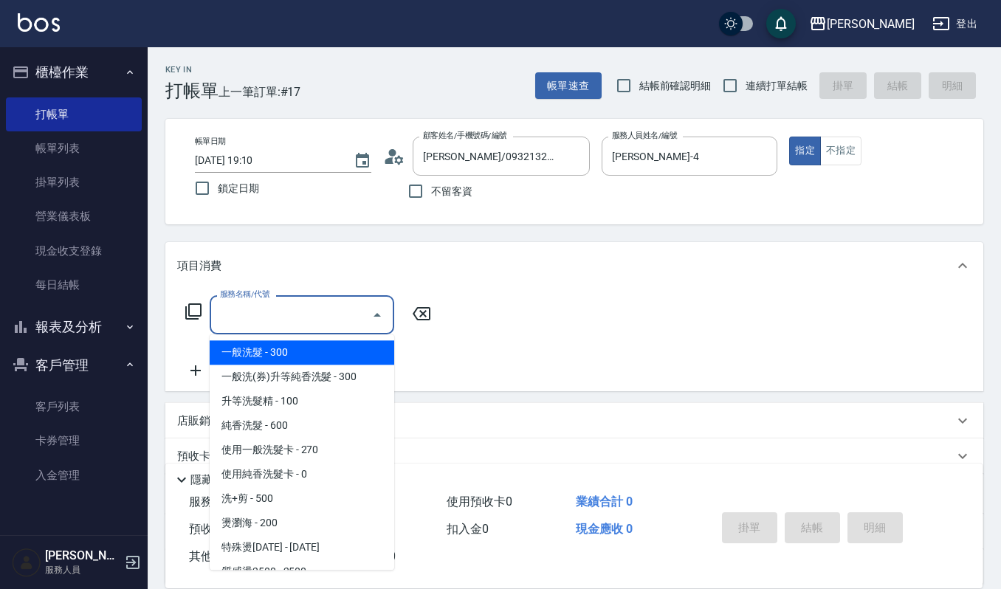
click at [346, 323] on input "服務名稱/代號" at bounding box center [290, 315] width 149 height 26
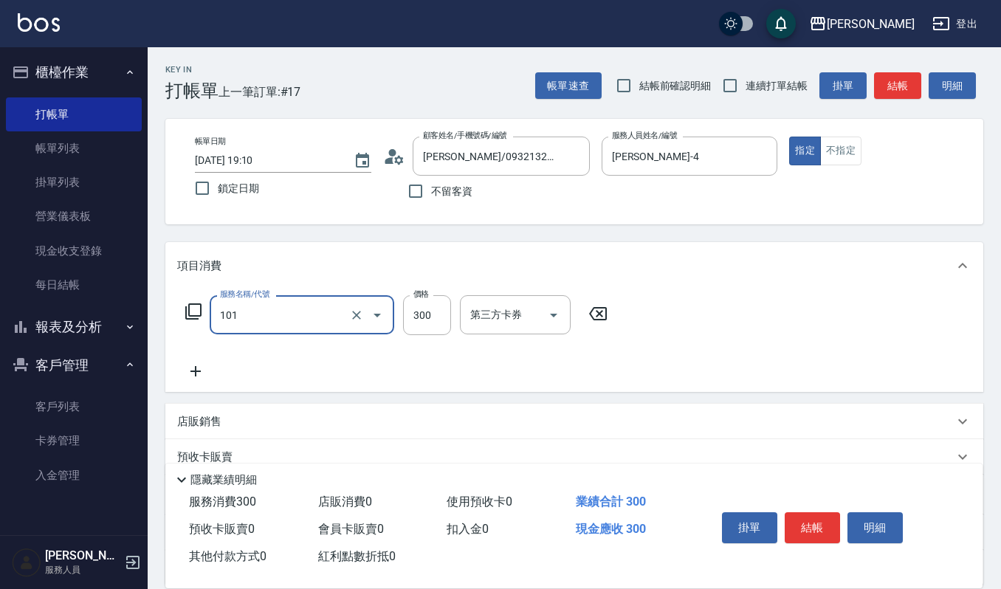
type input "一般洗髮(101)"
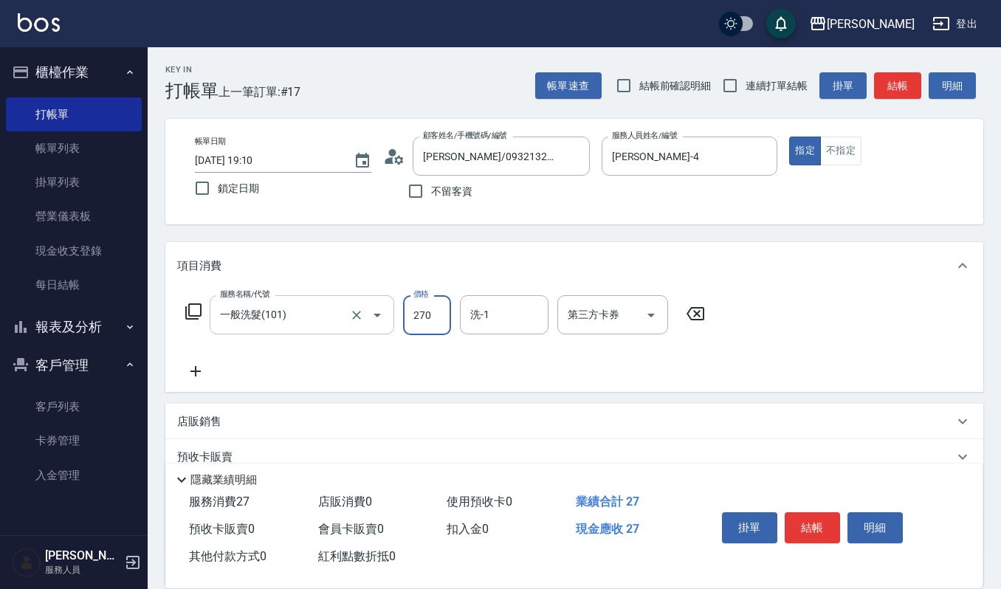
type input "270"
type input "佳音-21"
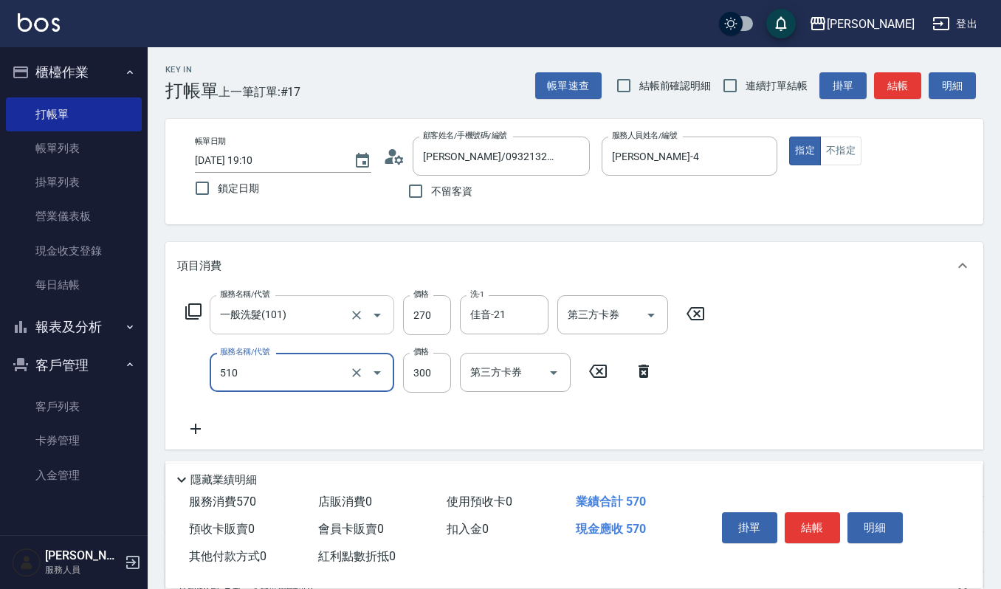
type input "~自備~護髮(510)"
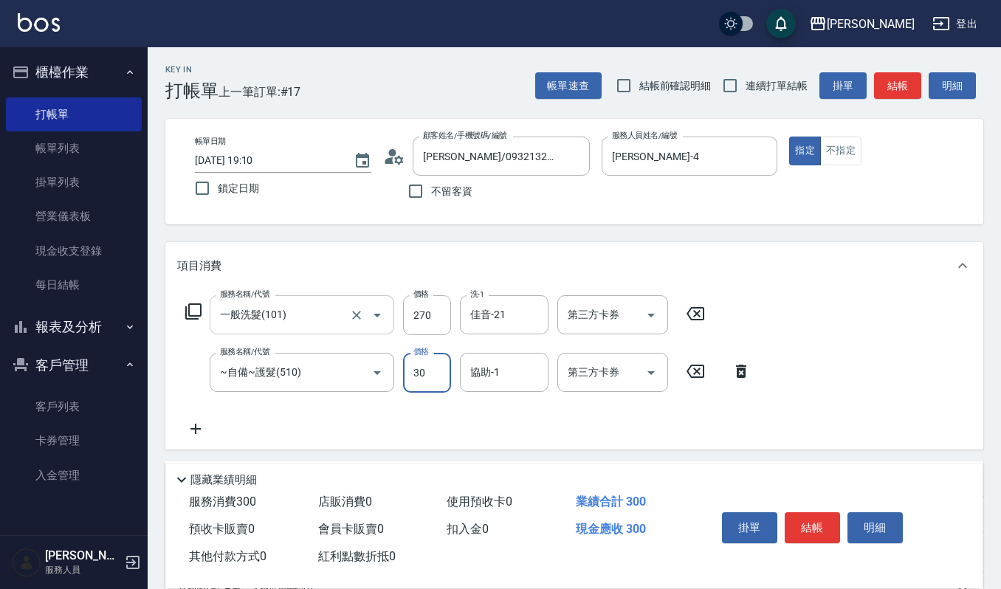
type input "300"
type input "佳音-21"
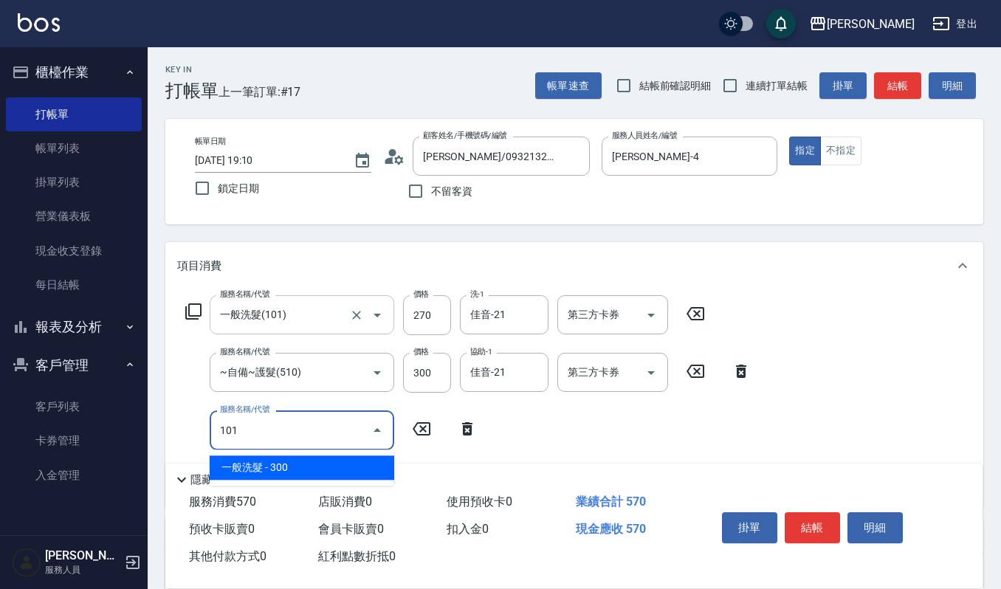
type input "一般洗髮(101)"
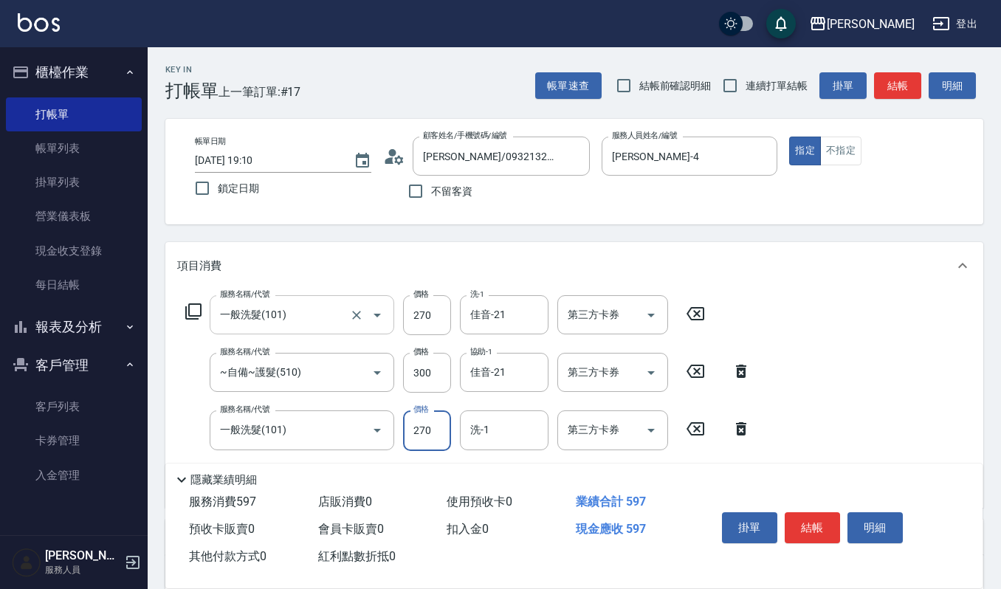
type input "270"
type input "佳音-21"
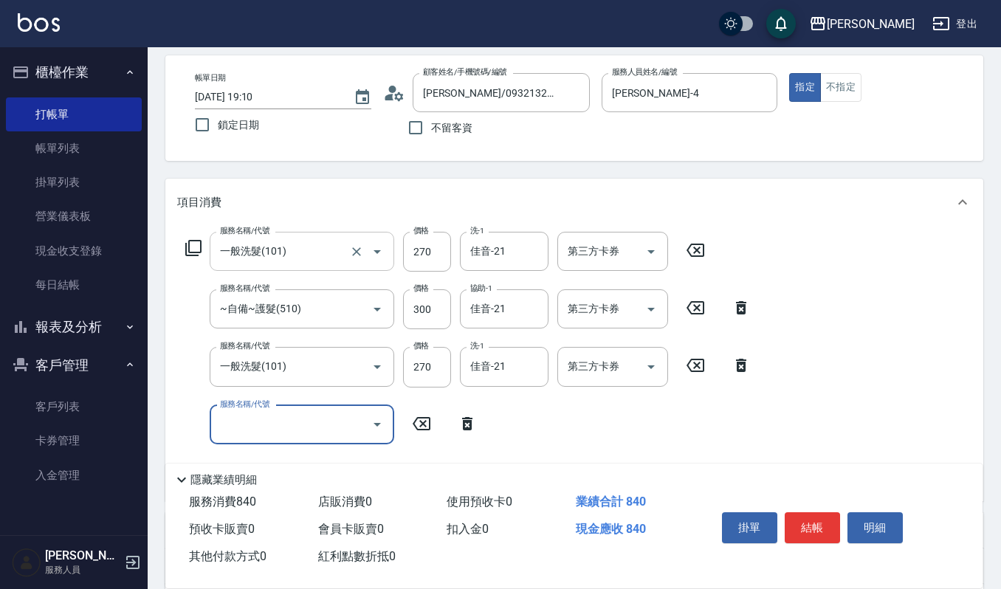
scroll to position [98, 0]
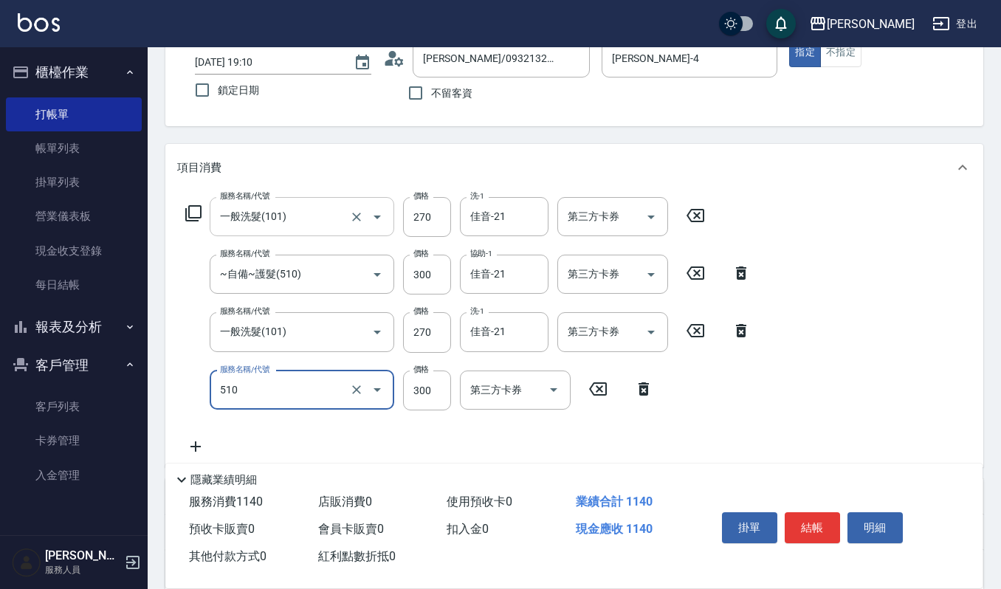
type input "~自備~護髮(510)"
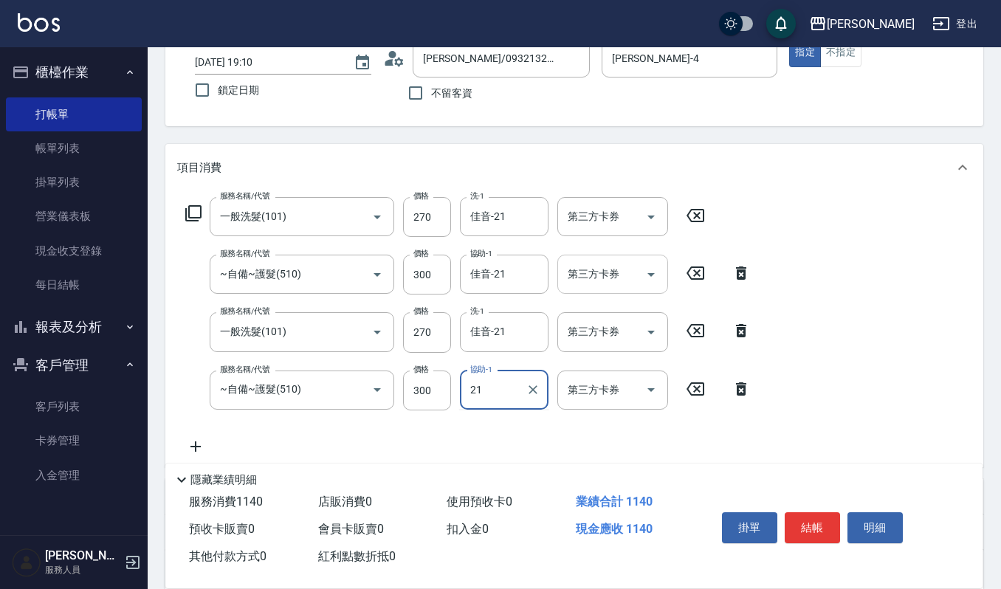
type input "佳音-21"
click at [805, 538] on button "結帳" at bounding box center [812, 528] width 55 height 31
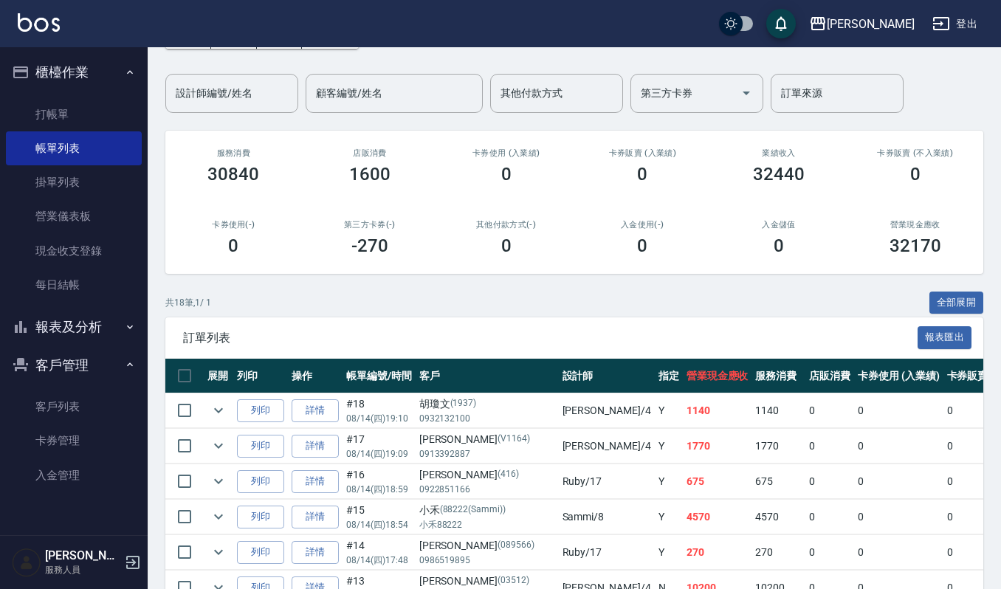
scroll to position [98, 0]
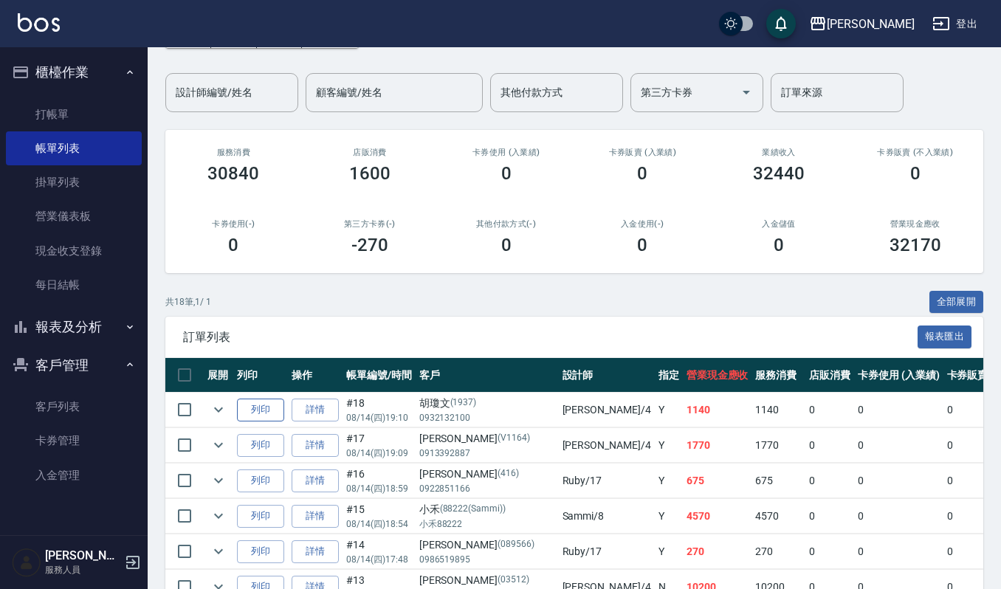
click at [261, 400] on button "列印" at bounding box center [260, 410] width 47 height 23
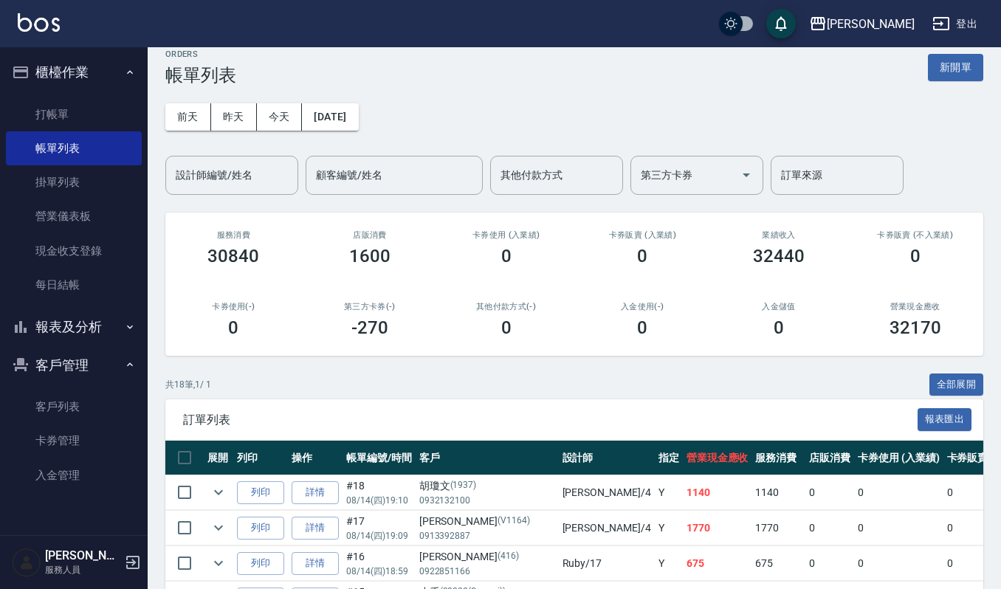
scroll to position [0, 0]
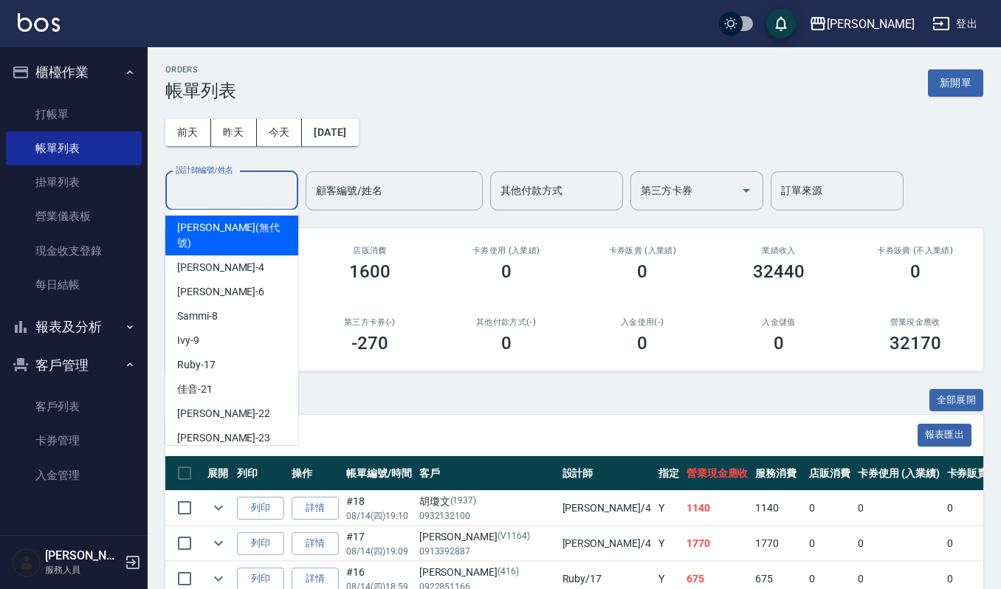
click at [227, 180] on input "設計師編號/姓名" at bounding box center [232, 191] width 120 height 26
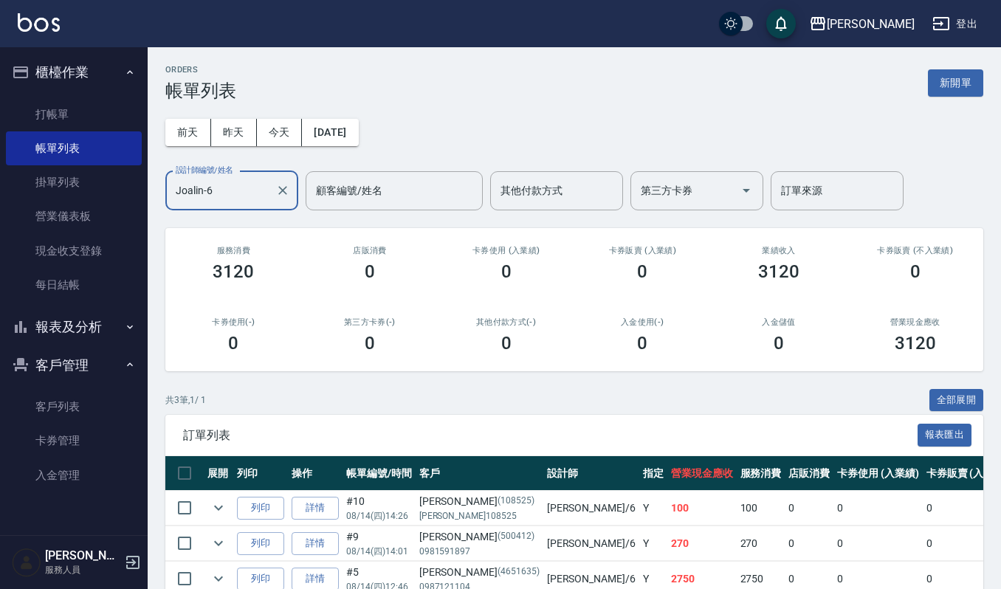
scroll to position [81, 0]
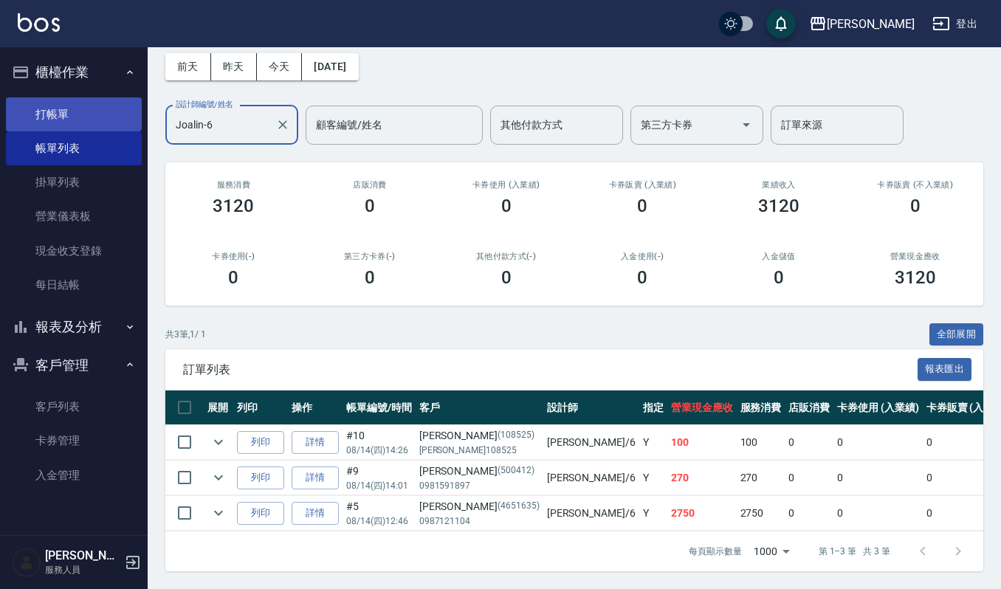
type input "Joalin-6"
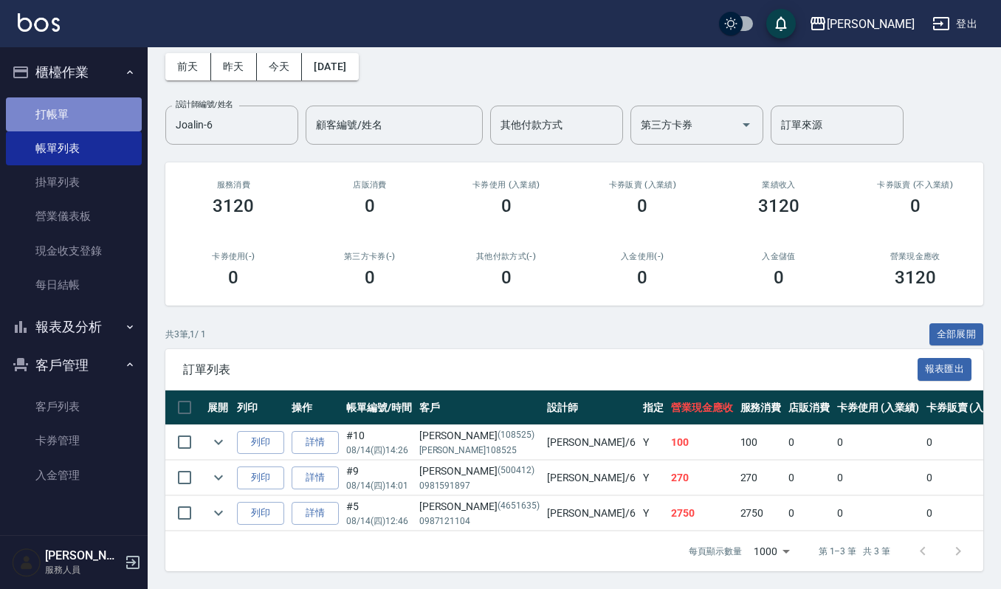
click at [84, 114] on link "打帳單" at bounding box center [74, 114] width 136 height 34
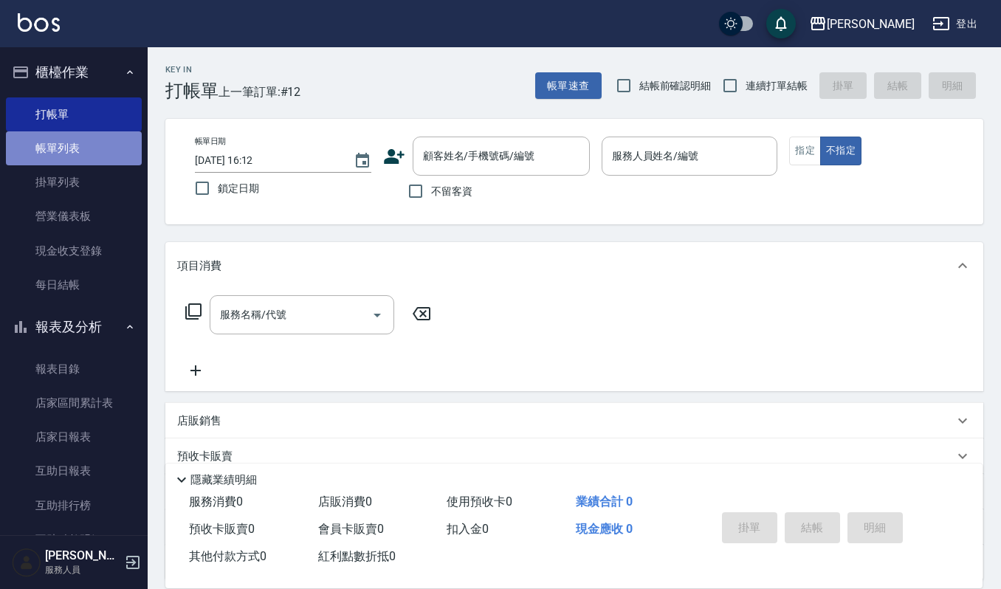
click at [106, 145] on link "帳單列表" at bounding box center [74, 148] width 136 height 34
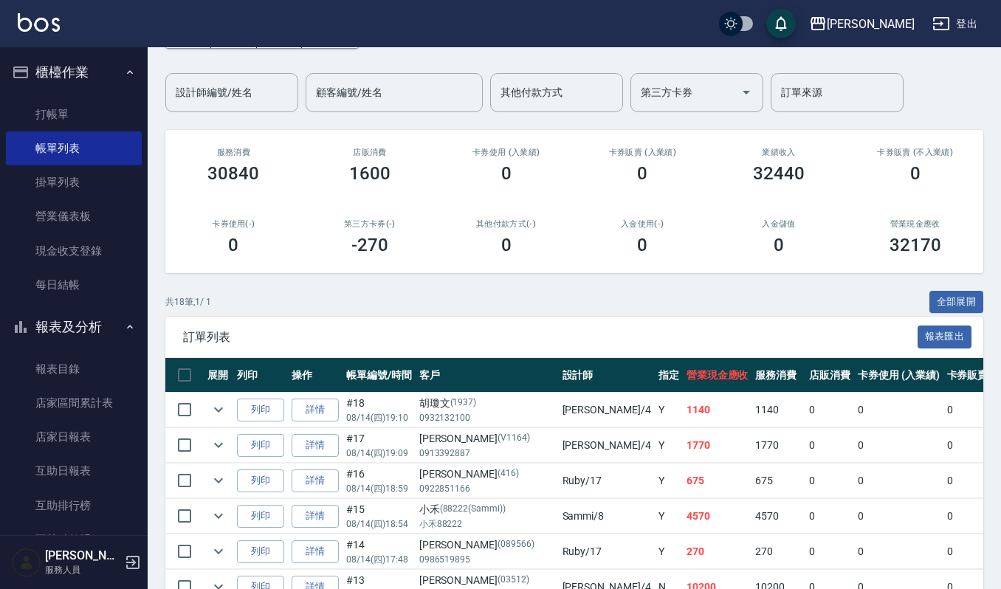
scroll to position [196, 0]
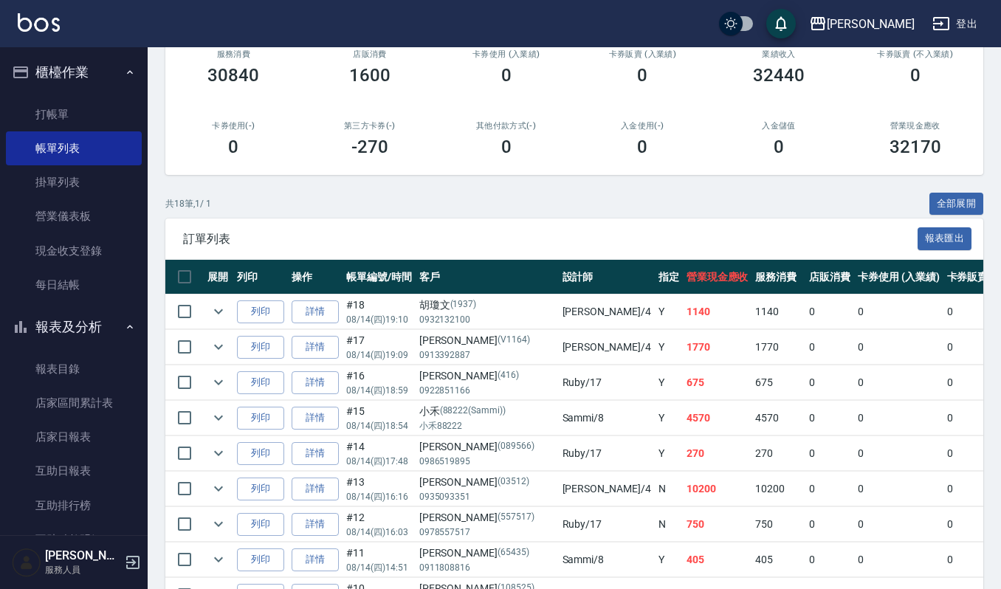
click at [444, 199] on div "共 18 筆, 1 / 1 全部展開" at bounding box center [574, 204] width 818 height 23
click at [685, 171] on div "入金使用(-) 0" at bounding box center [643, 139] width 137 height 72
click at [316, 494] on link "詳情" at bounding box center [315, 489] width 47 height 23
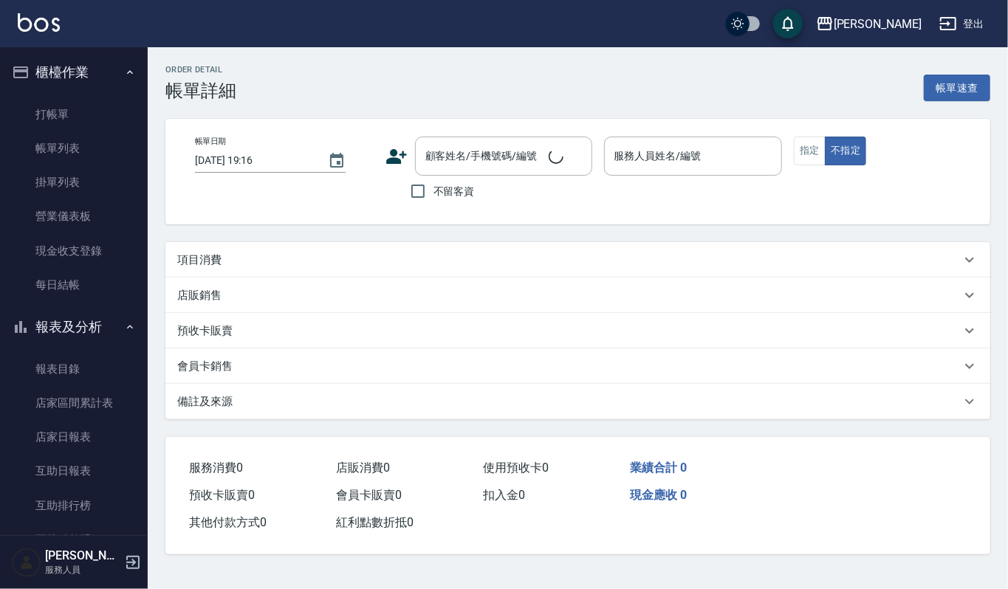
type input "[DATE] 16:16"
type input "[PERSON_NAME]-4"
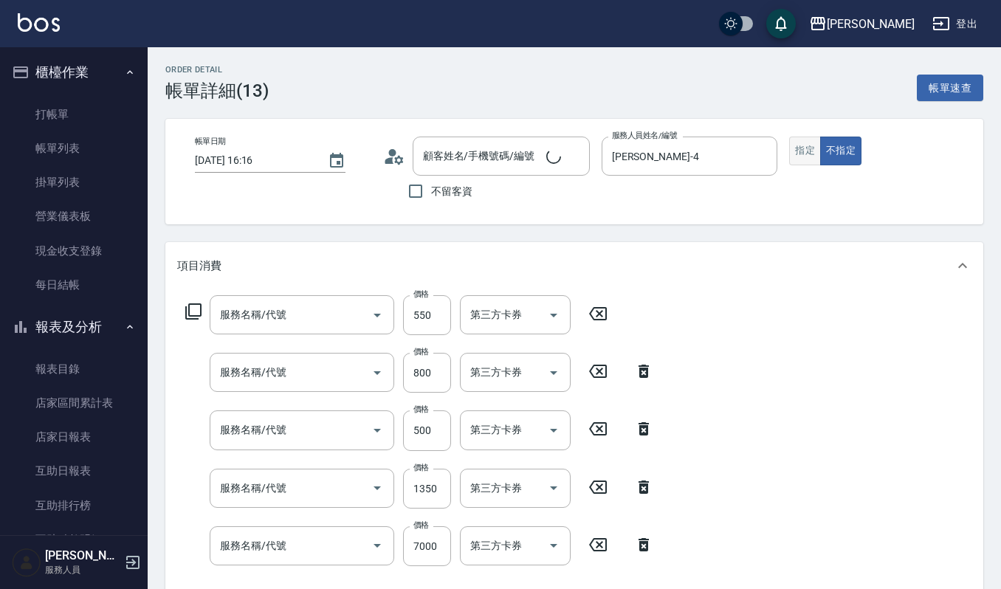
type input "純香洗髮(107)"
type input "CMC加購護(701)"
type input "(雲提)燙染前頭皮防護(518)"
type input "補染(407)"
type input "(設計師自備)KT歌薇微整護(588)"
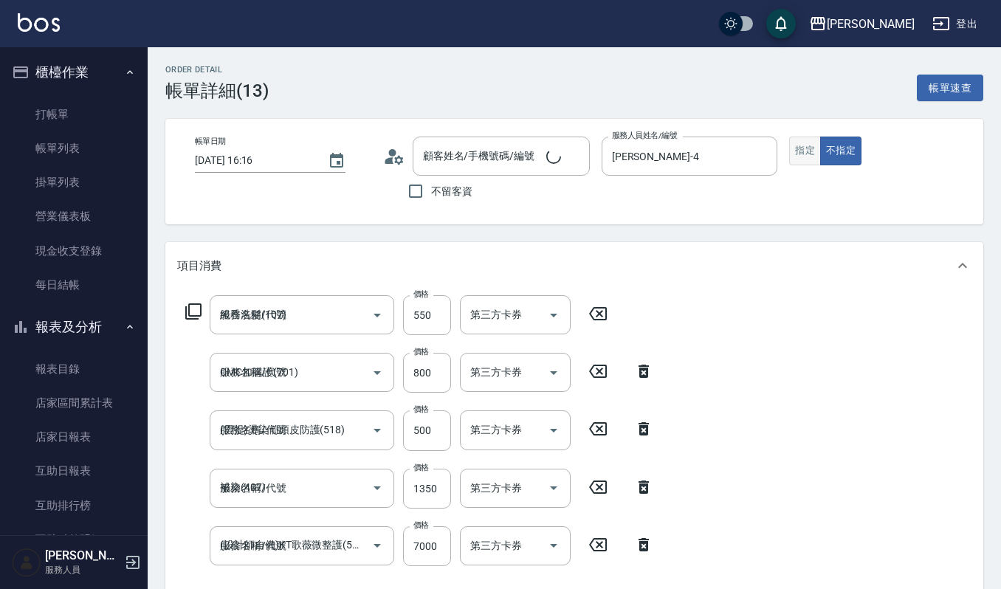
type input "[PERSON_NAME]/0935093351/03512"
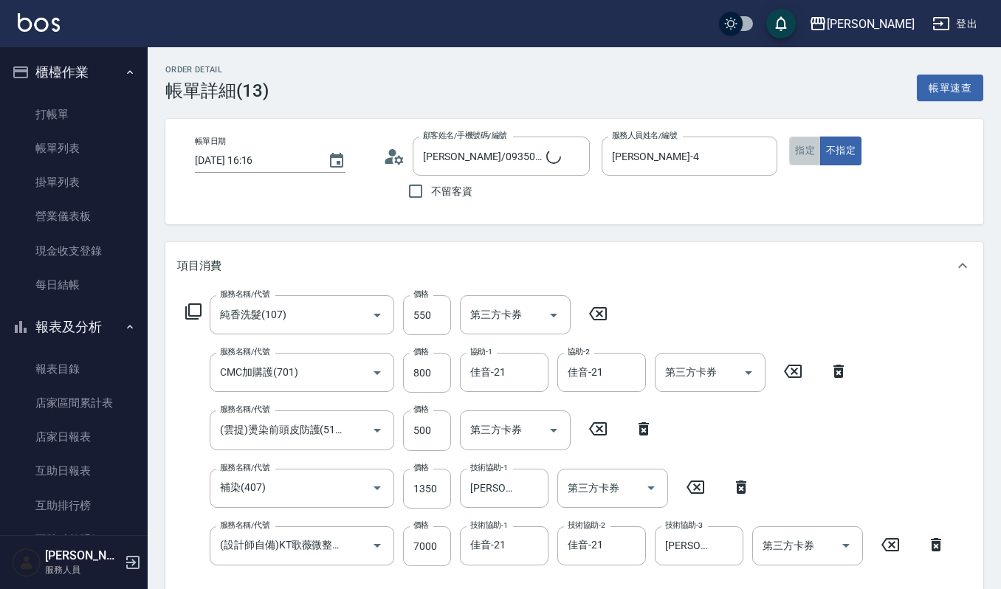
click at [804, 163] on button "指定" at bounding box center [806, 151] width 32 height 29
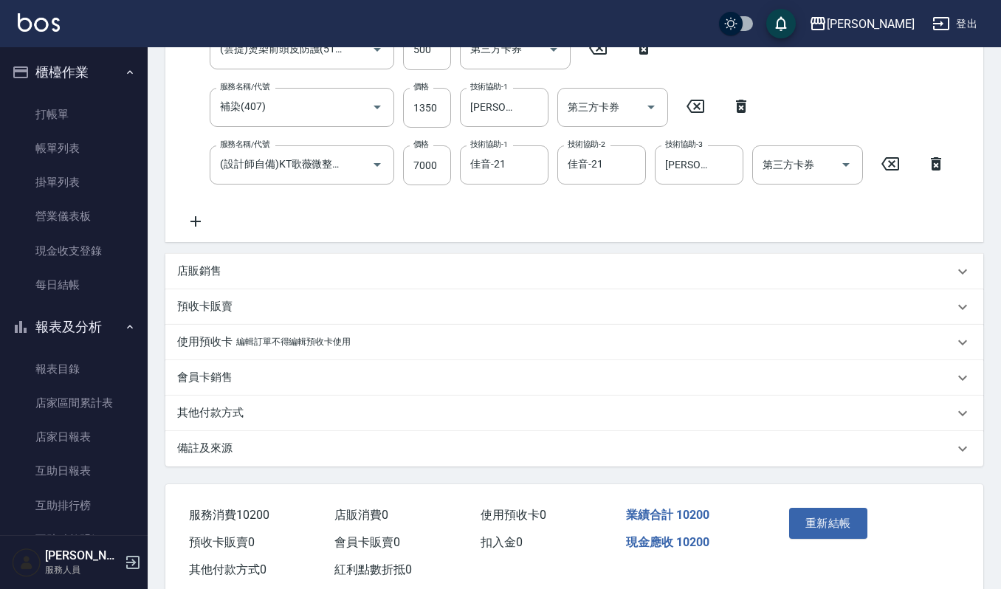
scroll to position [394, 0]
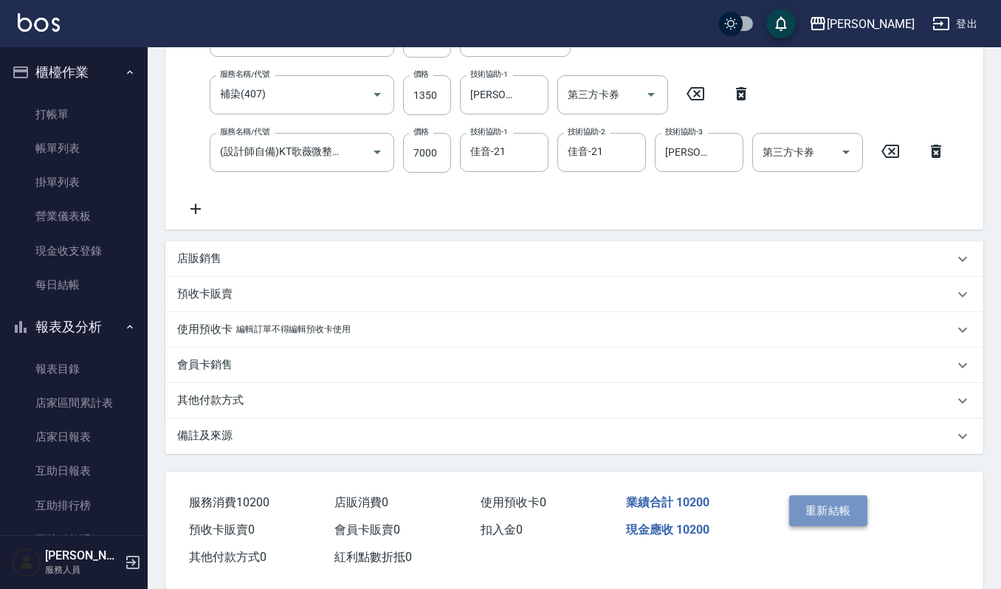
click at [815, 514] on button "重新結帳" at bounding box center [829, 511] width 78 height 31
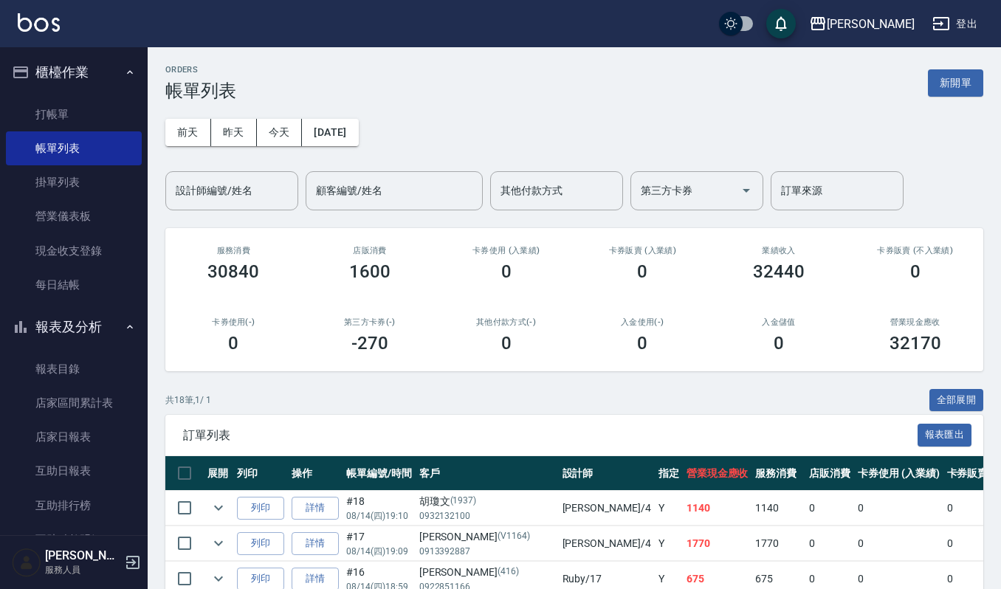
click at [483, 68] on div "ORDERS 帳單列表 新開單" at bounding box center [574, 83] width 818 height 36
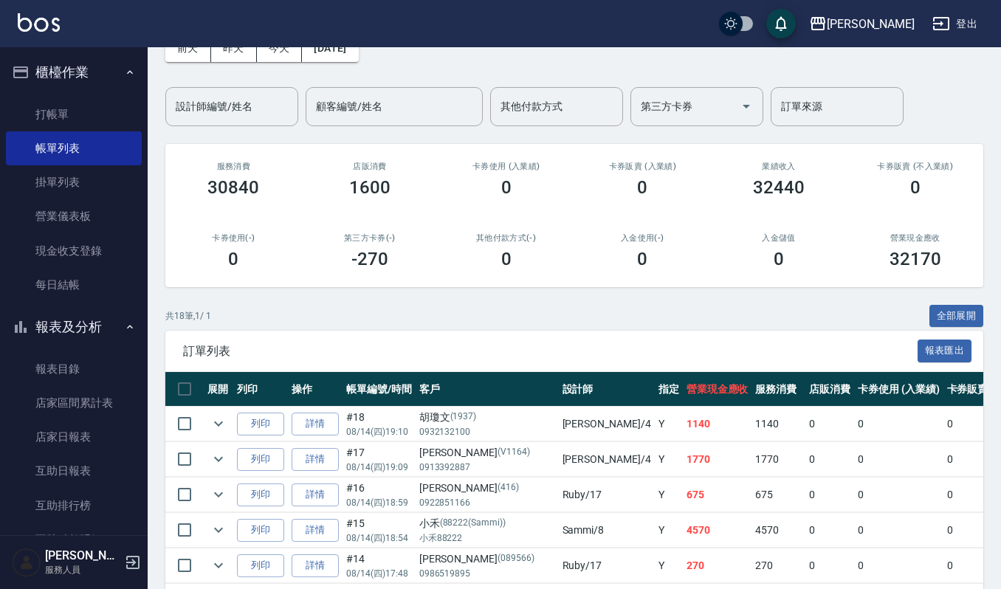
scroll to position [196, 0]
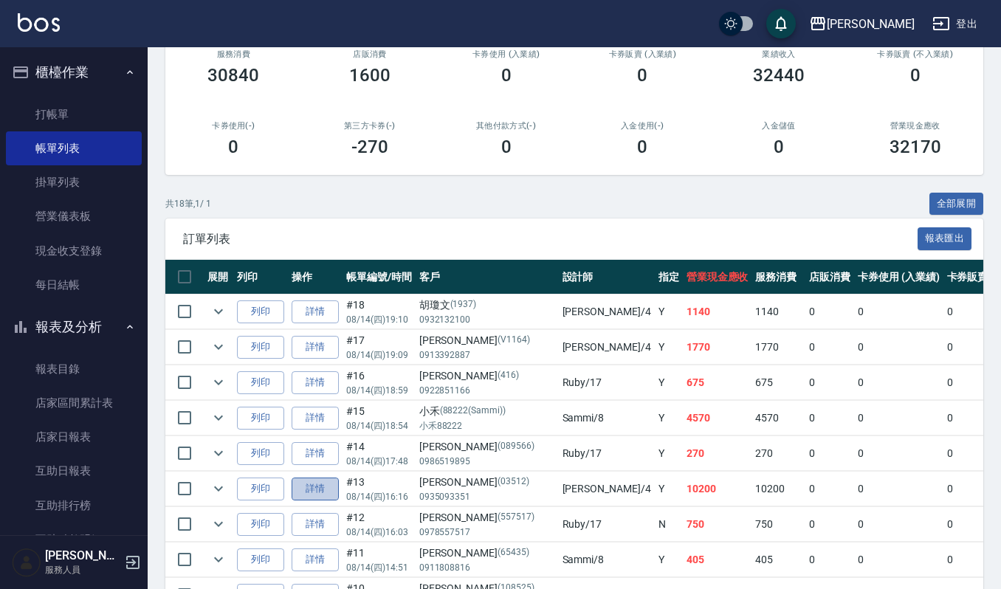
click at [317, 492] on link "詳情" at bounding box center [315, 489] width 47 height 23
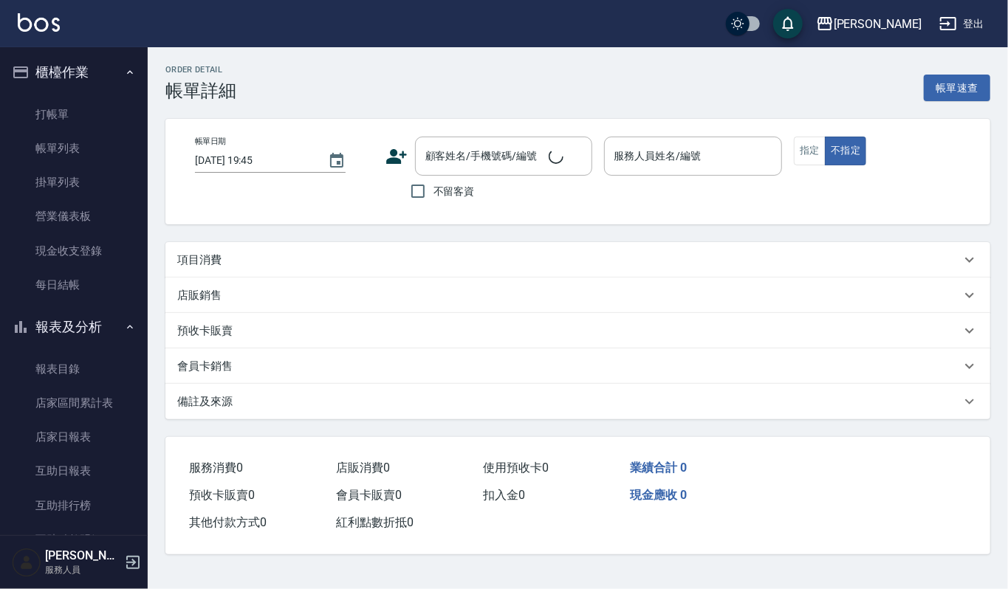
type input "[DATE] 16:16"
type input "[PERSON_NAME]-4"
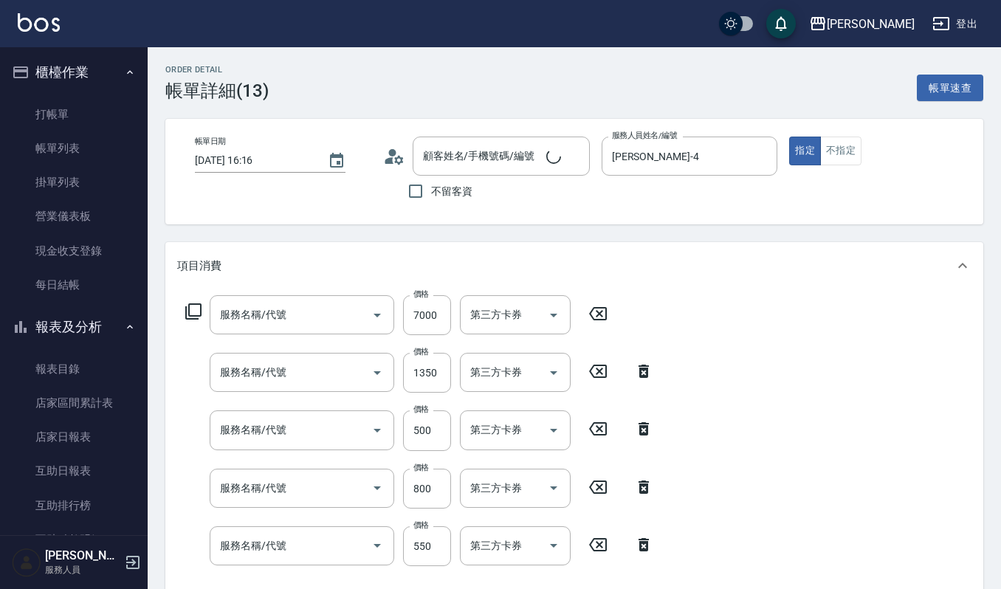
type input "(設計師自備)KT歌薇微整護(588)"
type input "補染(407)"
type input "(雲提)燙染前頭皮防護(518)"
type input "CMC加購護(701)"
type input "純香洗髮(107)"
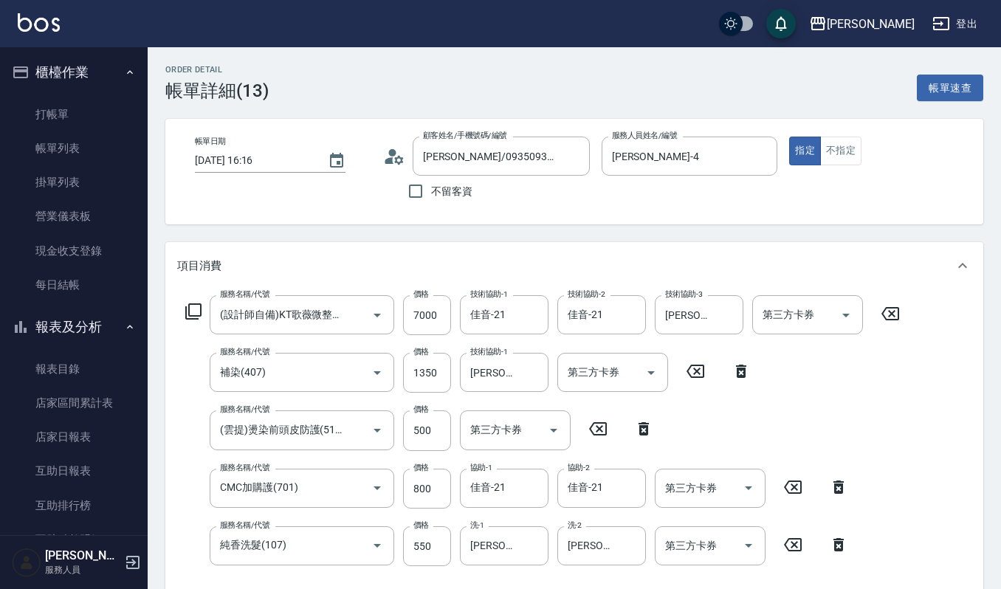
type input "[PERSON_NAME]/0935093351/03512"
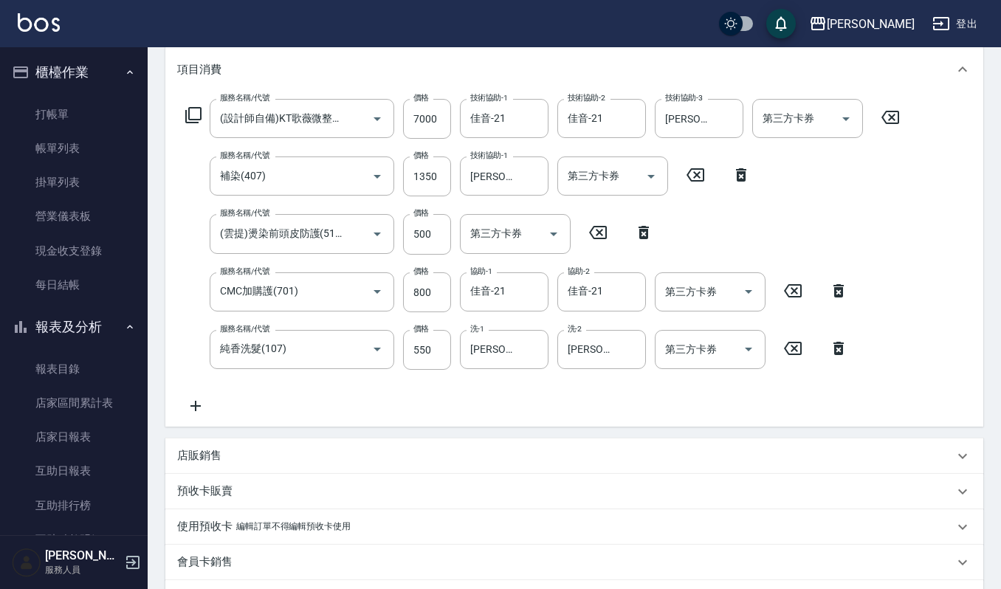
click at [196, 452] on p "店販銷售" at bounding box center [199, 456] width 44 height 16
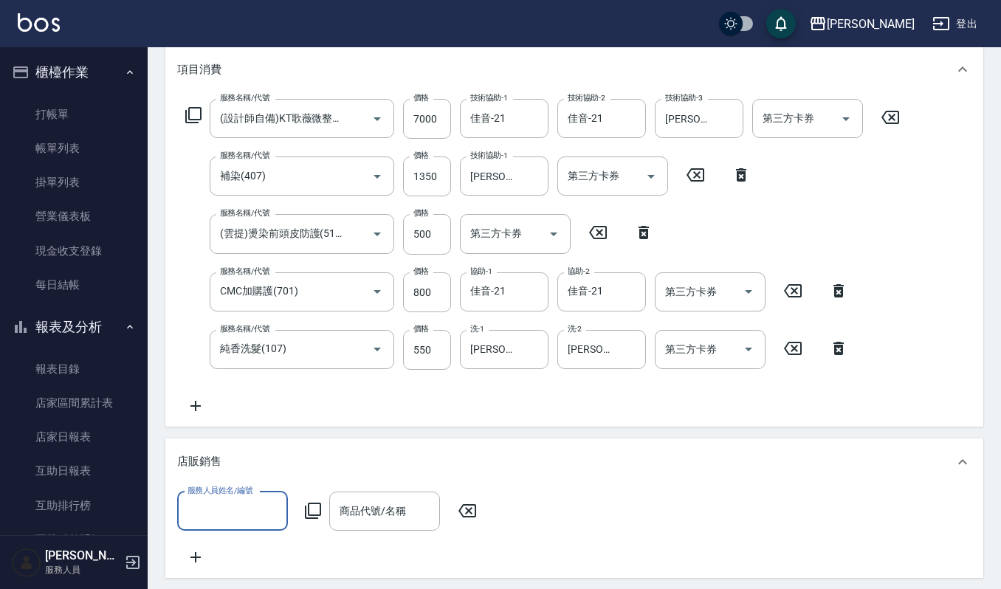
scroll to position [0, 0]
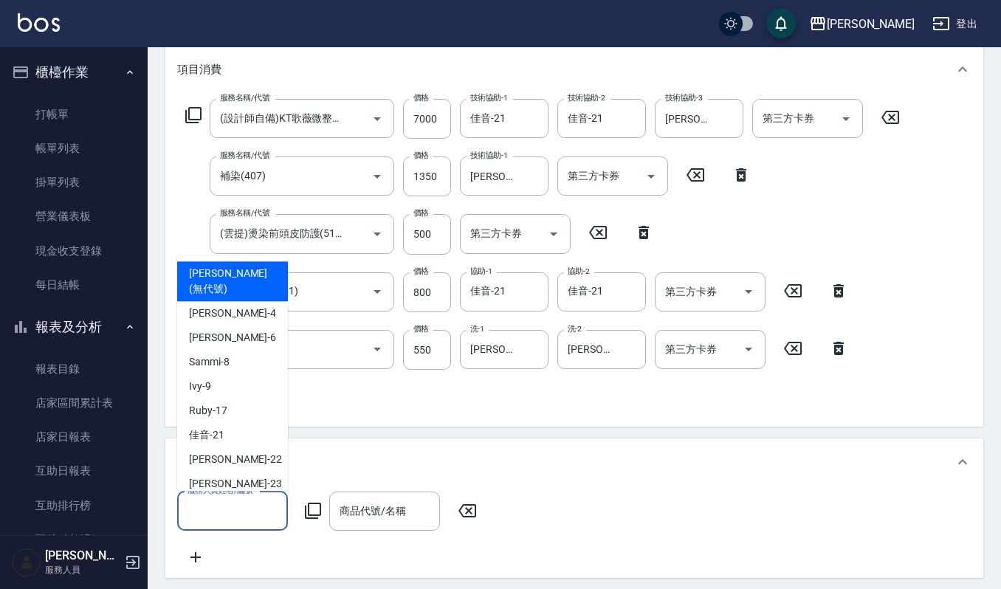
click at [234, 515] on input "服務人員姓名/編號" at bounding box center [232, 512] width 97 height 26
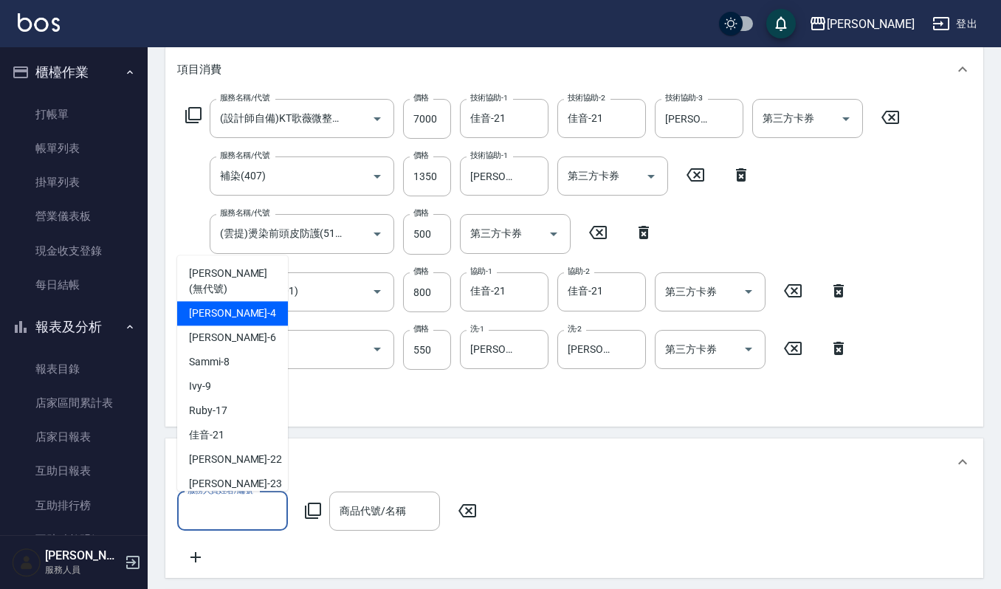
click at [230, 301] on div "[PERSON_NAME] -4" at bounding box center [232, 313] width 111 height 24
type input "[PERSON_NAME]-4"
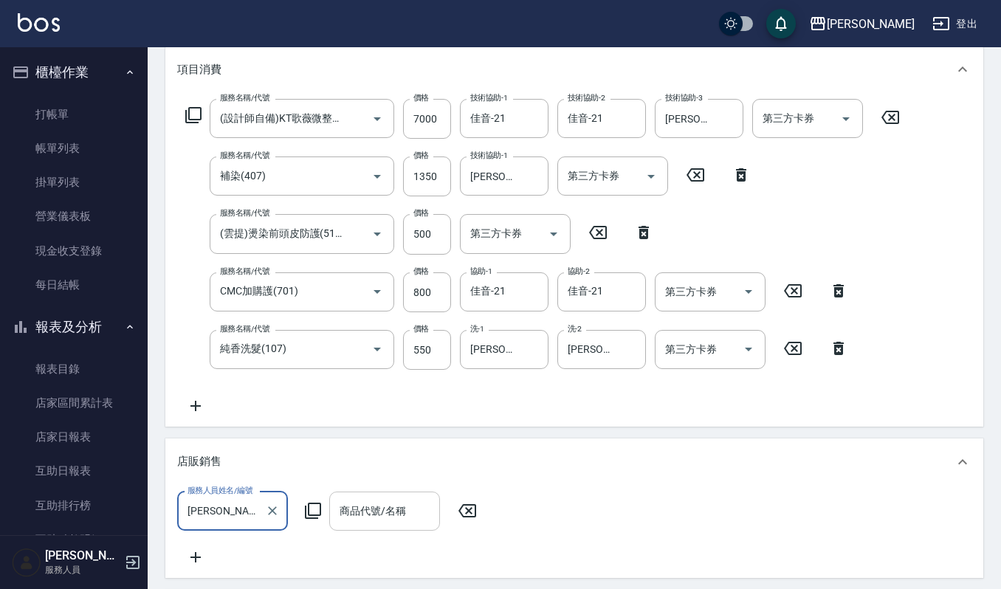
click at [377, 510] on div "商品代號/名稱 商品代號/名稱" at bounding box center [384, 511] width 111 height 39
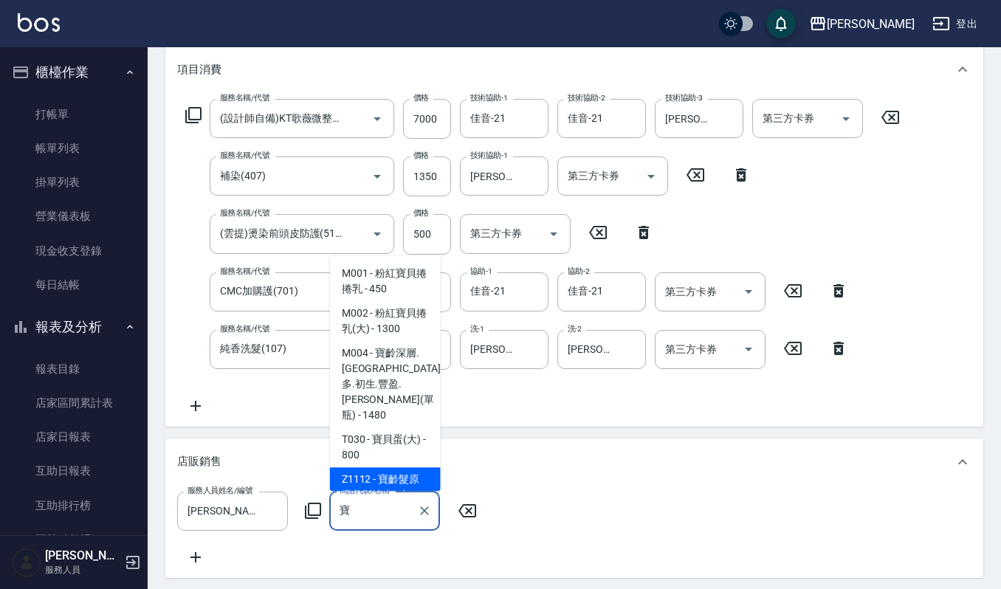
scroll to position [98, 0]
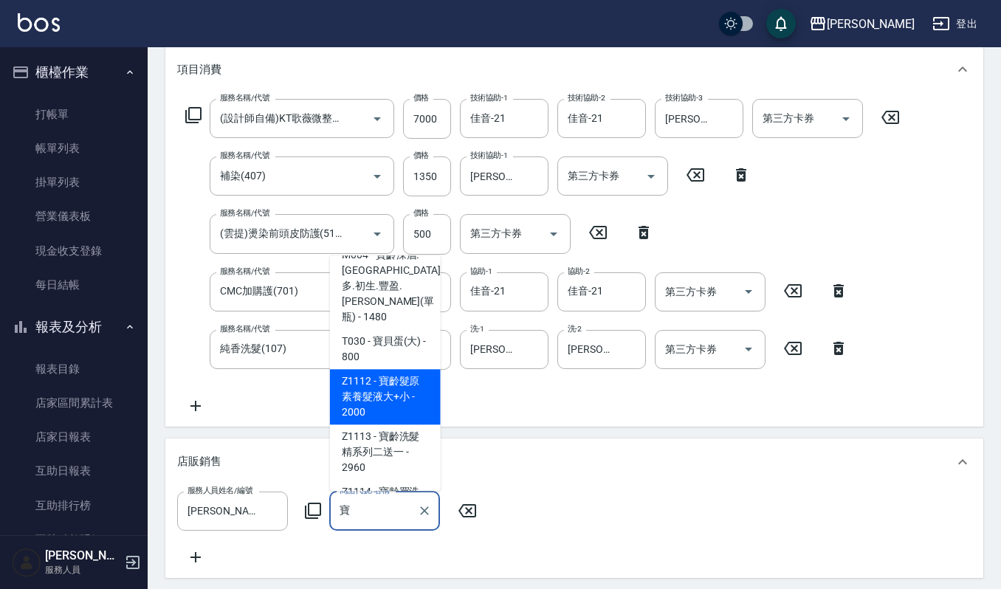
click at [352, 203] on span "M001 - 粉紅寶貝捲捲乳 - 450" at bounding box center [385, 183] width 111 height 40
type input "粉紅寶貝捲捲乳"
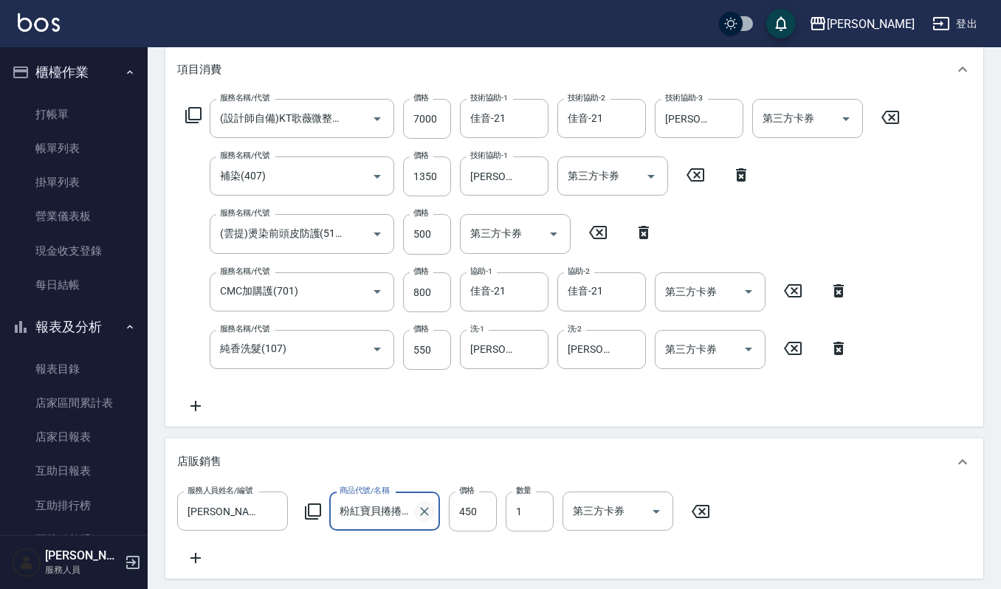
click at [430, 510] on icon "Clear" at bounding box center [424, 511] width 15 height 15
click at [379, 510] on input "商品代號/名稱" at bounding box center [384, 512] width 97 height 26
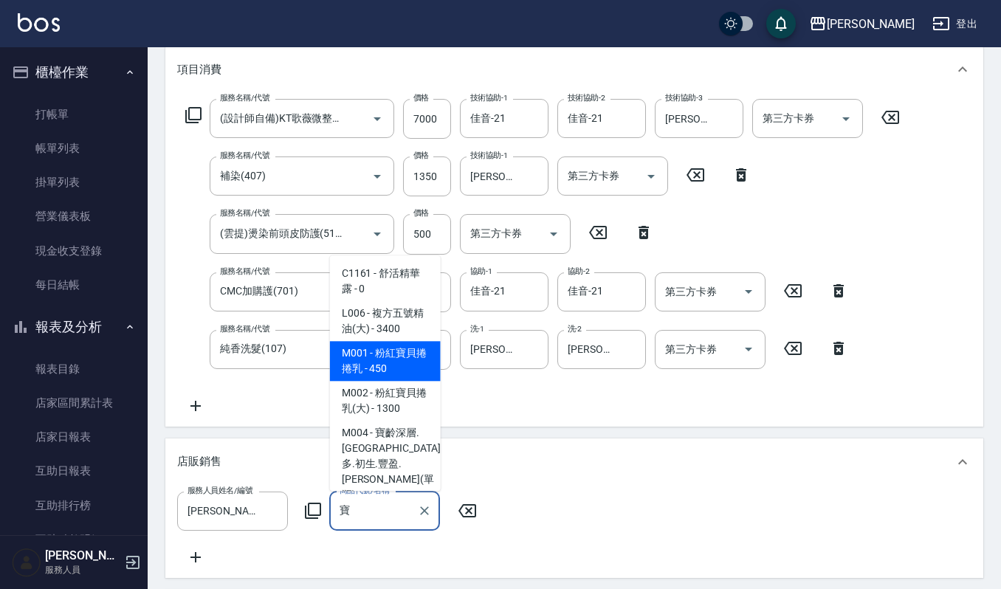
click at [340, 507] on span "S552 - [PERSON_NAME]親膚洗沐組 - 2000" at bounding box center [385, 534] width 111 height 55
type input "斯古林親膚洗沐組"
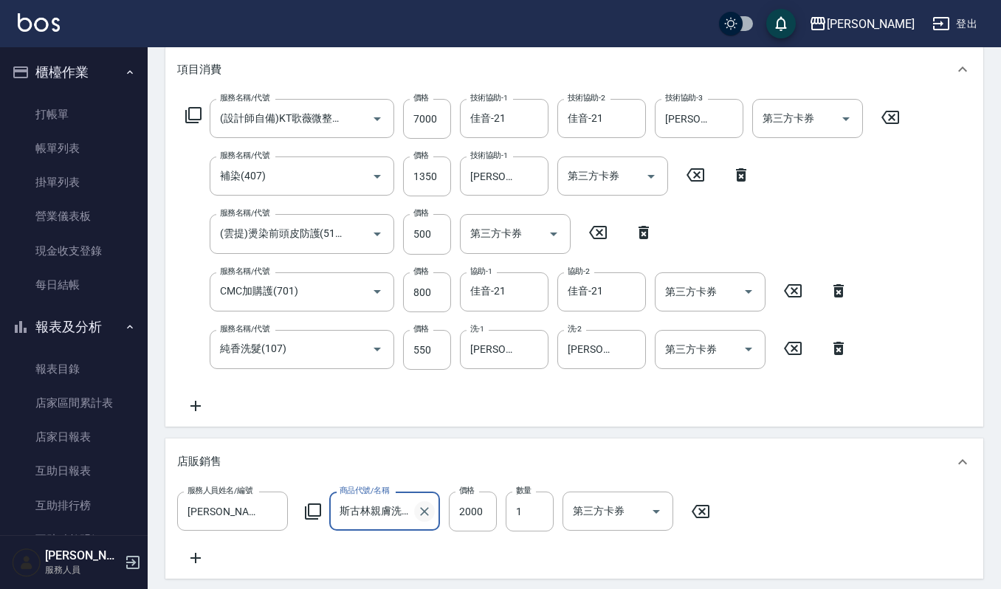
click at [428, 511] on icon "Clear" at bounding box center [424, 511] width 15 height 15
click at [405, 505] on input "商品代號/名稱" at bounding box center [384, 512] width 97 height 26
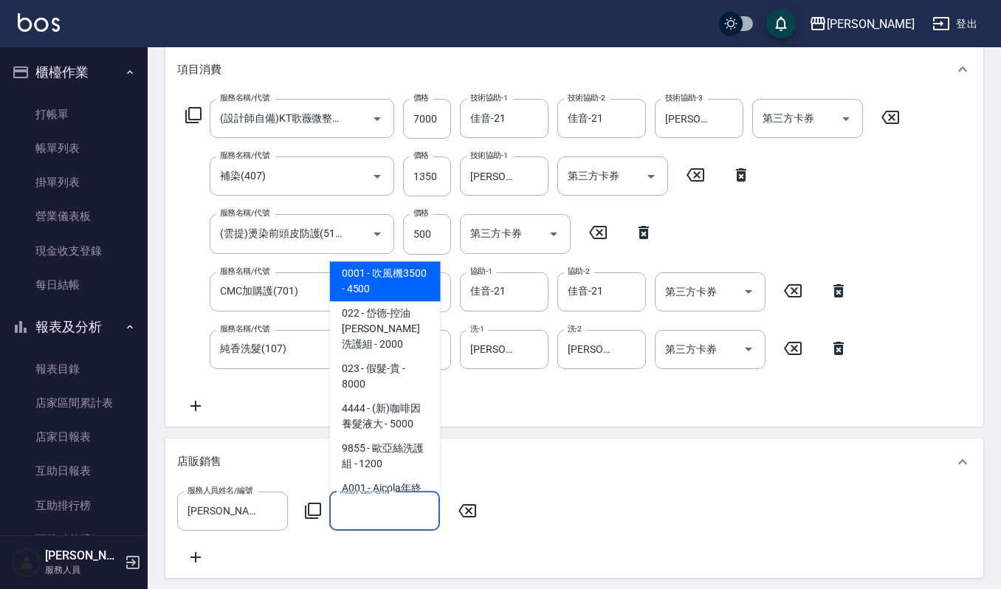
type input "ㄈ"
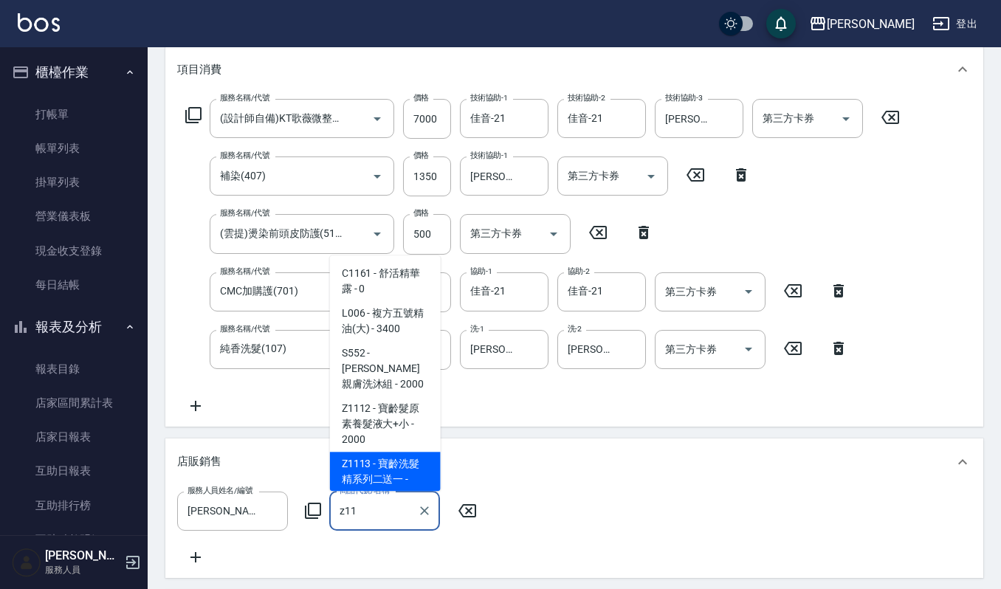
click at [343, 455] on span "Z1113 - 寶齡洗髮精系列二送一 - 2960" at bounding box center [385, 479] width 111 height 55
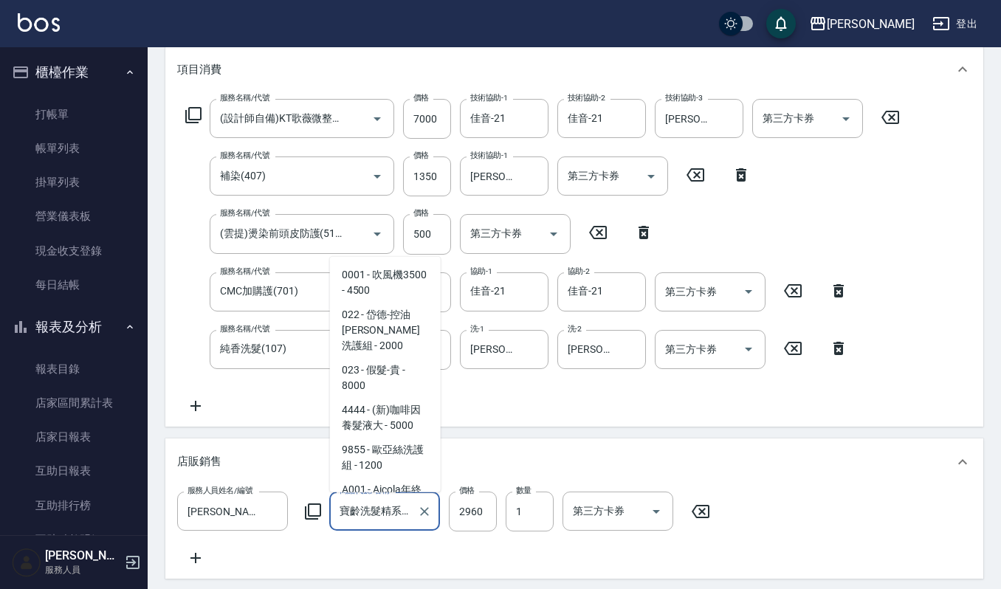
click at [405, 512] on input "寶齡洗髮精系列二送一" at bounding box center [373, 512] width 75 height 26
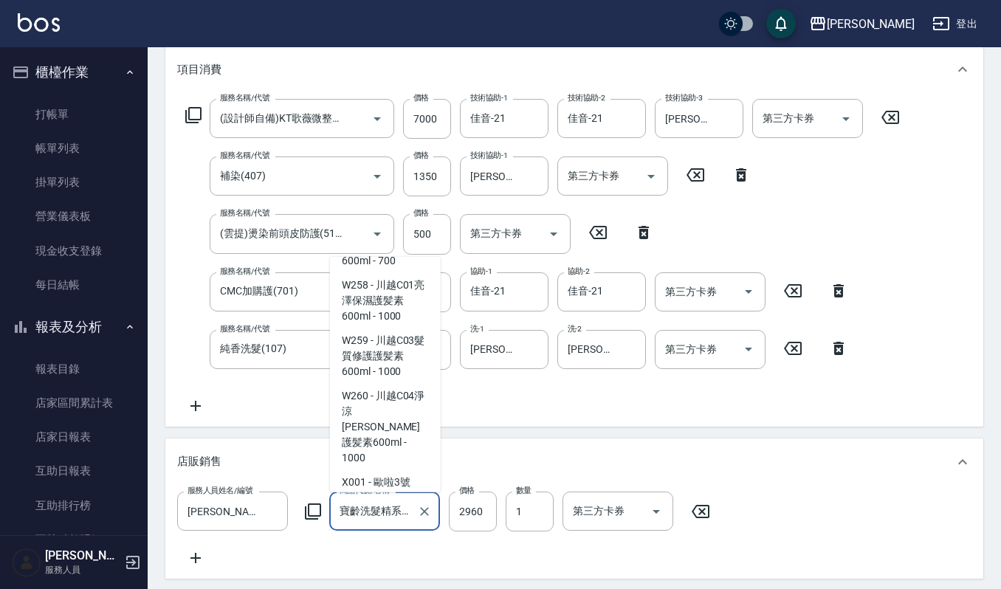
type input "寶齡髮原素養髮液大+小"
type input "2000"
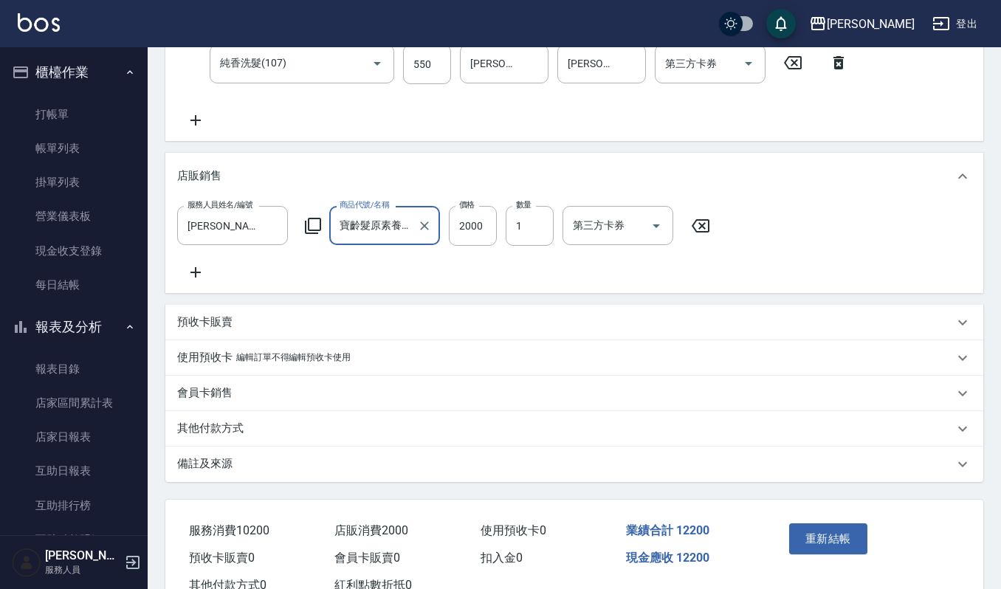
scroll to position [492, 0]
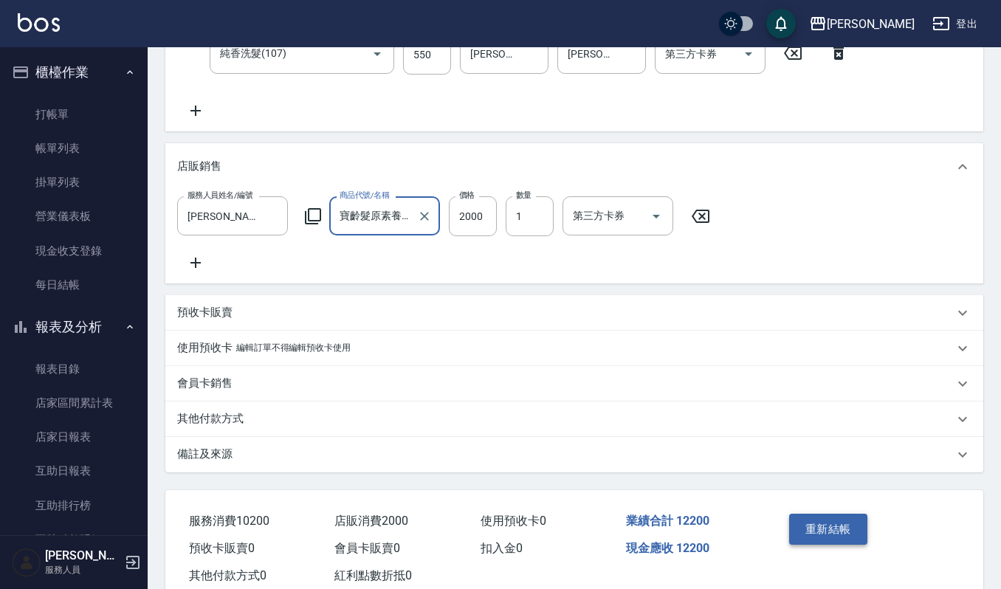
type input "寶齡髮原素養髮液大+小"
click at [846, 545] on button "重新結帳" at bounding box center [829, 529] width 78 height 31
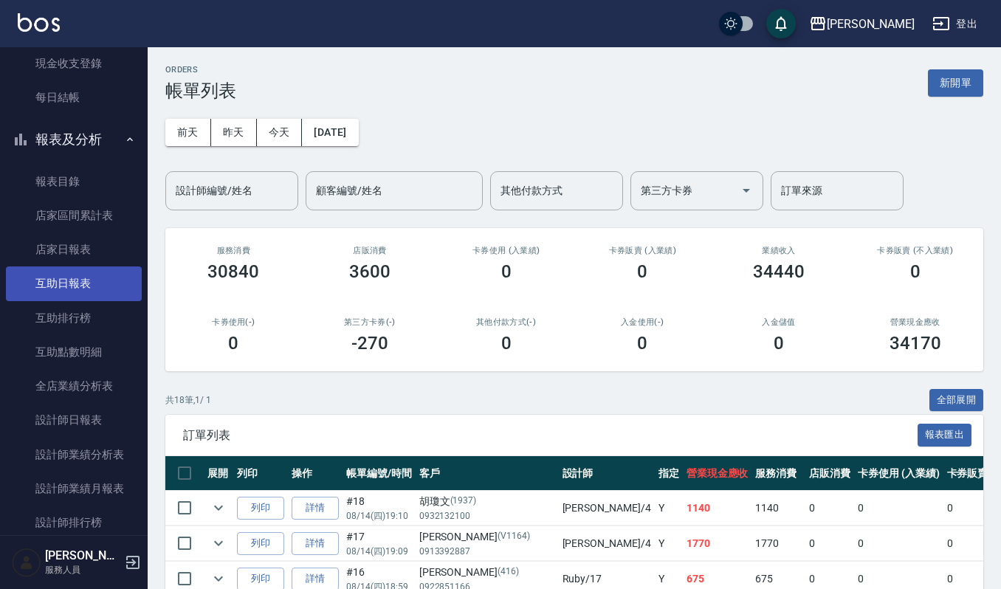
scroll to position [196, 0]
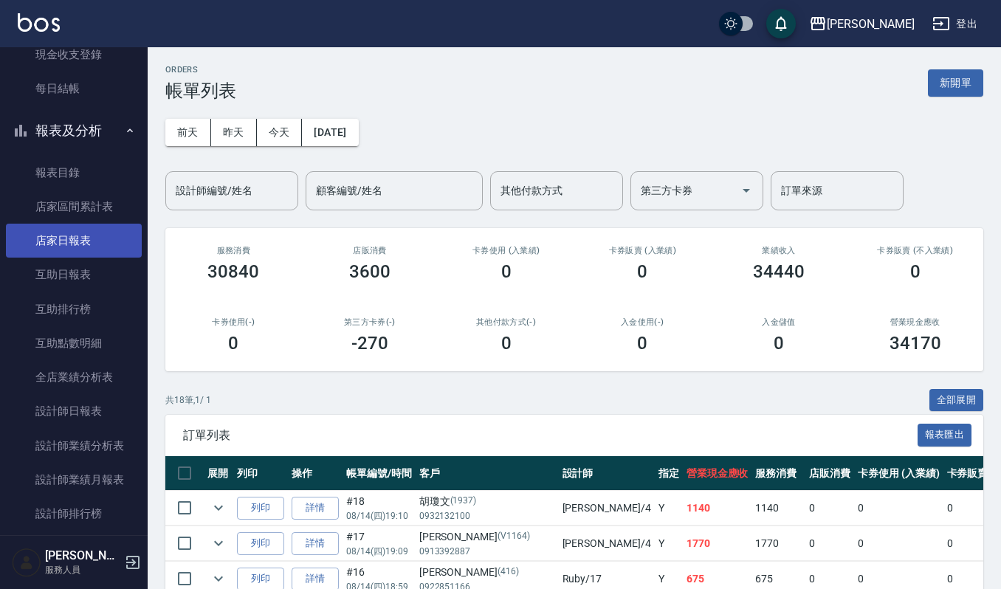
click at [117, 247] on link "店家日報表" at bounding box center [74, 241] width 136 height 34
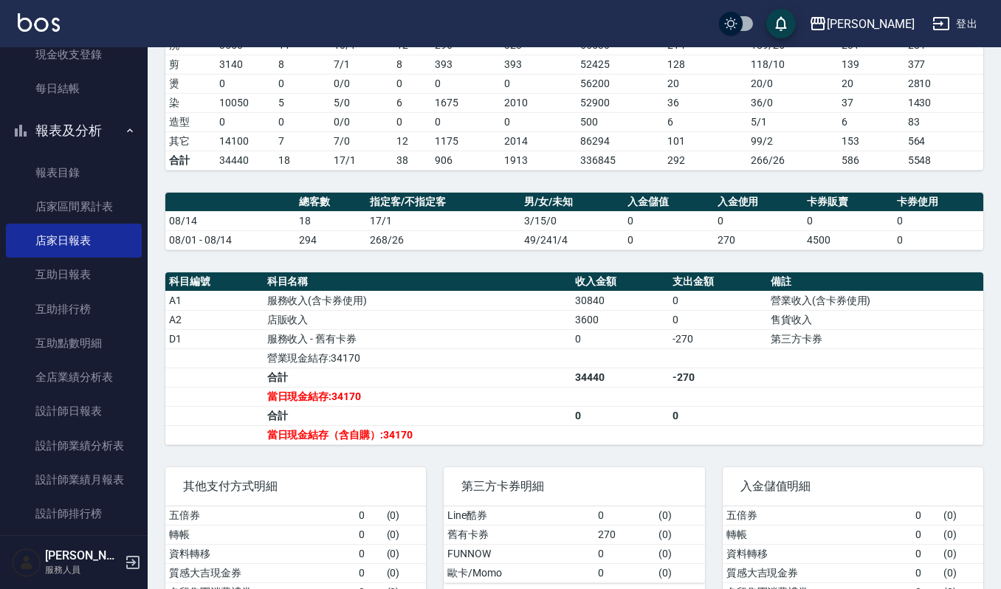
scroll to position [312, 0]
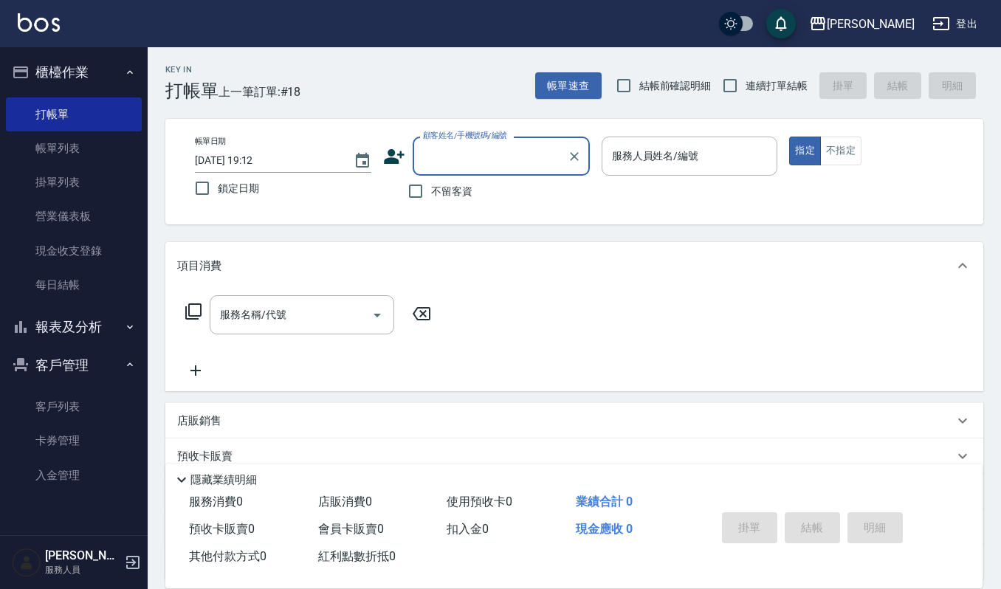
click at [78, 152] on link "帳單列表" at bounding box center [74, 148] width 136 height 34
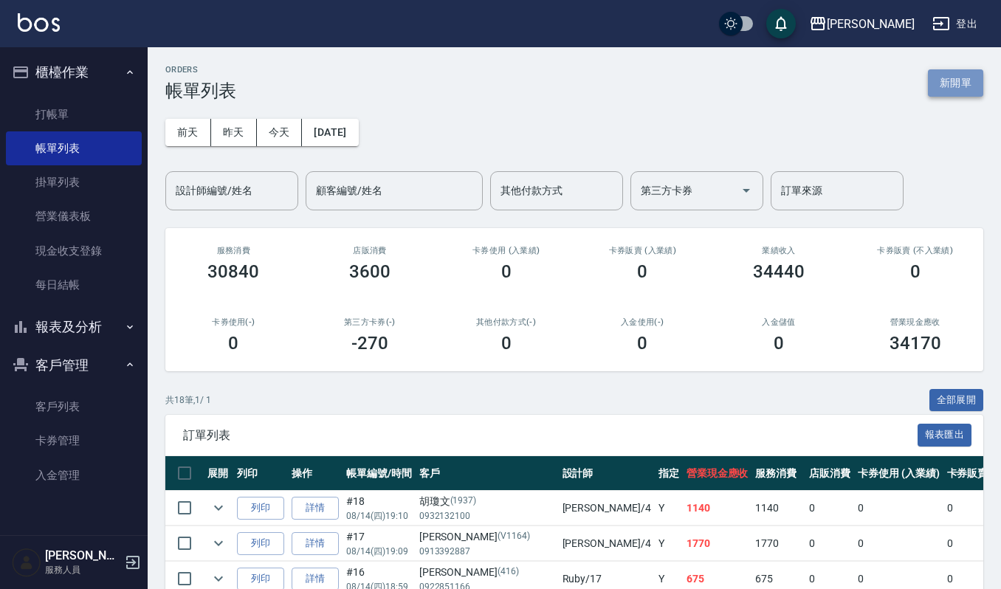
click at [956, 77] on button "新開單" at bounding box center [955, 82] width 55 height 27
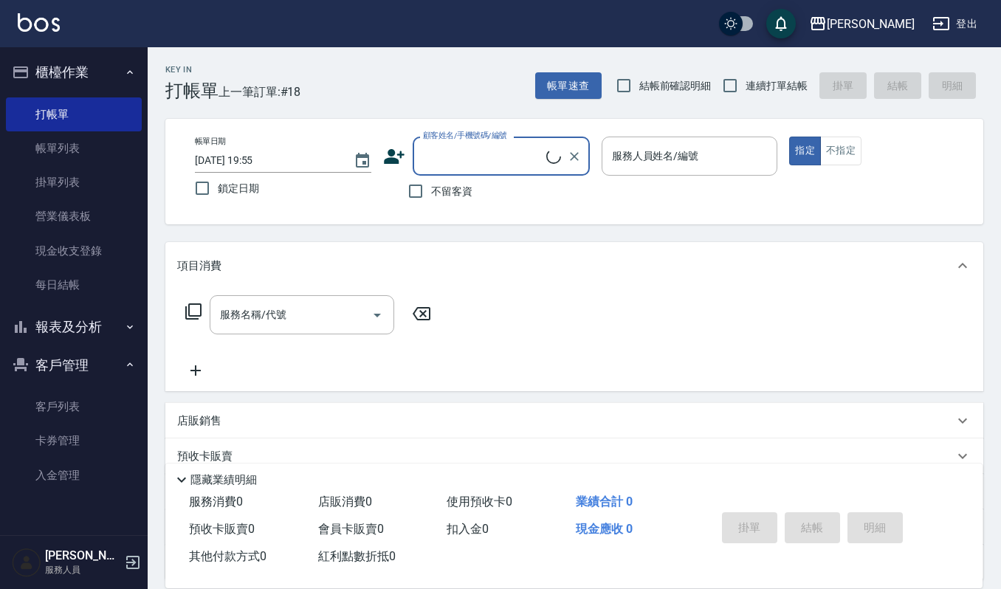
click at [440, 157] on input "顧客姓名/手機號碼/編號" at bounding box center [482, 156] width 127 height 26
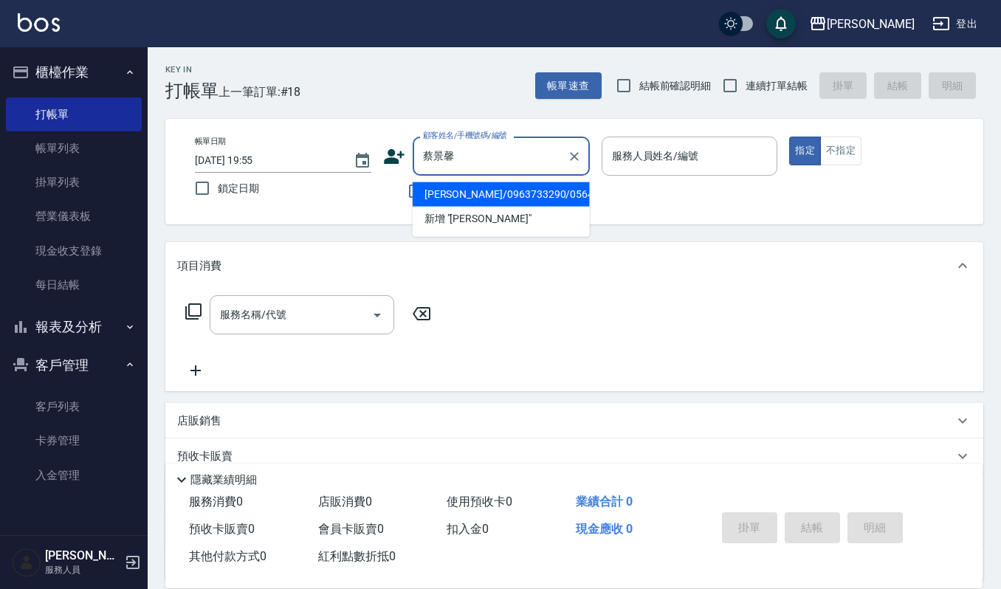
click at [512, 186] on li "蔡景馨/0963733290/05644" at bounding box center [501, 194] width 177 height 24
type input "蔡景馨/0963733290/05644"
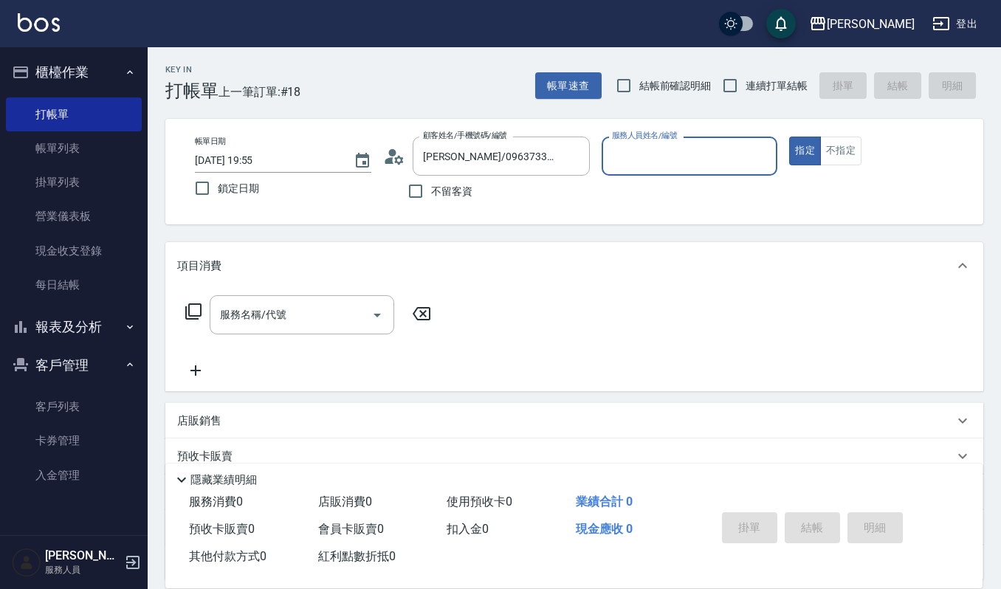
click at [299, 293] on div "服務名稱/代號 服務名稱/代號" at bounding box center [574, 341] width 818 height 102
click at [275, 326] on input "服務名稱/代號" at bounding box center [290, 315] width 149 height 26
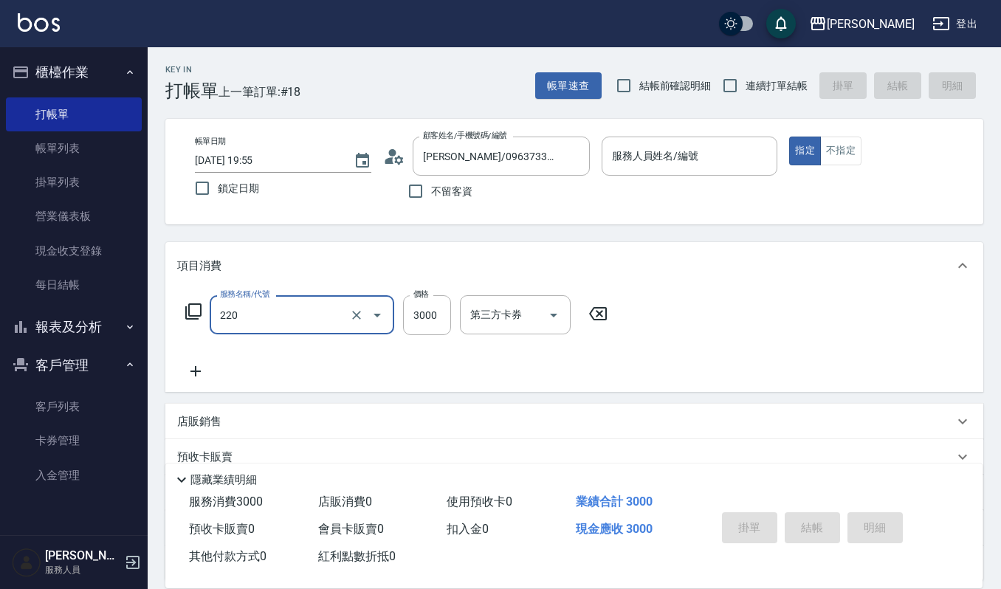
type input "溫朔燙(220)"
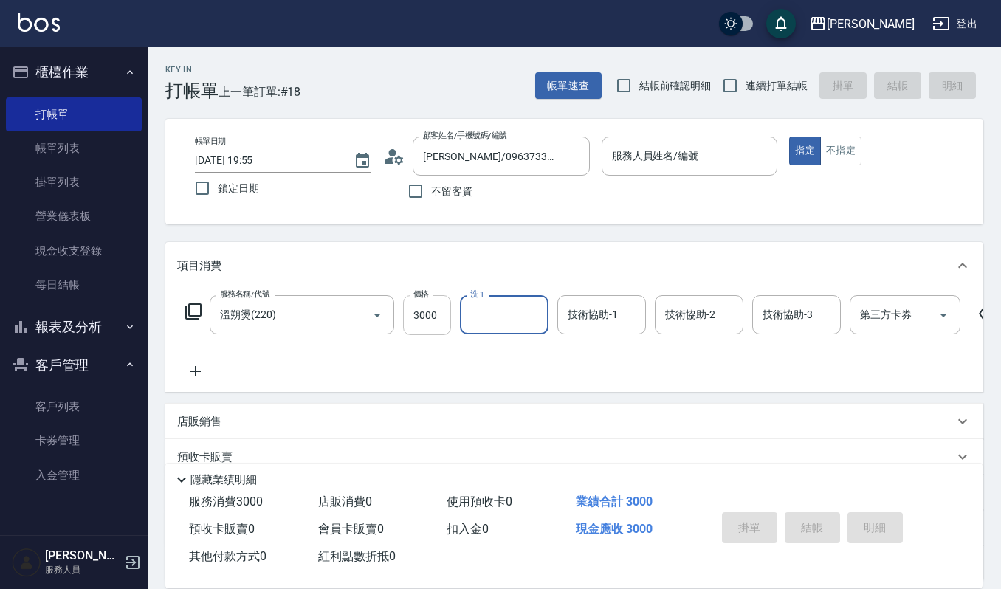
click at [425, 313] on input "3000" at bounding box center [427, 315] width 48 height 40
type input "4000"
type input "佳音-21"
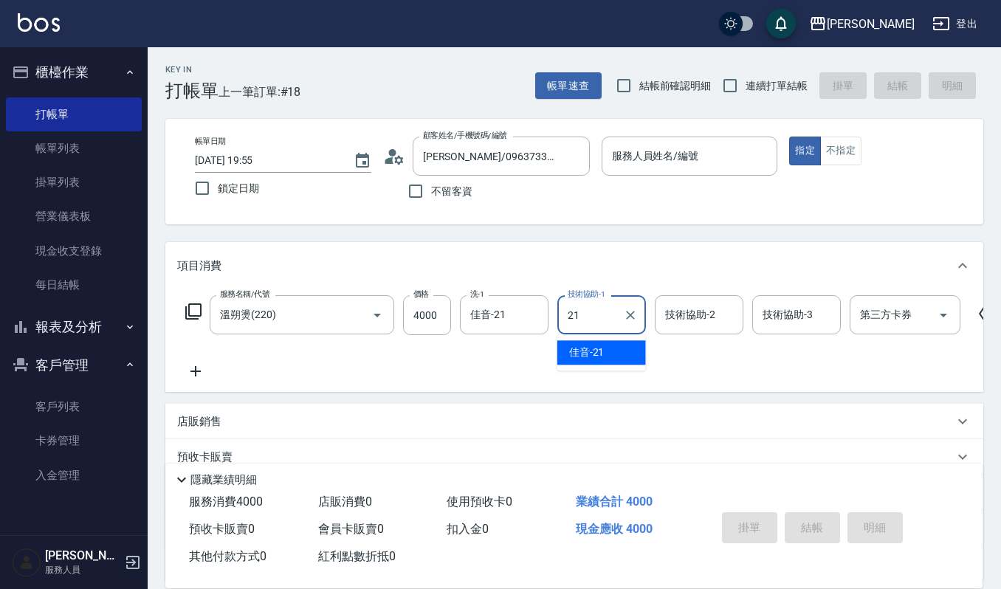
type input "佳音-21"
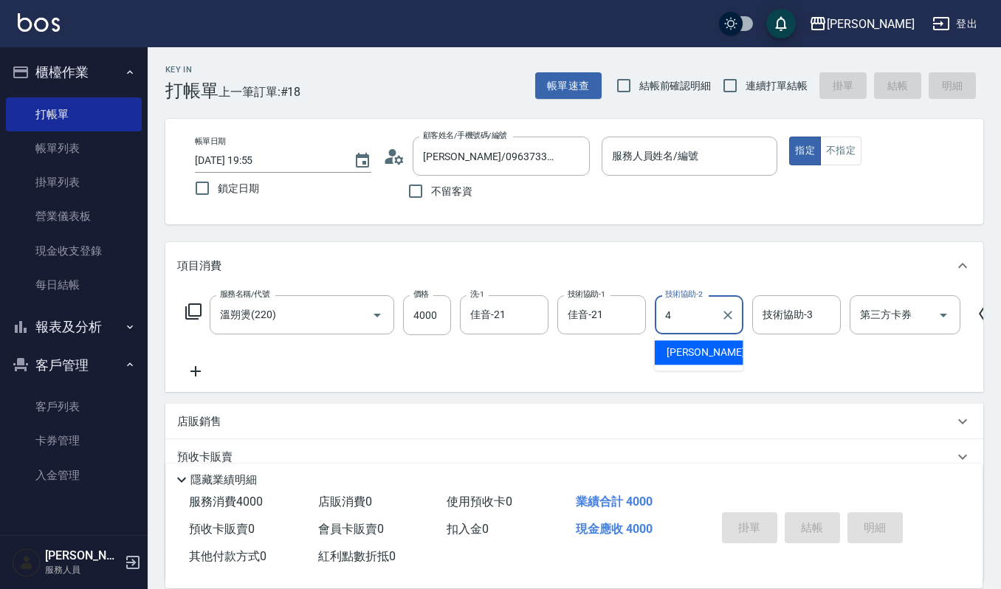
type input "[PERSON_NAME]-4"
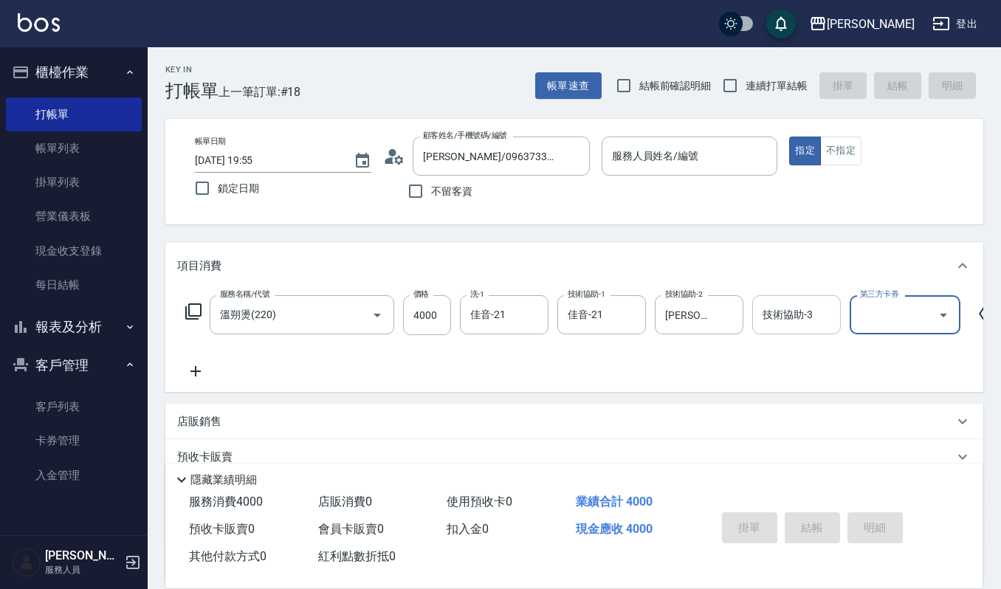
click at [781, 310] on div "技術協助-3 技術協助-3" at bounding box center [797, 314] width 89 height 39
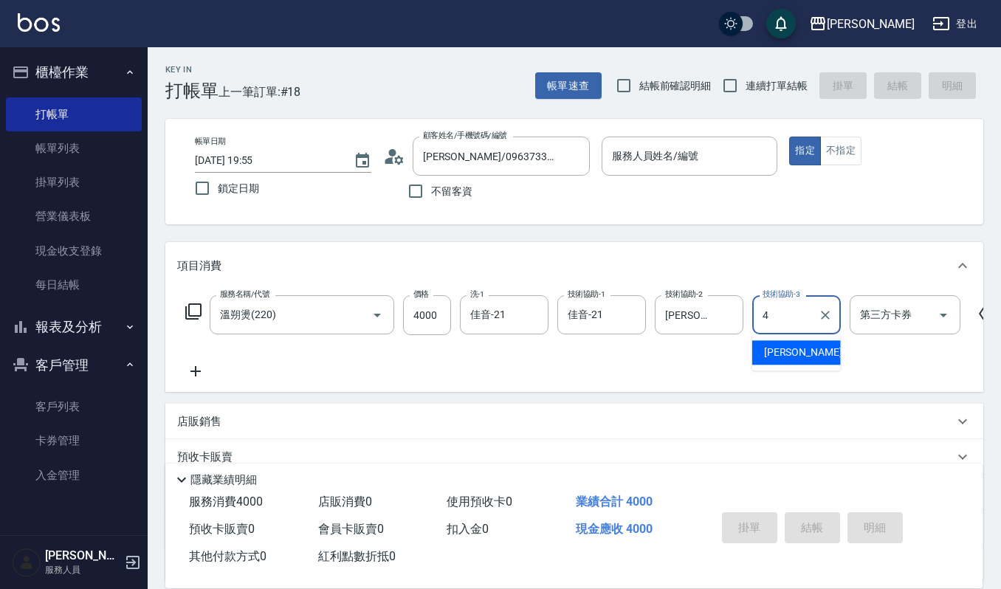
type input "[PERSON_NAME]-4"
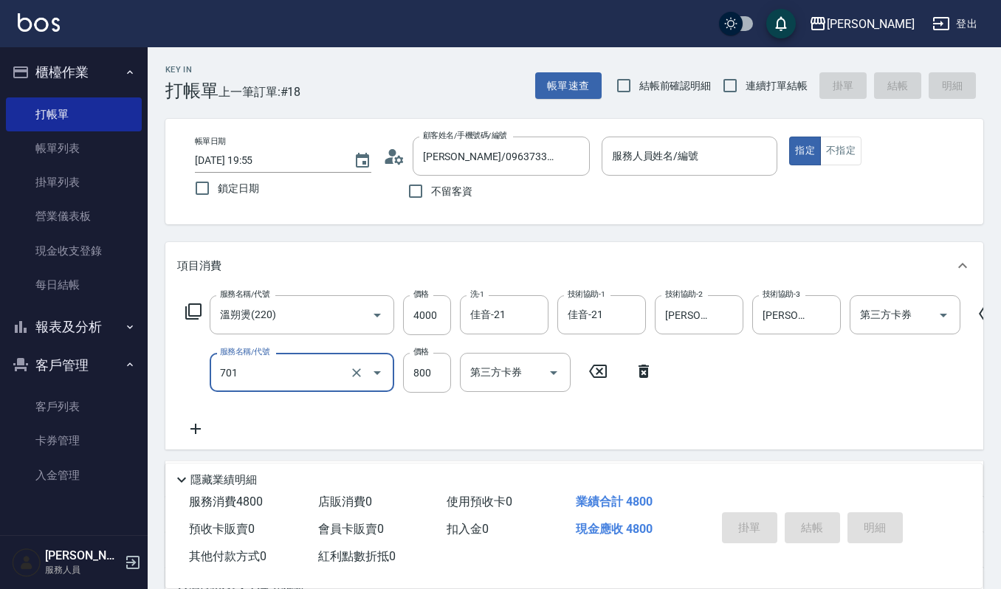
type input "CMC加購護(701)"
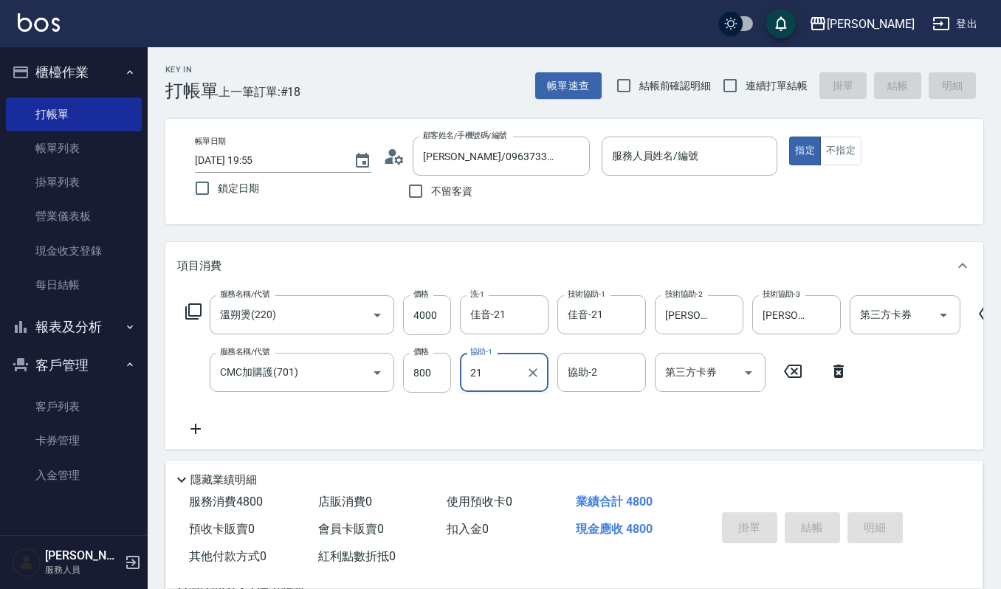
type input "佳音-21"
click at [689, 157] on input "服務人員姓名/編號" at bounding box center [690, 156] width 163 height 26
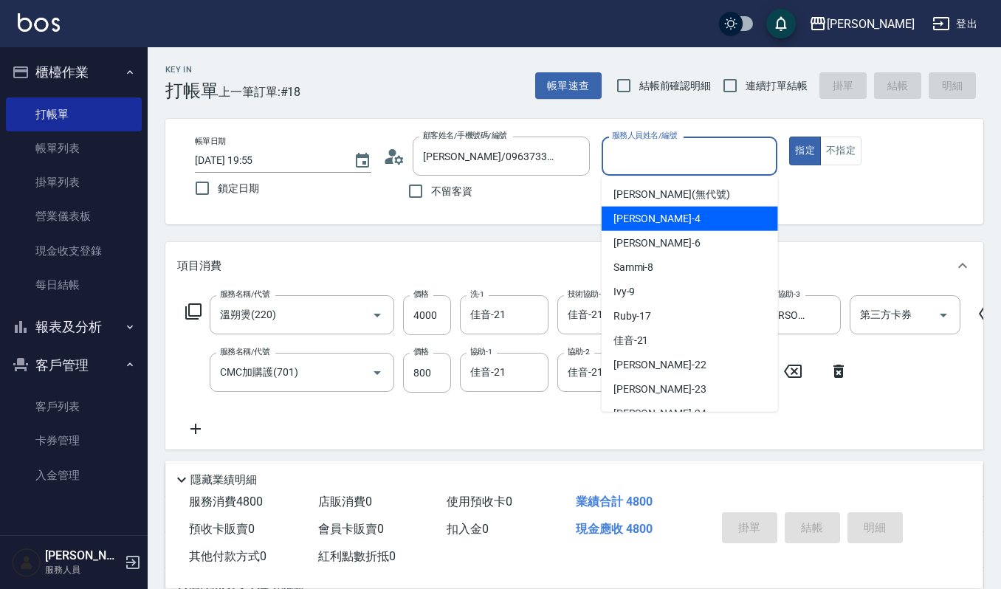
click at [675, 222] on div "吉兒 -4" at bounding box center [690, 219] width 177 height 24
type input "[PERSON_NAME]-4"
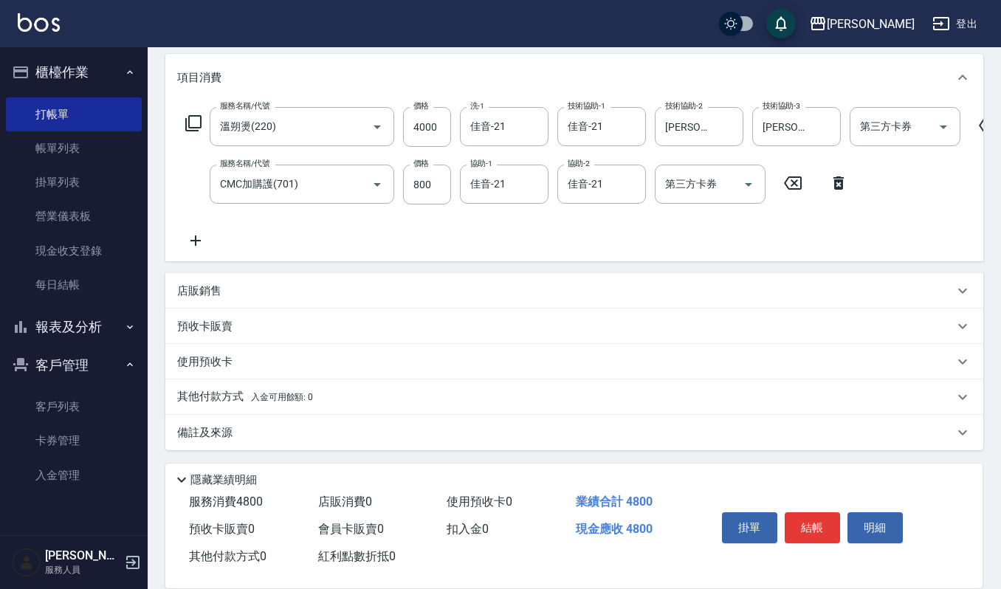
scroll to position [202, 0]
click at [524, 281] on div "店販銷售" at bounding box center [574, 290] width 818 height 35
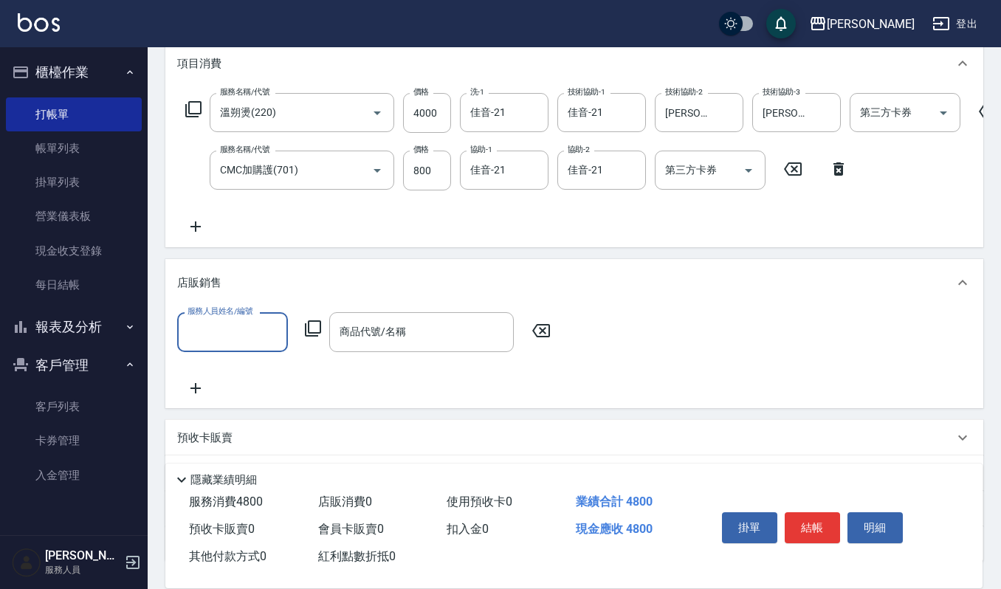
scroll to position [0, 0]
type input "[PERSON_NAME]-4"
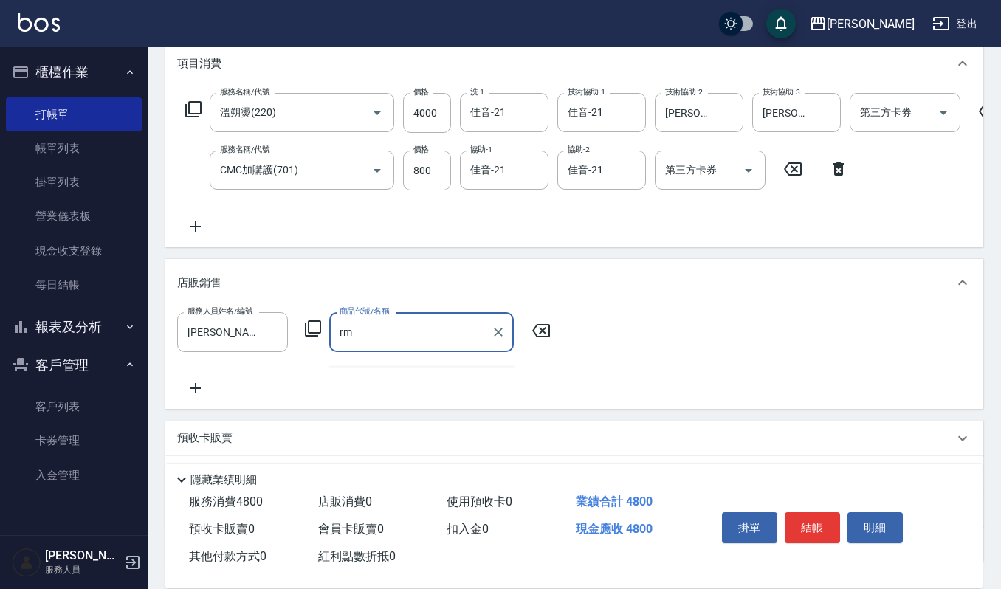
type input "r"
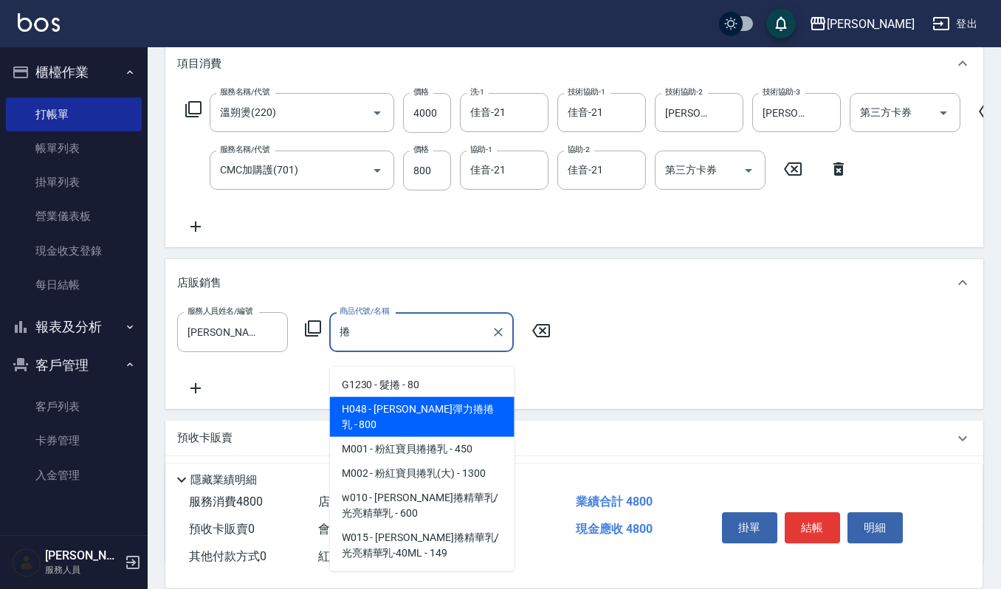
type input "捲"
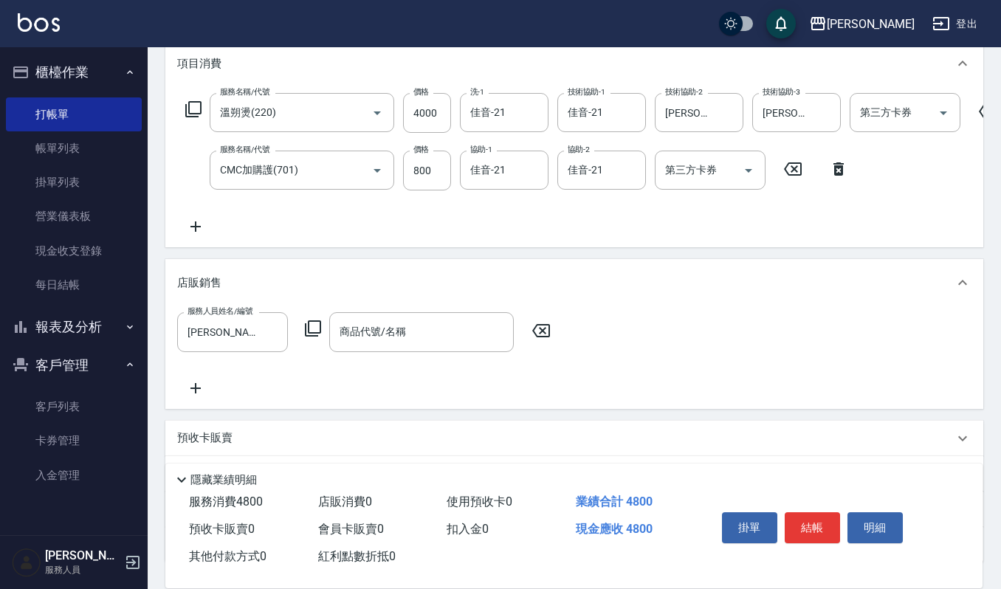
click at [420, 397] on div "服務人員姓名/編號 吉兒-4 服務人員姓名/編號 商品代號/名稱 商品代號/名稱" at bounding box center [574, 354] width 795 height 84
click at [442, 345] on input "商品代號/名稱" at bounding box center [421, 332] width 171 height 26
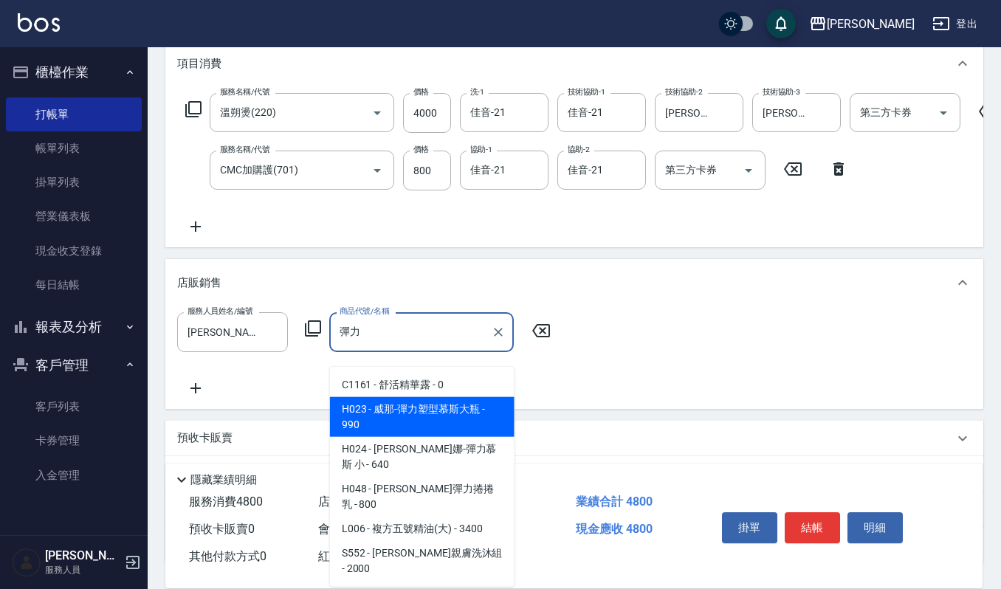
click at [414, 448] on span "H024 - [PERSON_NAME]娜-彈力慕斯 小 - 640" at bounding box center [422, 457] width 185 height 40
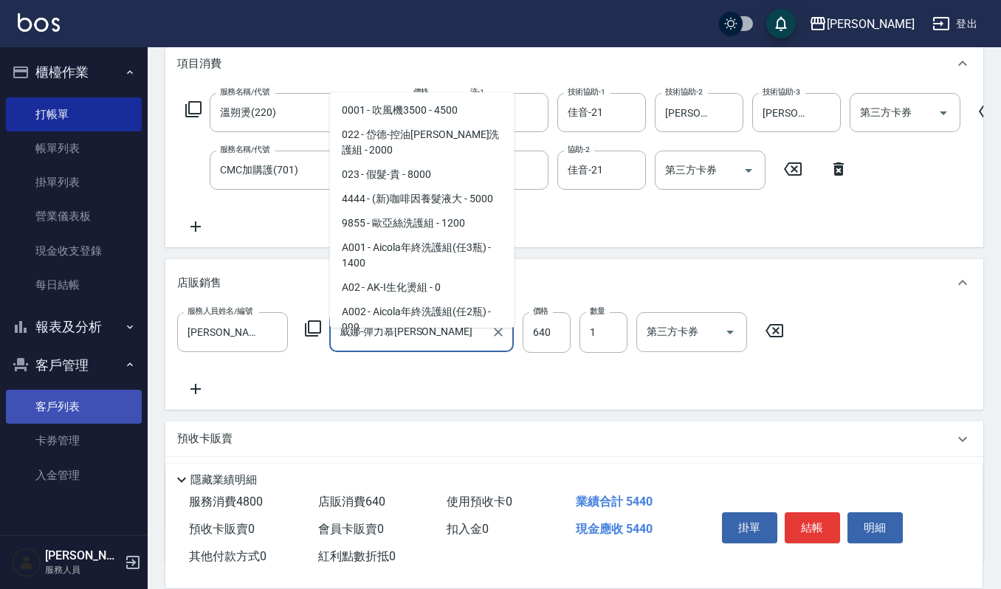
drag, startPoint x: 255, startPoint y: 384, endPoint x: 72, endPoint y: 420, distance: 186.7
click at [72, 420] on div "上越傑森 登出 櫃檯作業 打帳單 帳單列表 掛單列表 營業儀表板 現金收支登錄 每日結帳 報表及分析 報表目錄 店家區間累計表 店家日報表 互助日報表 互助排…" at bounding box center [500, 250] width 1001 height 905
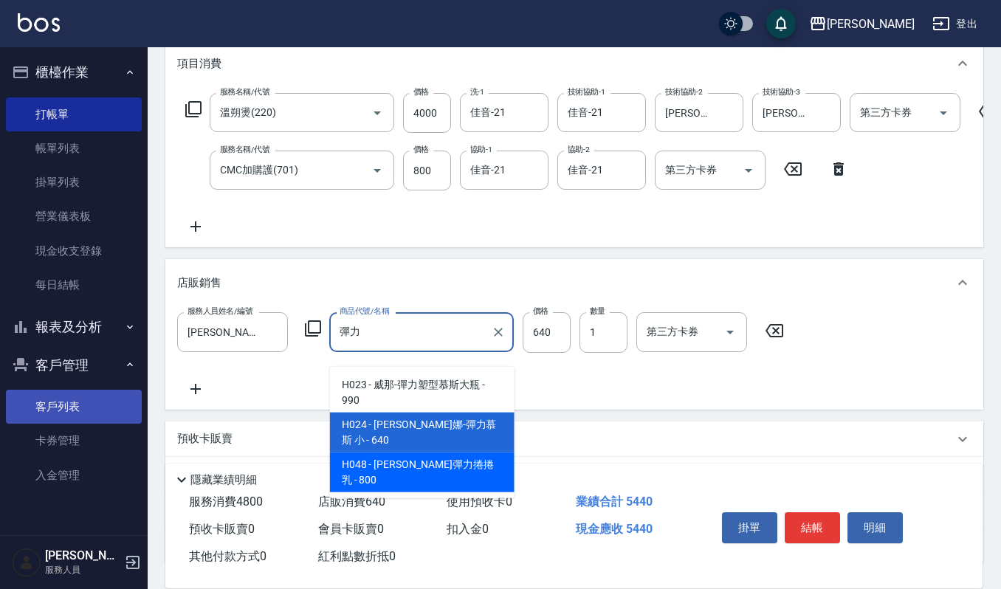
type input "荷昀彈力捲捲乳"
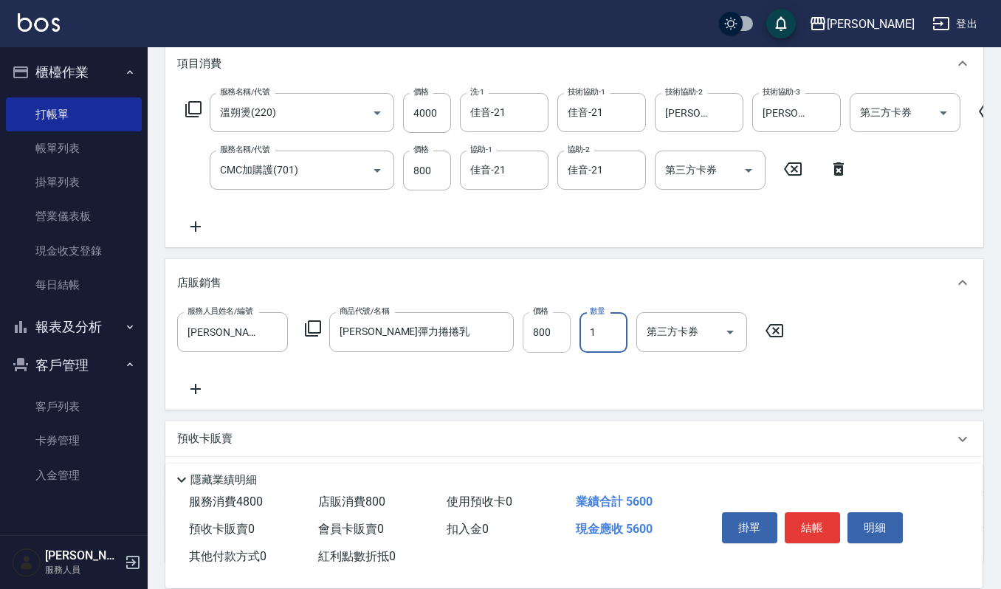
click at [544, 338] on input "800" at bounding box center [547, 332] width 48 height 40
type input "720"
click at [815, 518] on button "結帳" at bounding box center [812, 528] width 55 height 31
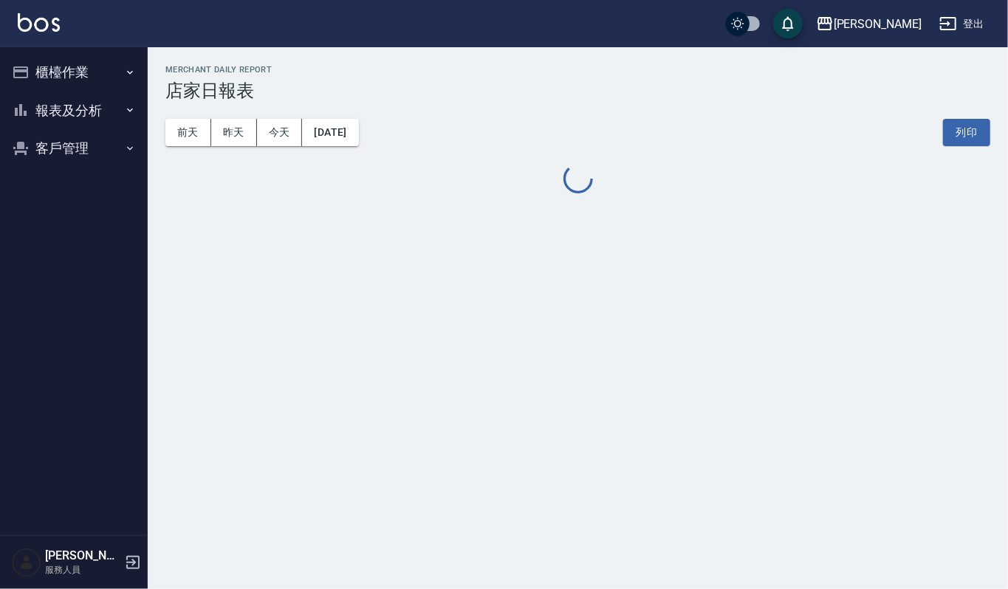
click at [108, 62] on button "櫃檯作業" at bounding box center [74, 72] width 136 height 38
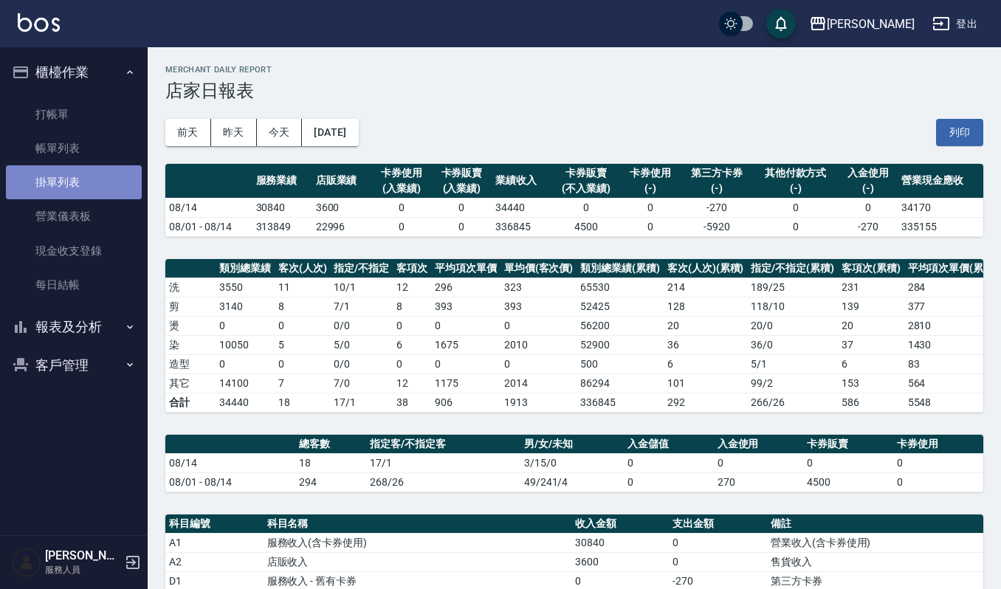
click at [80, 174] on link "掛單列表" at bounding box center [74, 182] width 136 height 34
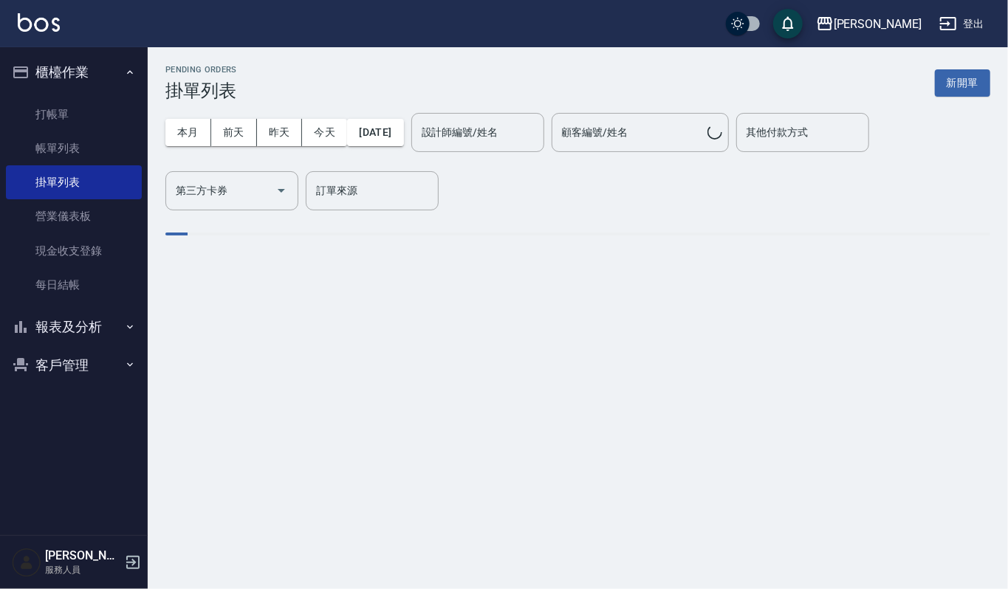
click at [104, 335] on button "報表及分析" at bounding box center [74, 327] width 136 height 38
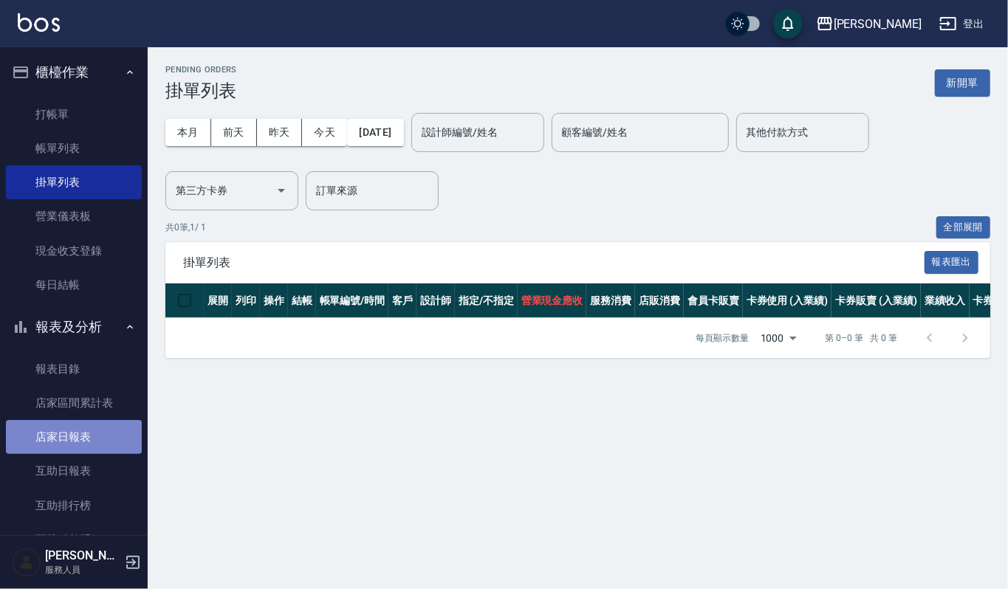
click at [108, 432] on link "店家日報表" at bounding box center [74, 437] width 136 height 34
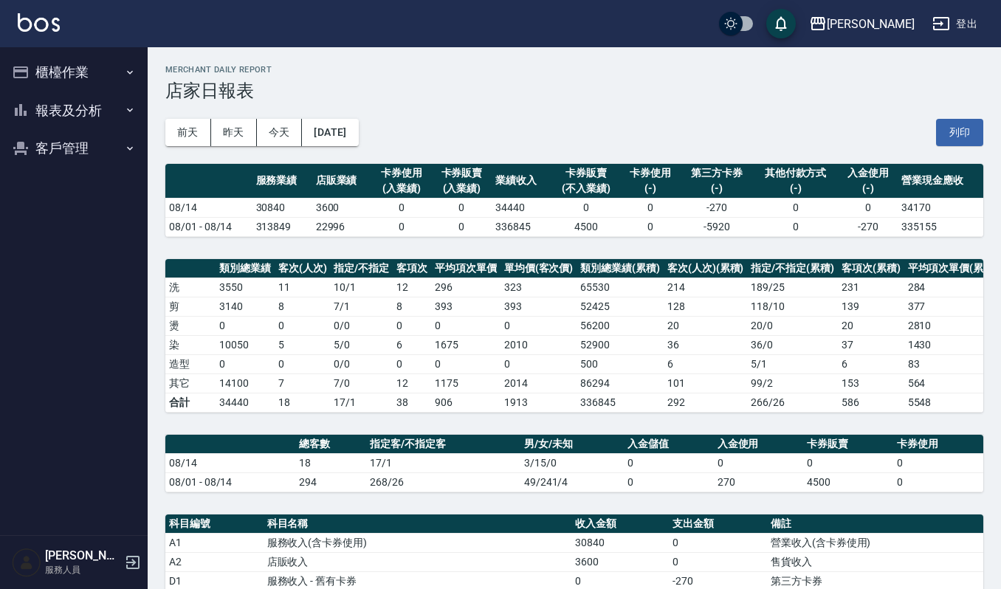
scroll to position [196, 0]
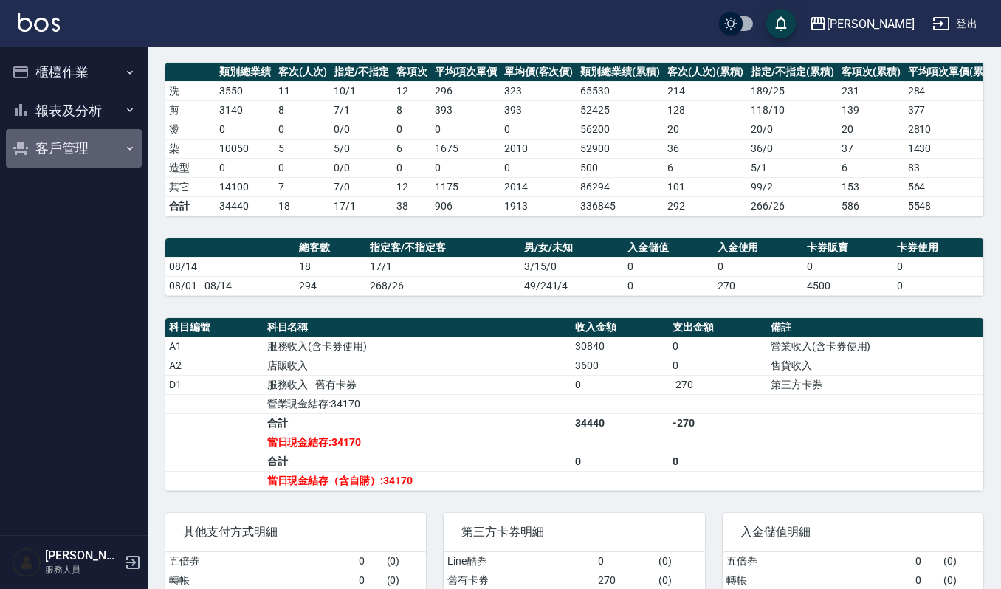
click at [57, 151] on button "客戶管理" at bounding box center [74, 148] width 136 height 38
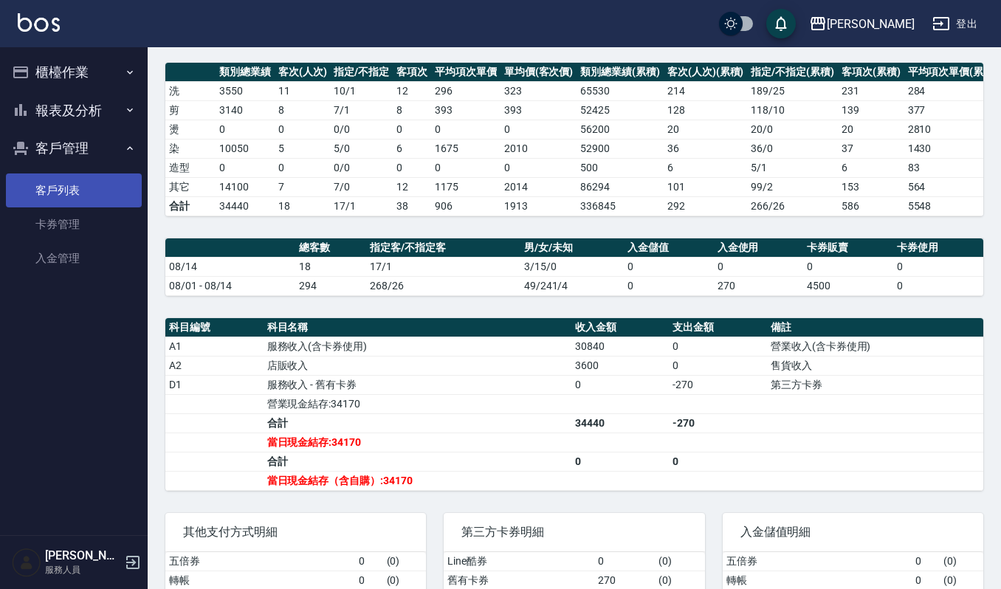
click at [62, 185] on link "客戶列表" at bounding box center [74, 191] width 136 height 34
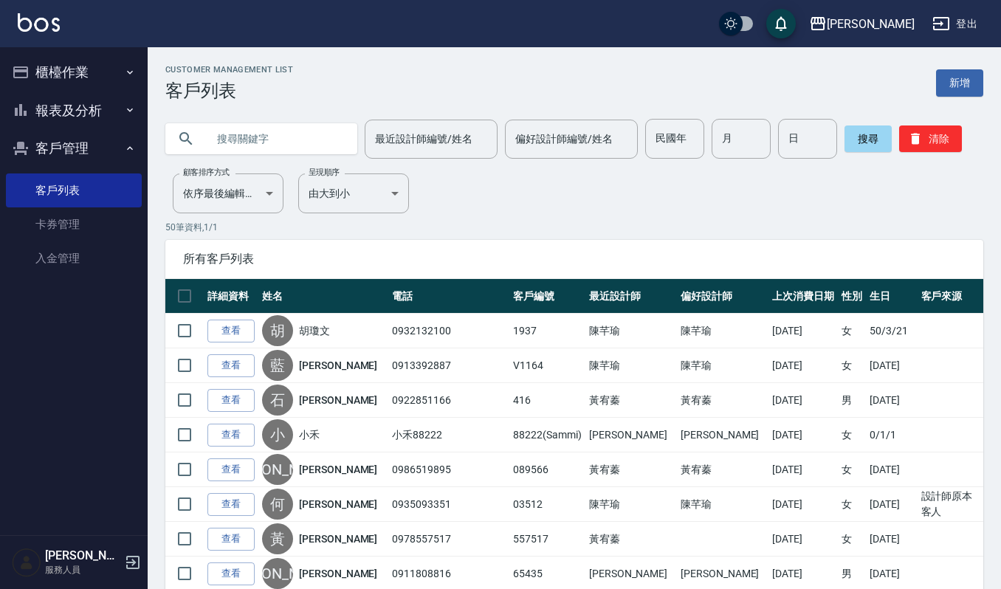
click at [273, 143] on input "text" at bounding box center [276, 139] width 139 height 40
type input "0963733"
click at [849, 140] on button "搜尋" at bounding box center [868, 139] width 47 height 27
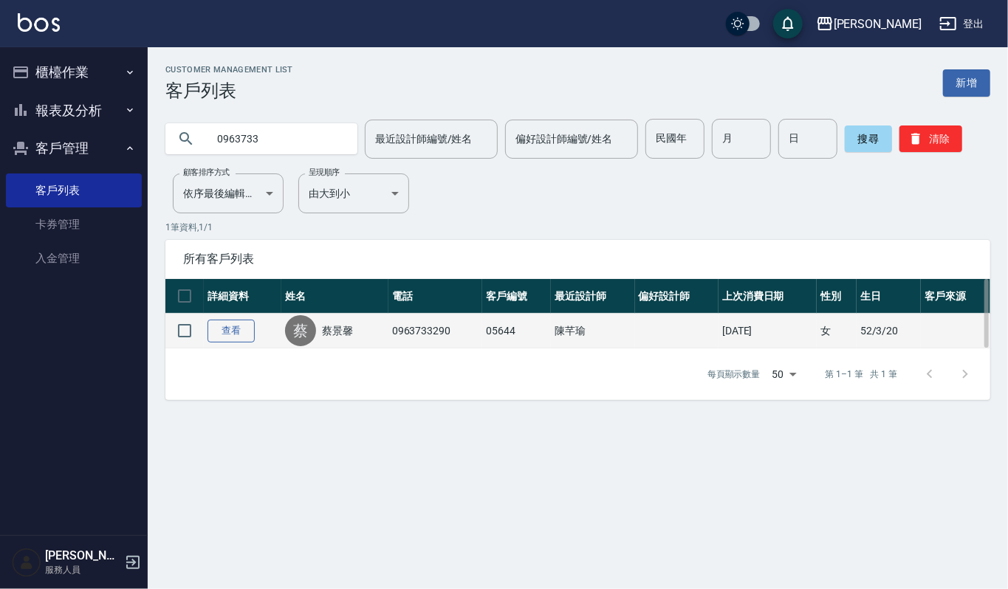
click at [222, 332] on link "查看" at bounding box center [231, 331] width 47 height 23
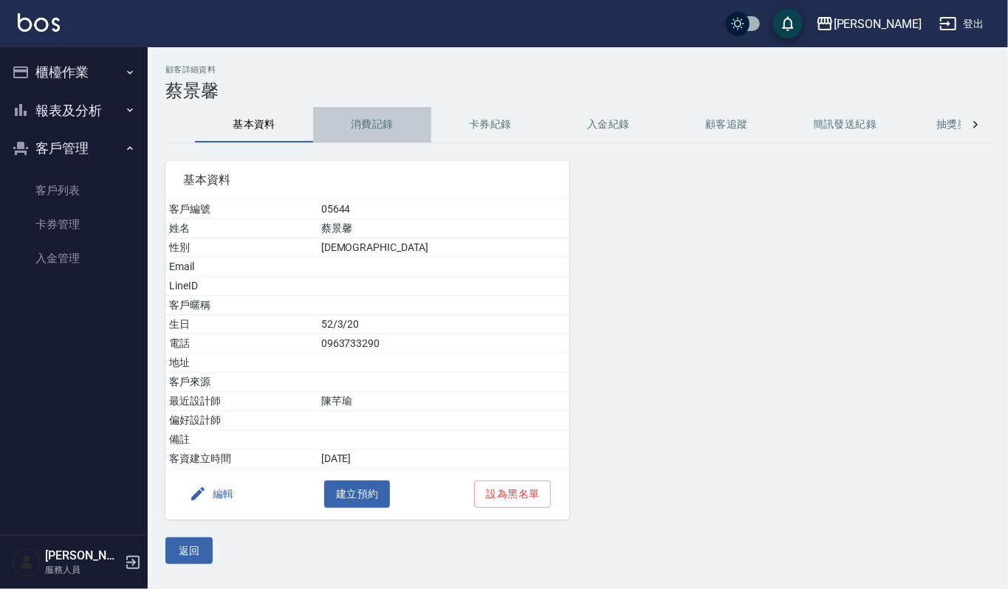
click at [372, 125] on button "消費記錄" at bounding box center [372, 124] width 118 height 35
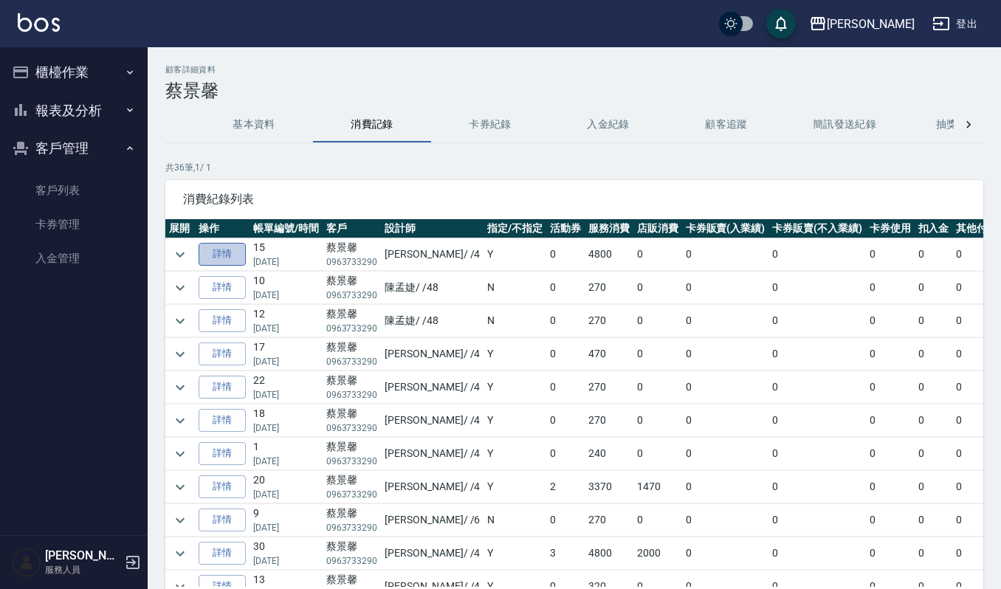
click at [236, 258] on link "詳情" at bounding box center [222, 254] width 47 height 23
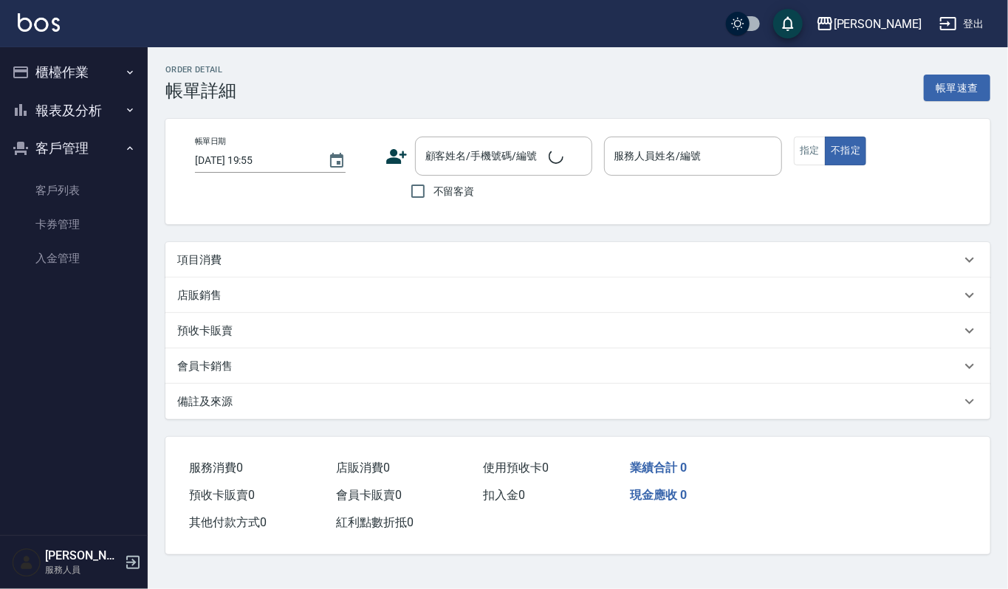
type input "[DATE] 17:25"
type input "[PERSON_NAME]-4"
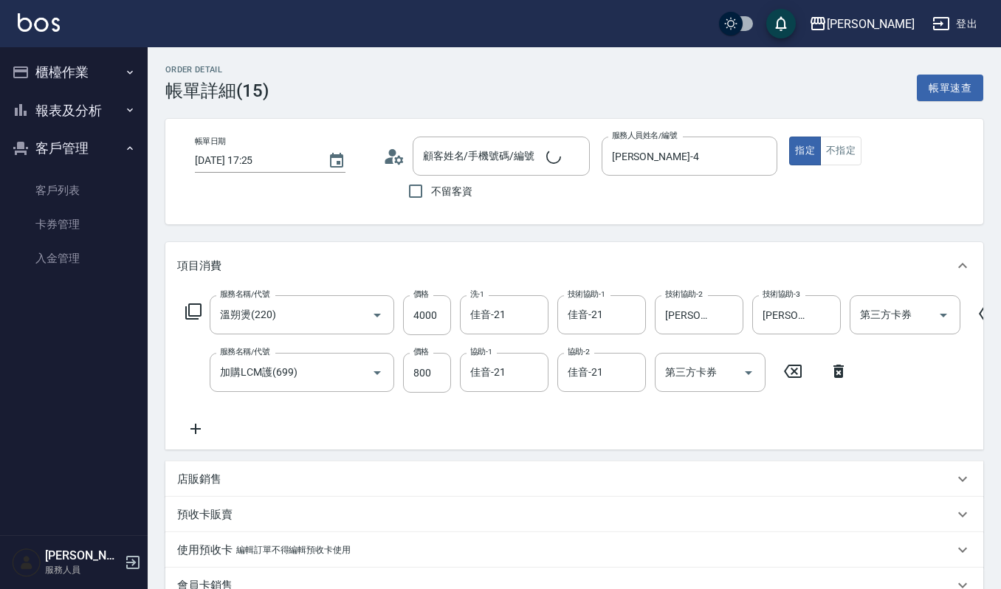
type input "[PERSON_NAME]/0963733290/05644"
type input "溫朔燙(220)"
type input "加購LCM護(699)"
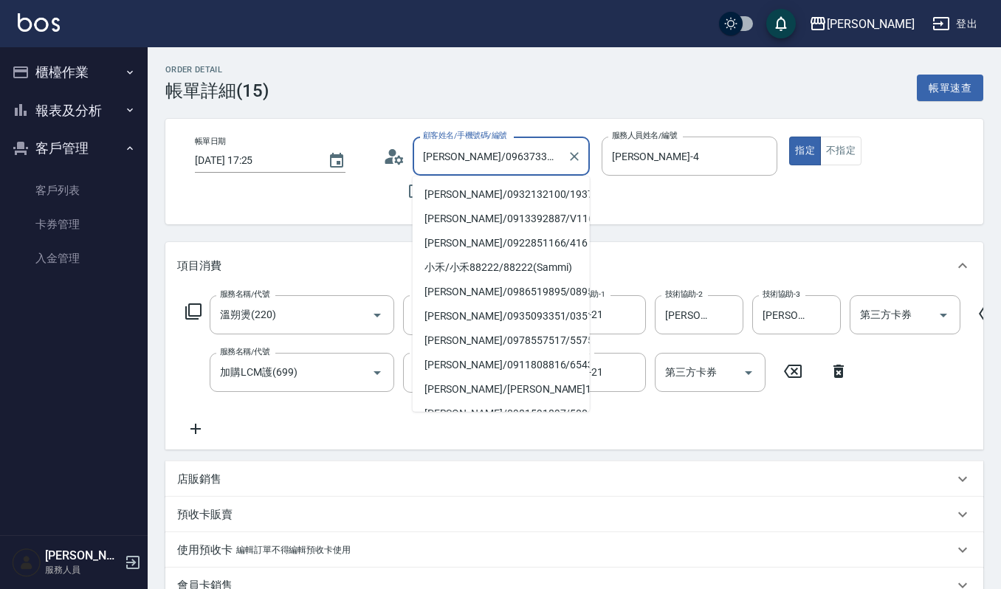
drag, startPoint x: 426, startPoint y: 158, endPoint x: 450, endPoint y: 151, distance: 24.6
click at [450, 151] on input "[PERSON_NAME]/0963733290/05644" at bounding box center [490, 156] width 142 height 26
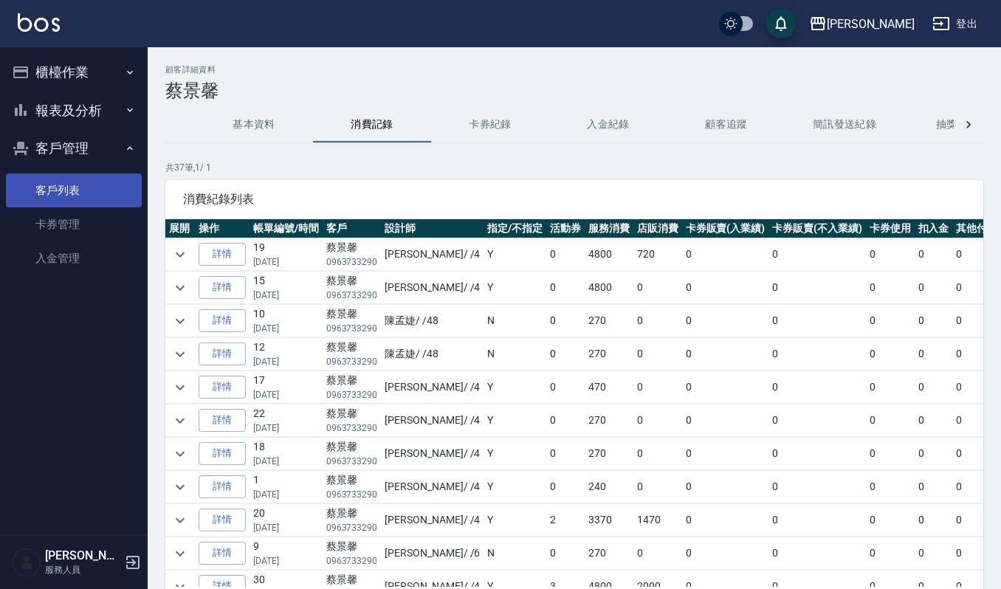
click at [95, 189] on link "客戶列表" at bounding box center [74, 191] width 136 height 34
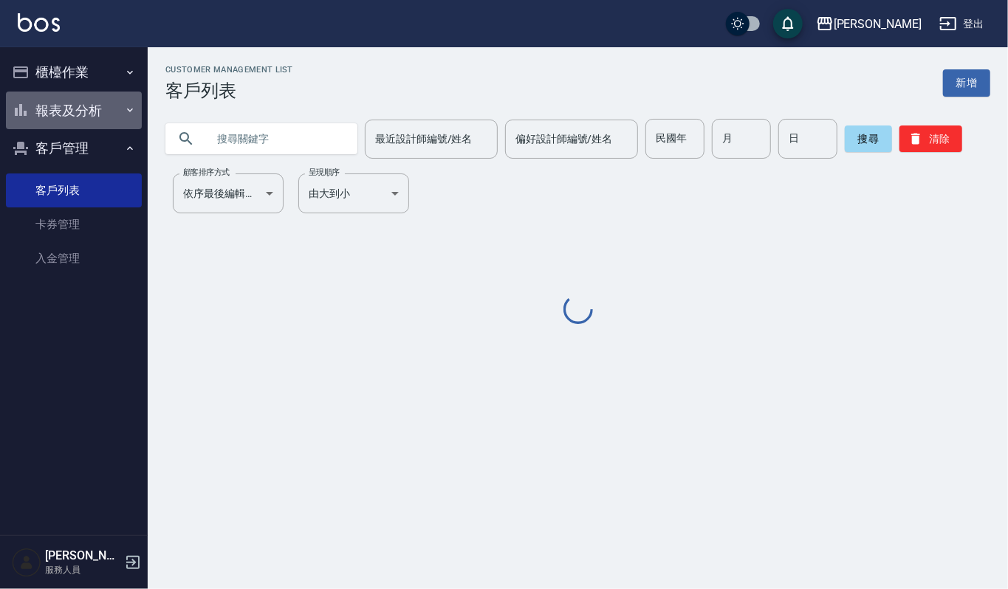
click at [106, 113] on button "報表及分析" at bounding box center [74, 111] width 136 height 38
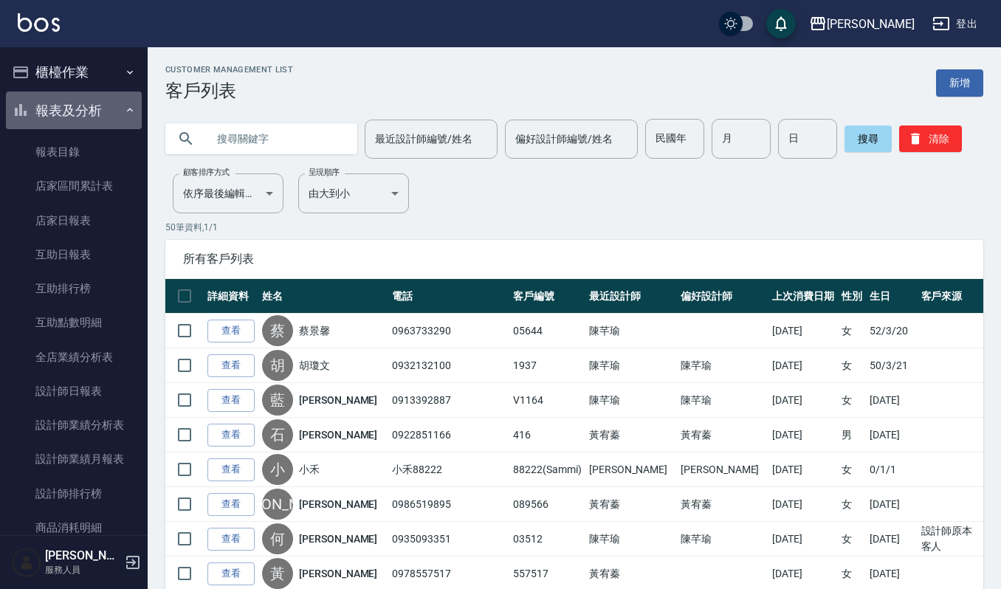
click at [86, 125] on button "報表及分析" at bounding box center [74, 111] width 136 height 38
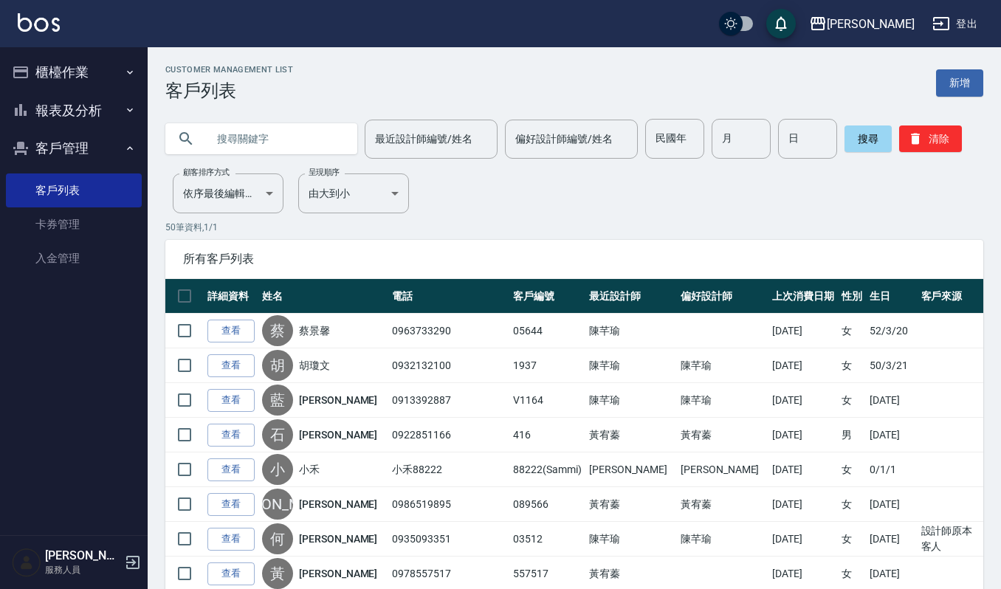
click at [92, 114] on button "報表及分析" at bounding box center [74, 111] width 136 height 38
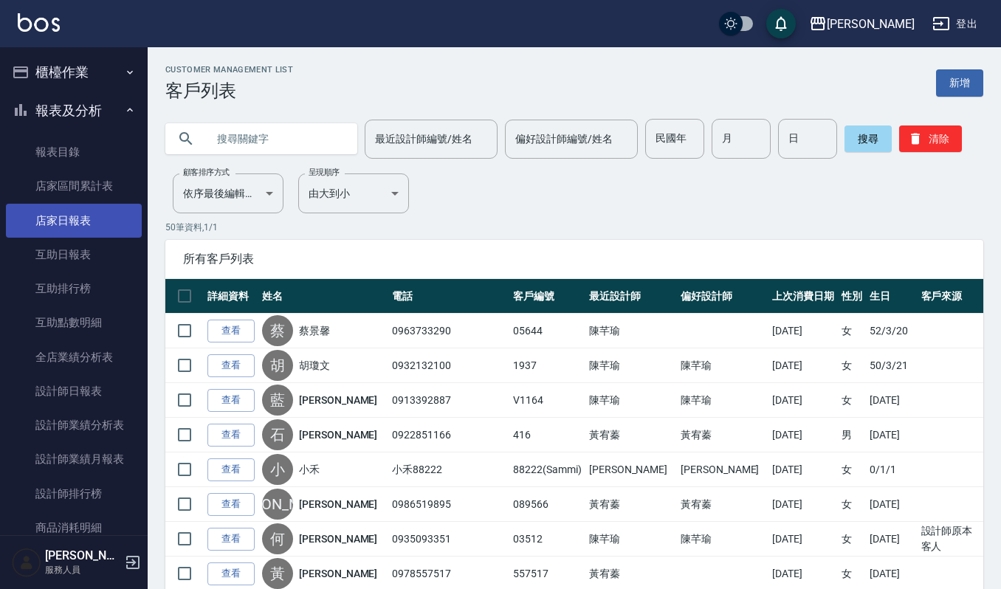
click at [81, 219] on link "店家日報表" at bounding box center [74, 221] width 136 height 34
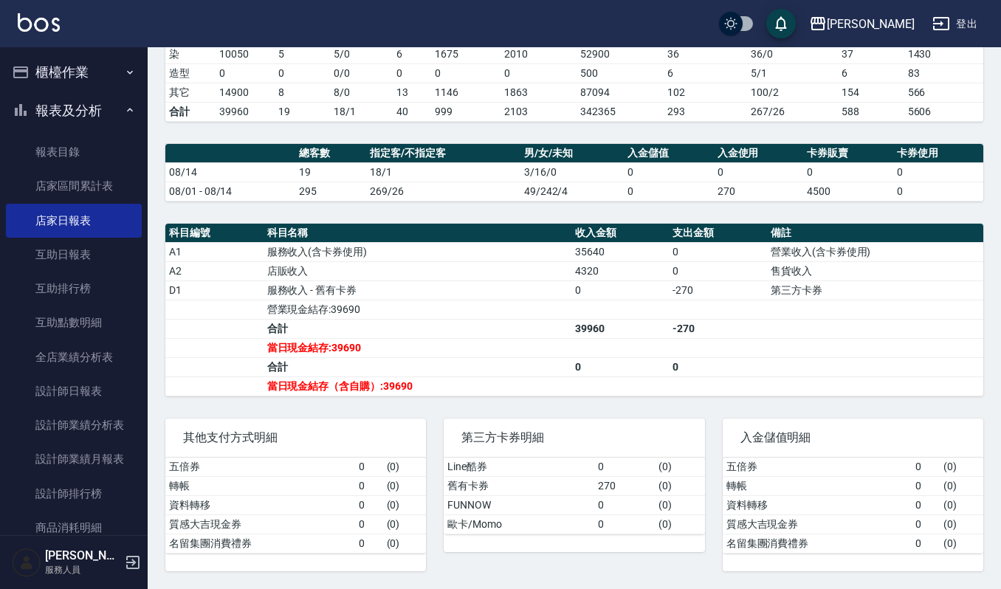
scroll to position [312, 0]
